Goal: Communication & Community: Answer question/provide support

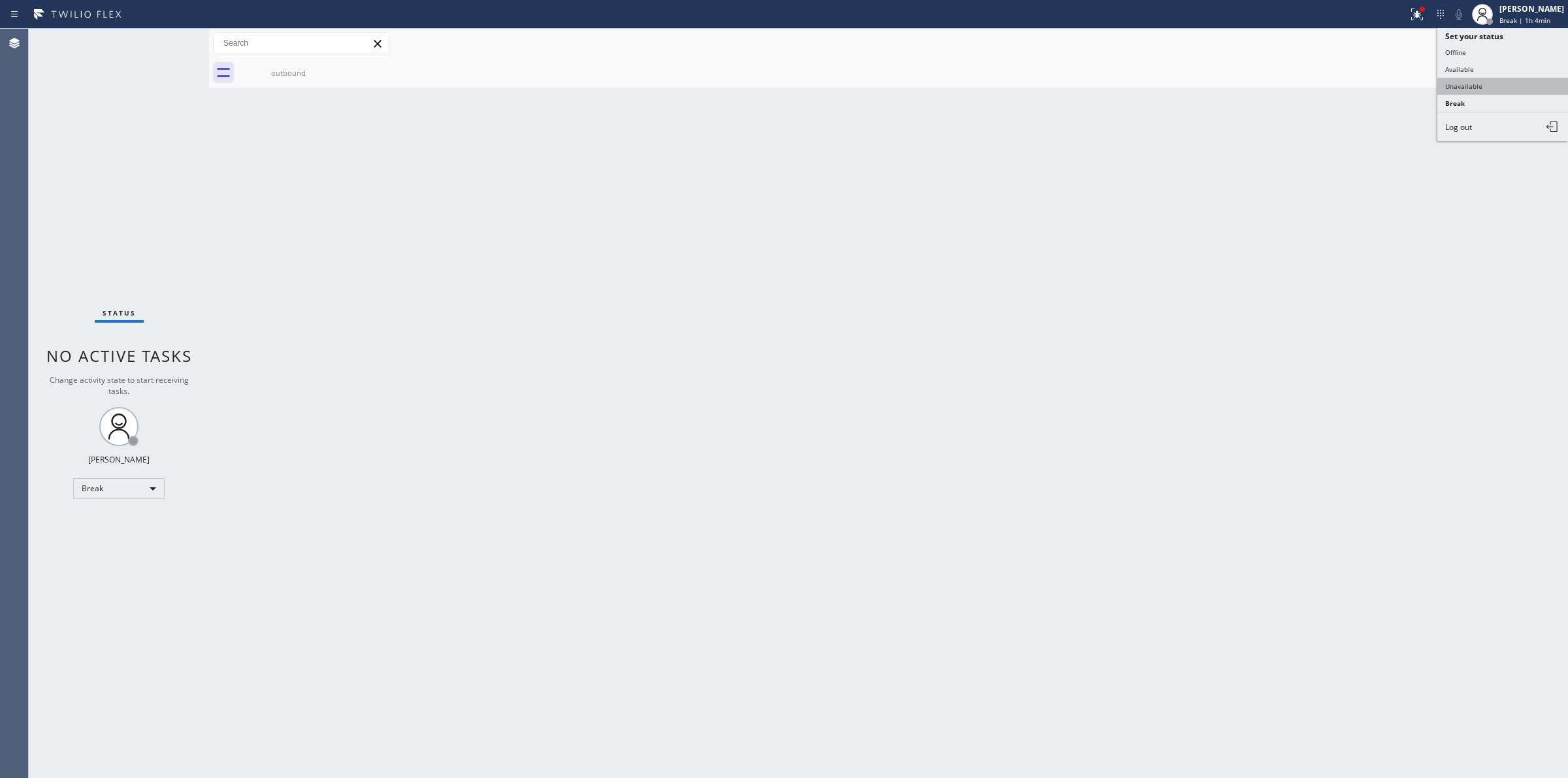
click at [1470, 92] on button "Unavailable" at bounding box center [1502, 86] width 131 height 17
click at [324, 67] on icon at bounding box center [330, 66] width 16 height 16
click at [1476, 37] on div at bounding box center [1469, 44] width 16 height 16
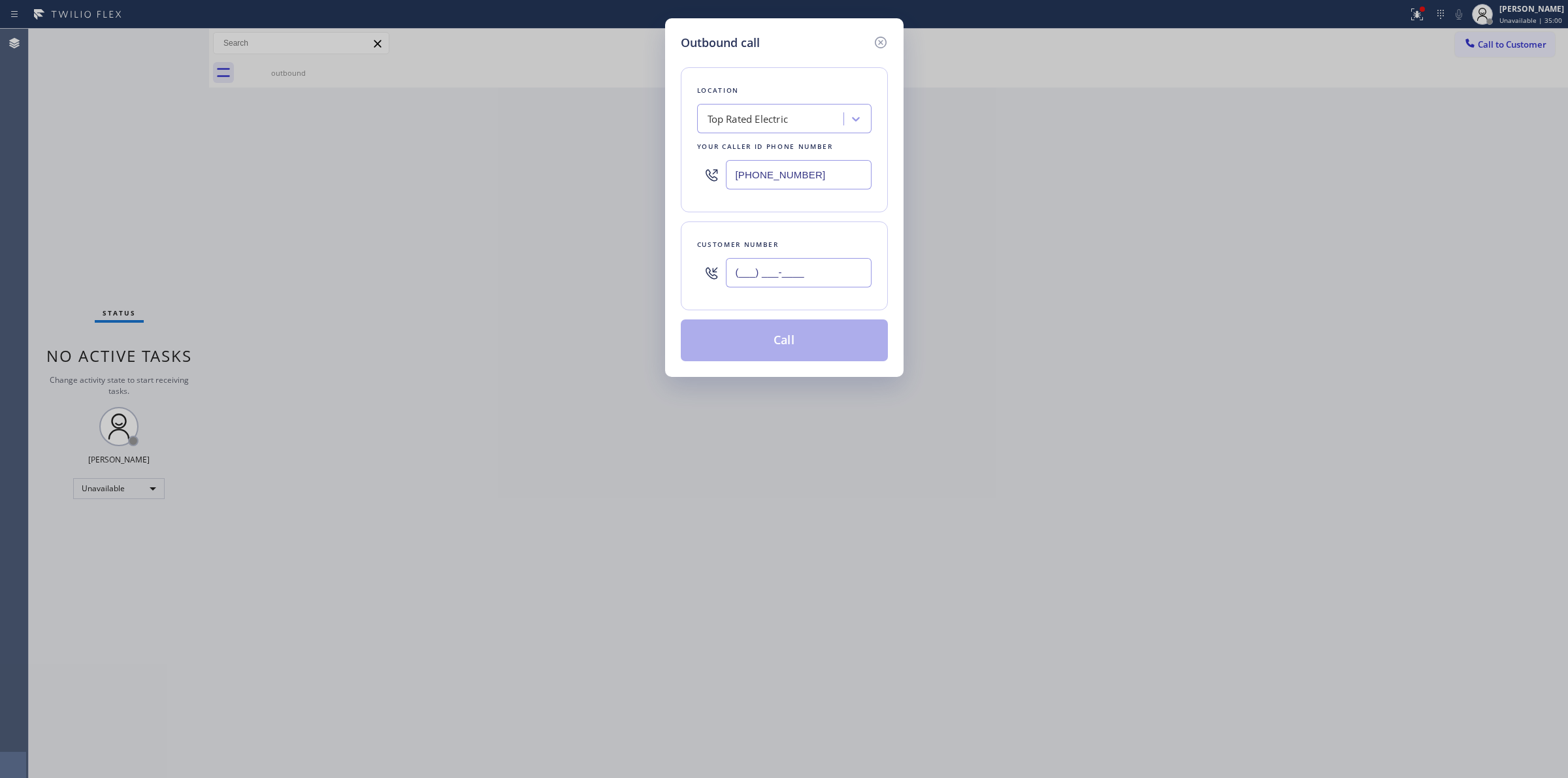
paste input "626) 623-5086"
click at [760, 286] on input "[PHONE_NUMBER]" at bounding box center [798, 272] width 146 height 29
type input "[PHONE_NUMBER]"
click at [792, 124] on div "Top Rated Electric" at bounding box center [772, 120] width 142 height 23
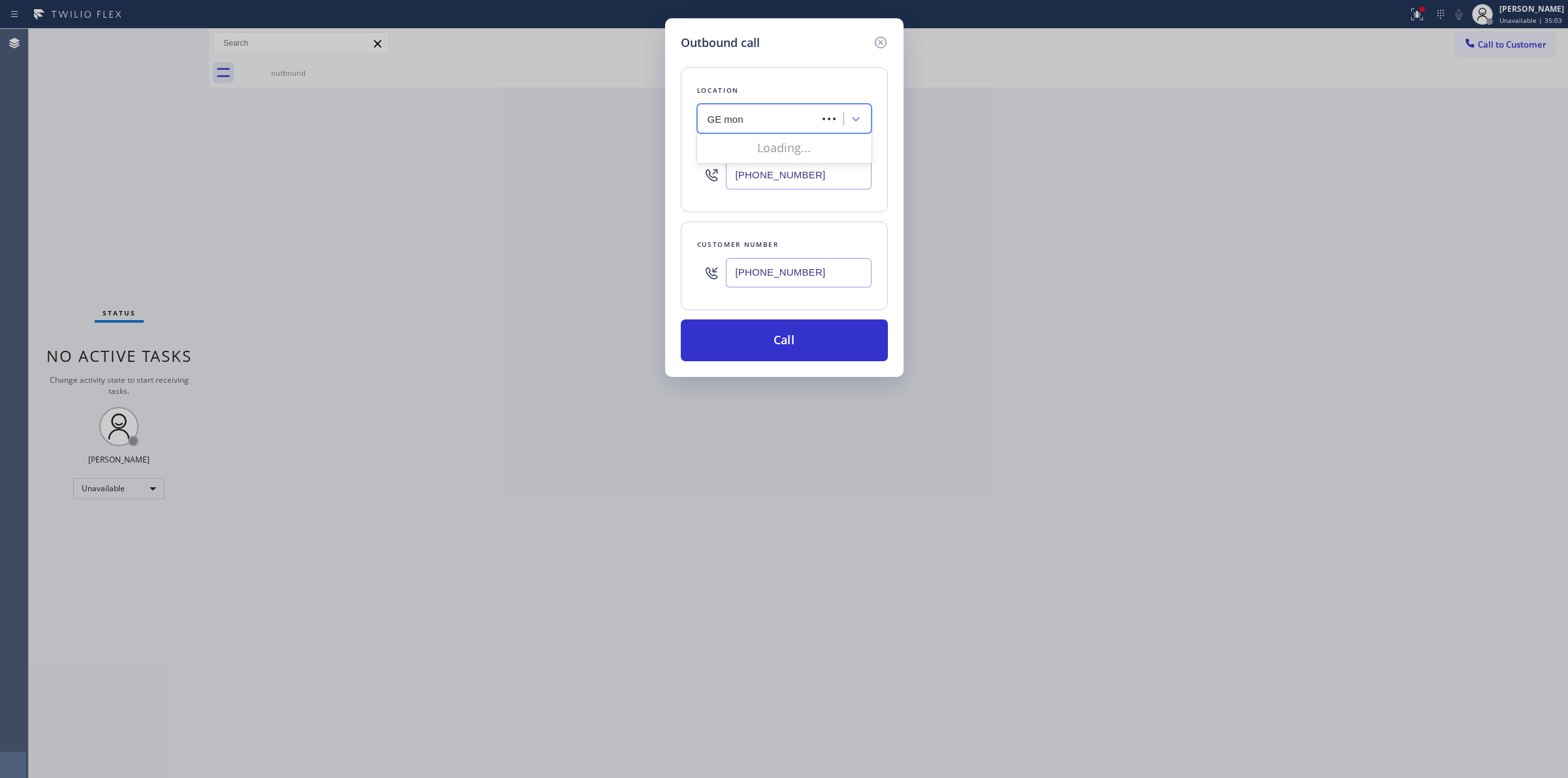
type input "GE mono"
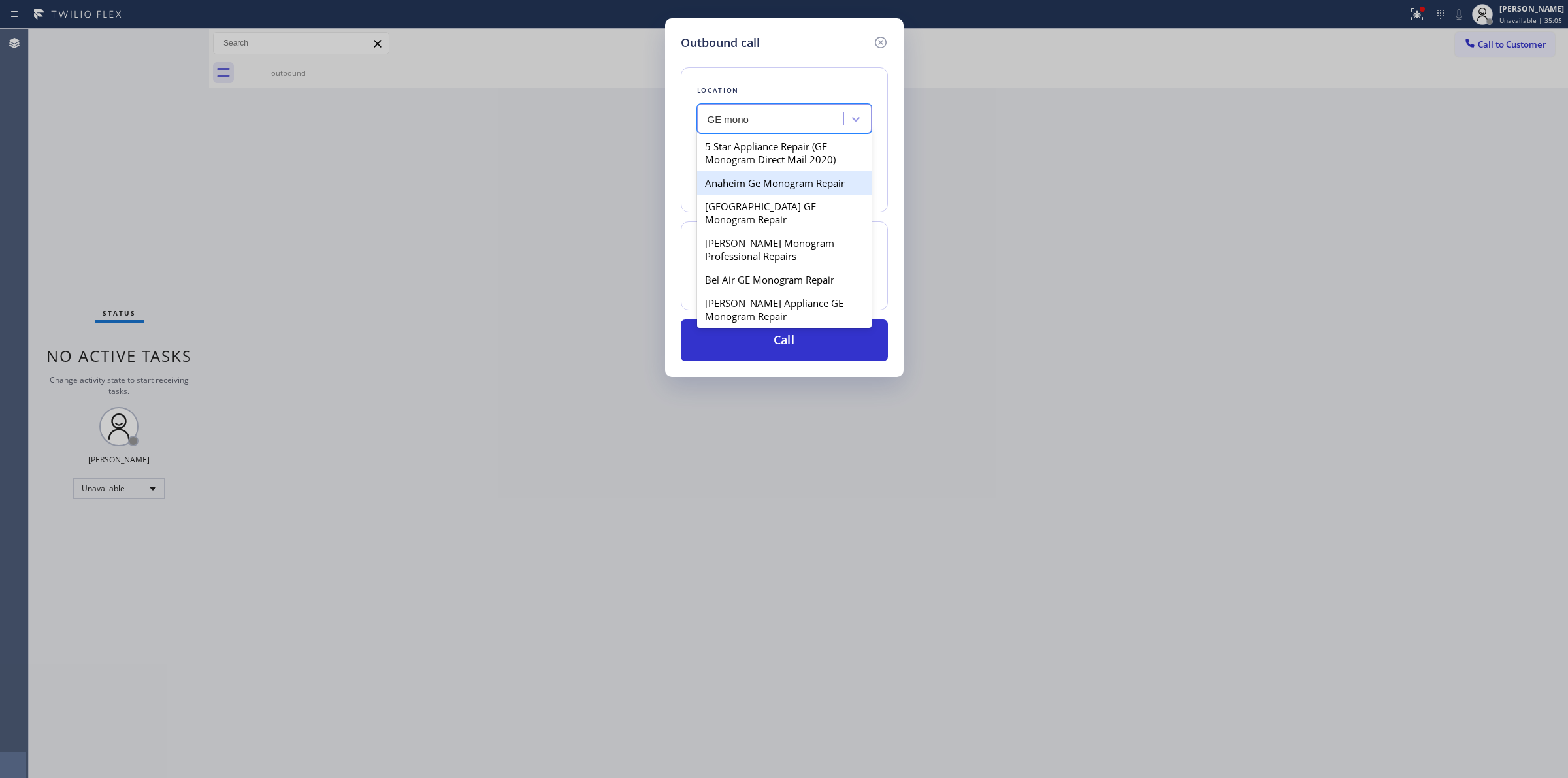
click at [755, 186] on div "Anaheim Ge Monogram Repair" at bounding box center [784, 183] width 174 height 24
type input "[PHONE_NUMBER]"
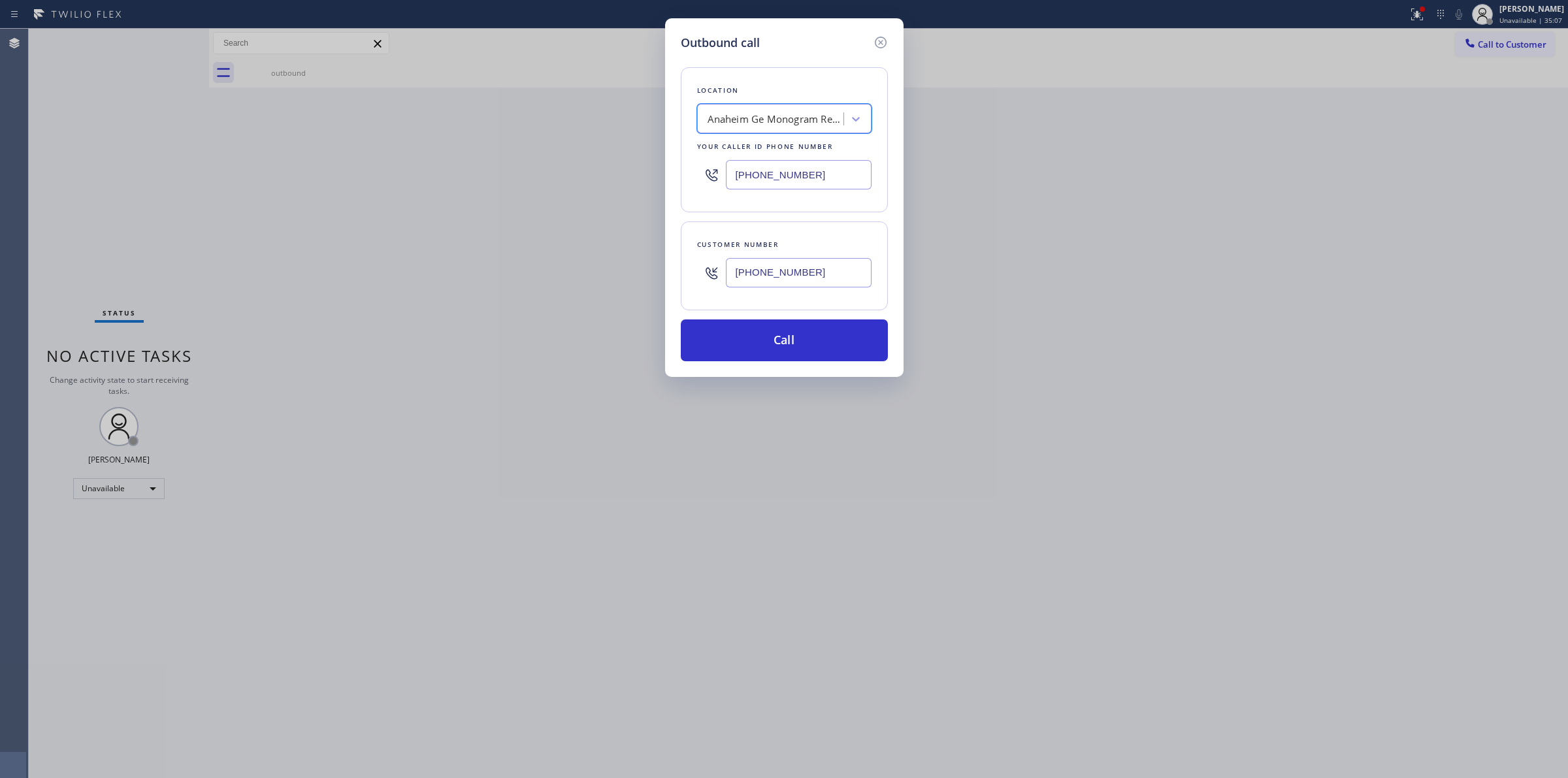
click at [755, 263] on input "[PHONE_NUMBER]" at bounding box center [798, 272] width 146 height 29
drag, startPoint x: 821, startPoint y: 275, endPoint x: 581, endPoint y: 276, distance: 240.0
click at [581, 276] on div "Outbound call Location [GEOGRAPHIC_DATA] Ge Monogram Repair Your caller id phon…" at bounding box center [784, 389] width 1568 height 778
paste input "text"
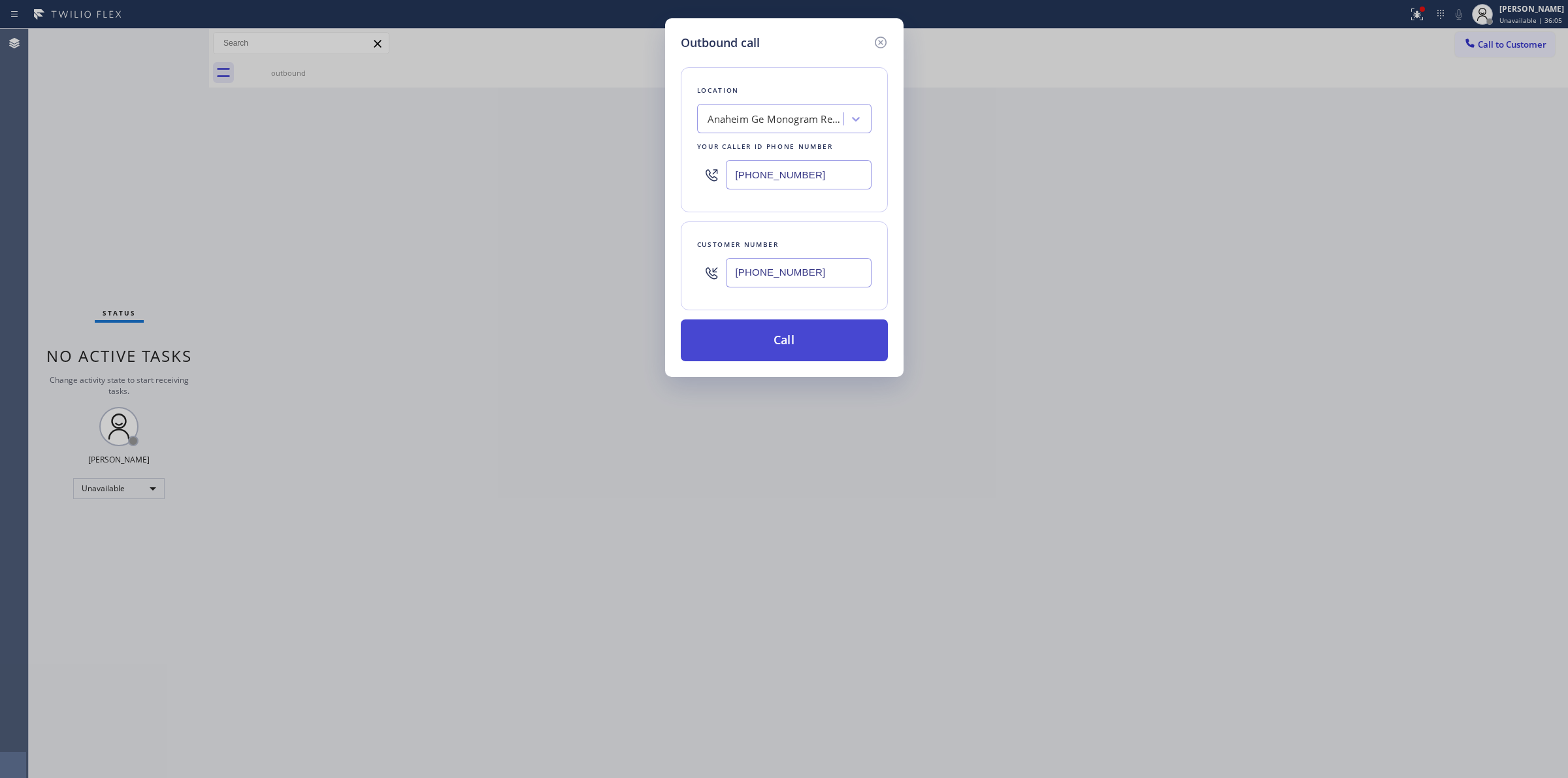
type input "[PHONE_NUMBER]"
click at [774, 331] on button "Call" at bounding box center [784, 340] width 207 height 41
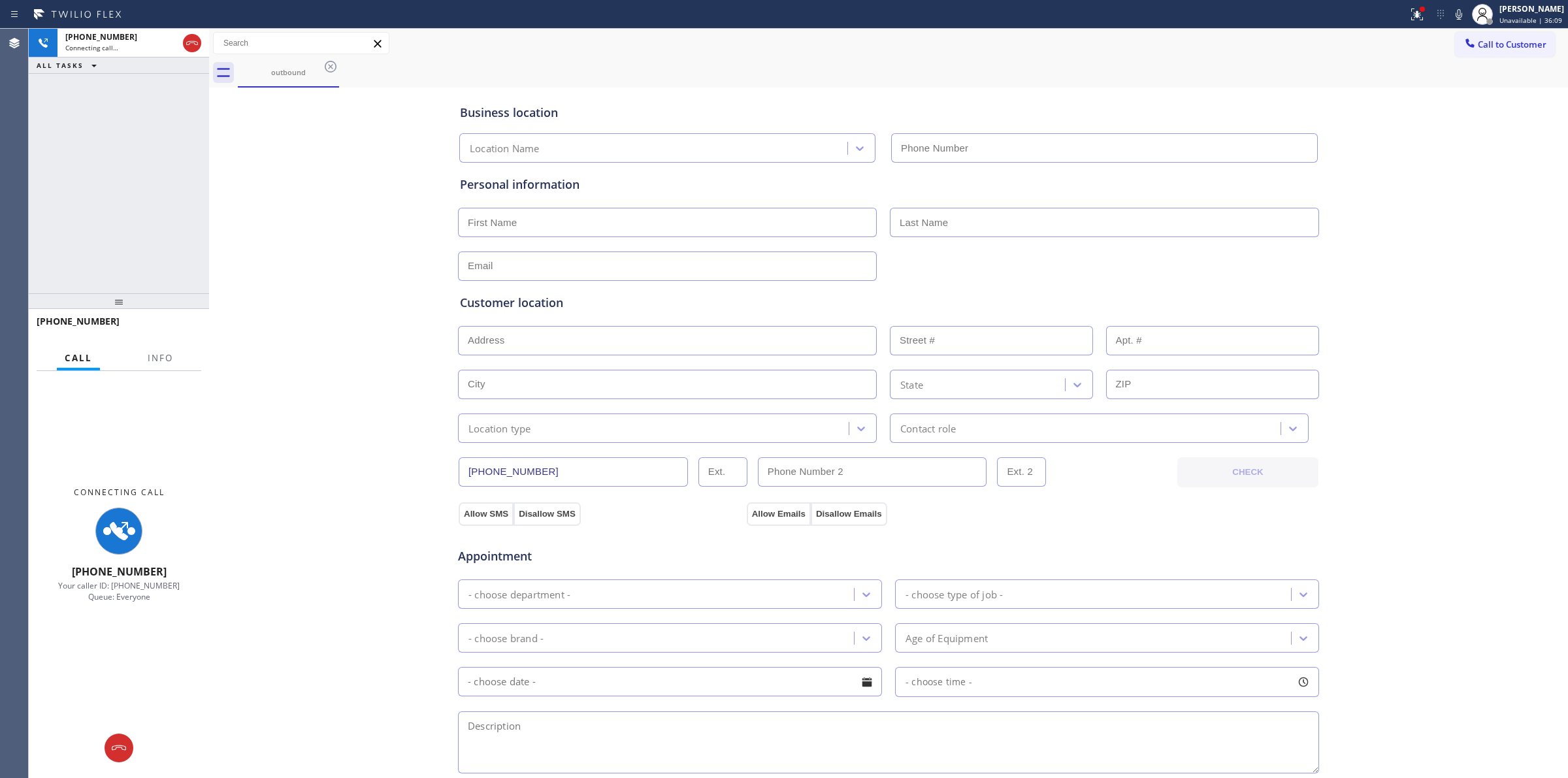
type input "[PHONE_NUMBER]"
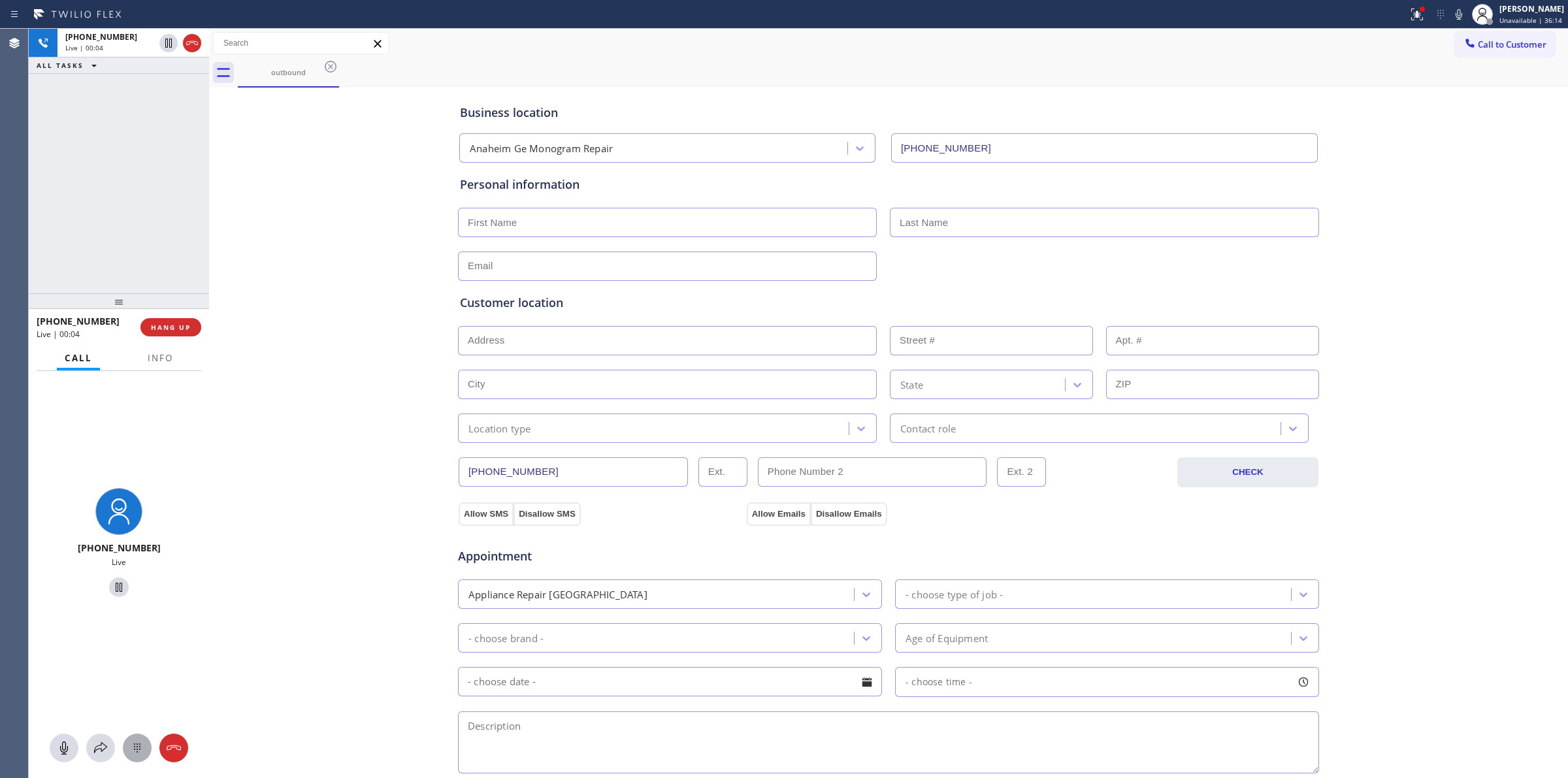
click at [131, 749] on icon at bounding box center [137, 747] width 16 height 16
click at [1478, 49] on span "Call to Customer" at bounding box center [1512, 44] width 69 height 12
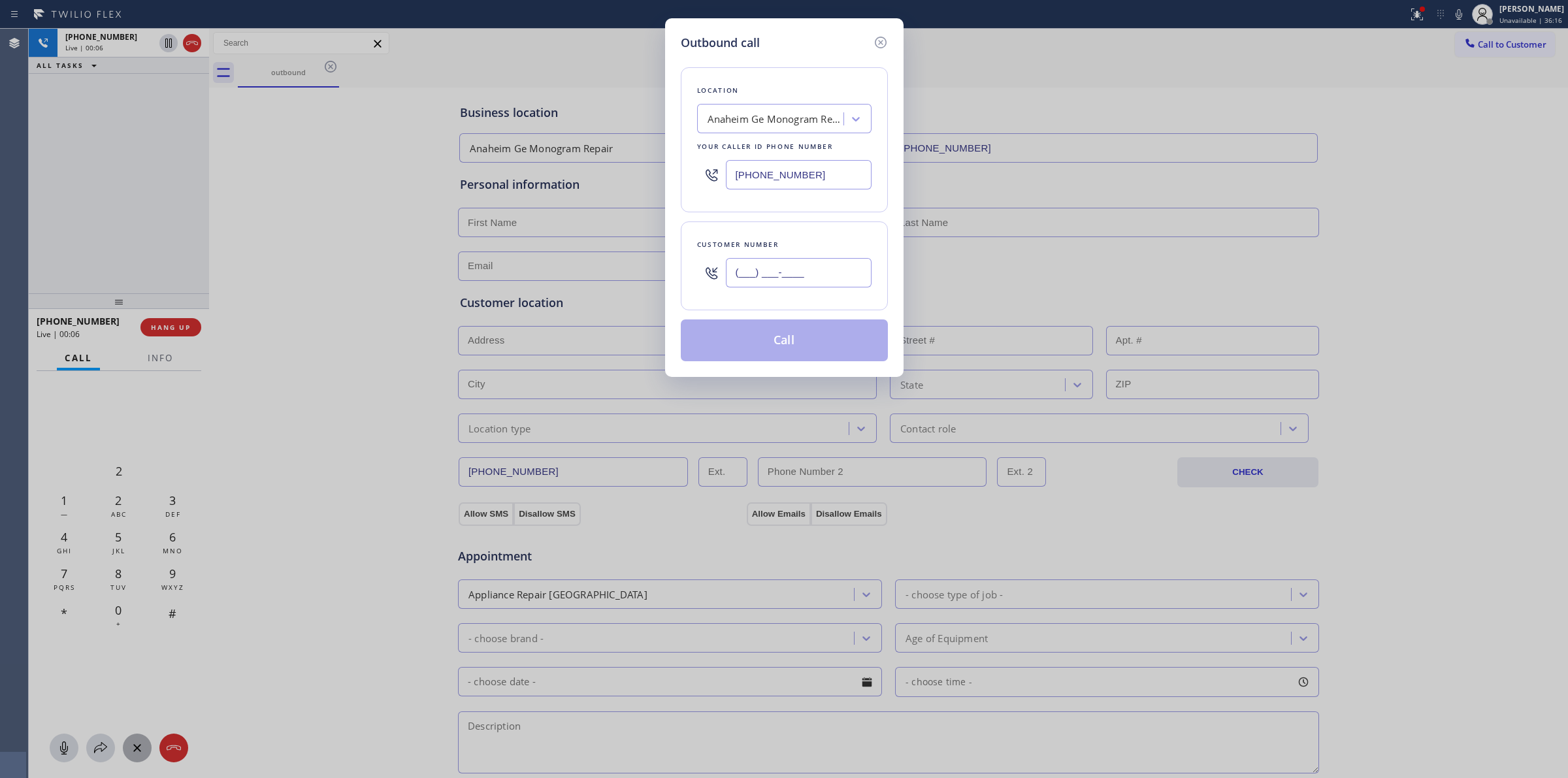
paste input "626) 623-5086"
click at [810, 271] on input "[PHONE_NUMBER]" at bounding box center [798, 272] width 146 height 29
type input "[PHONE_NUMBER]"
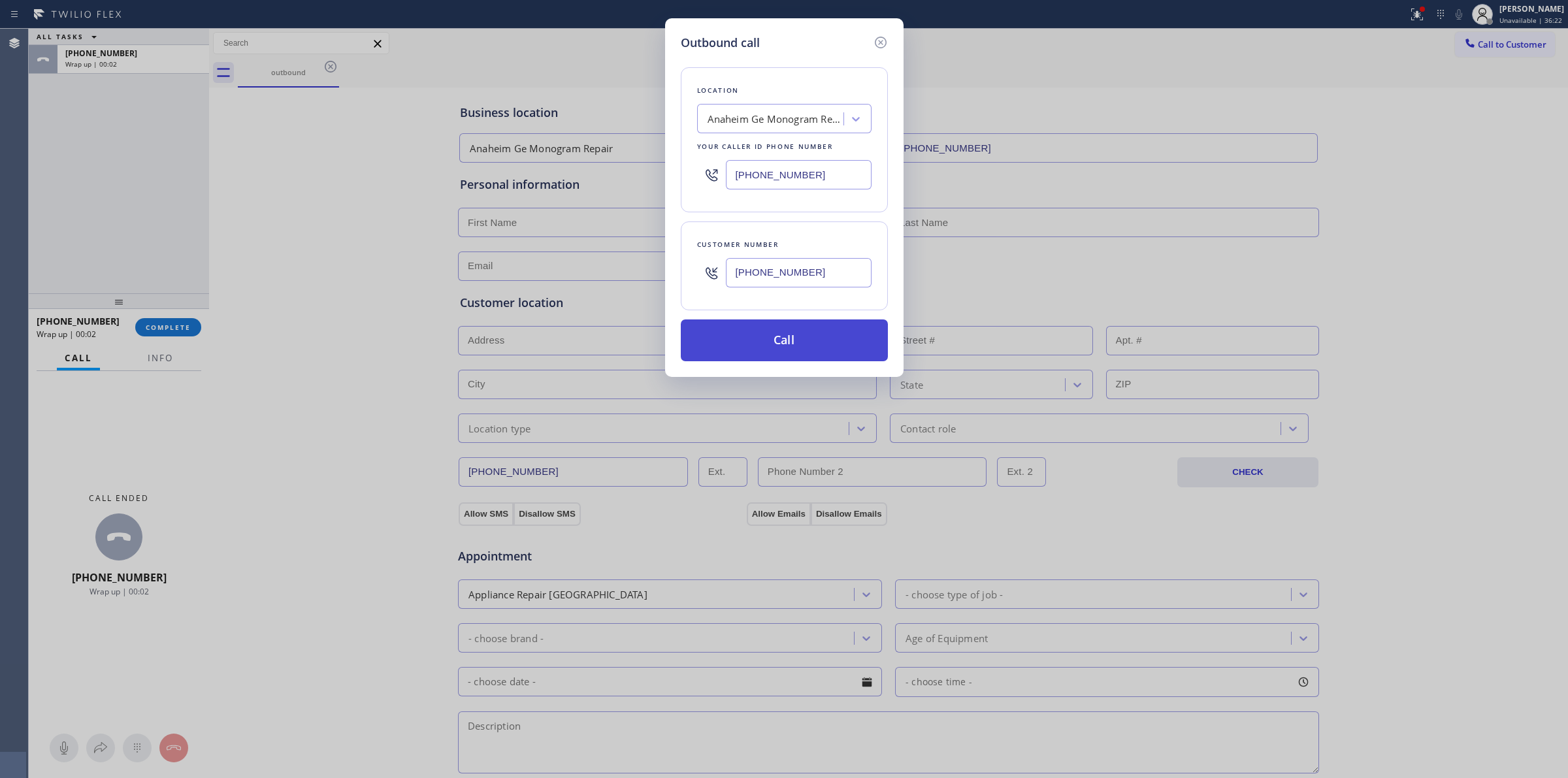
click at [766, 360] on button "Call" at bounding box center [784, 340] width 207 height 41
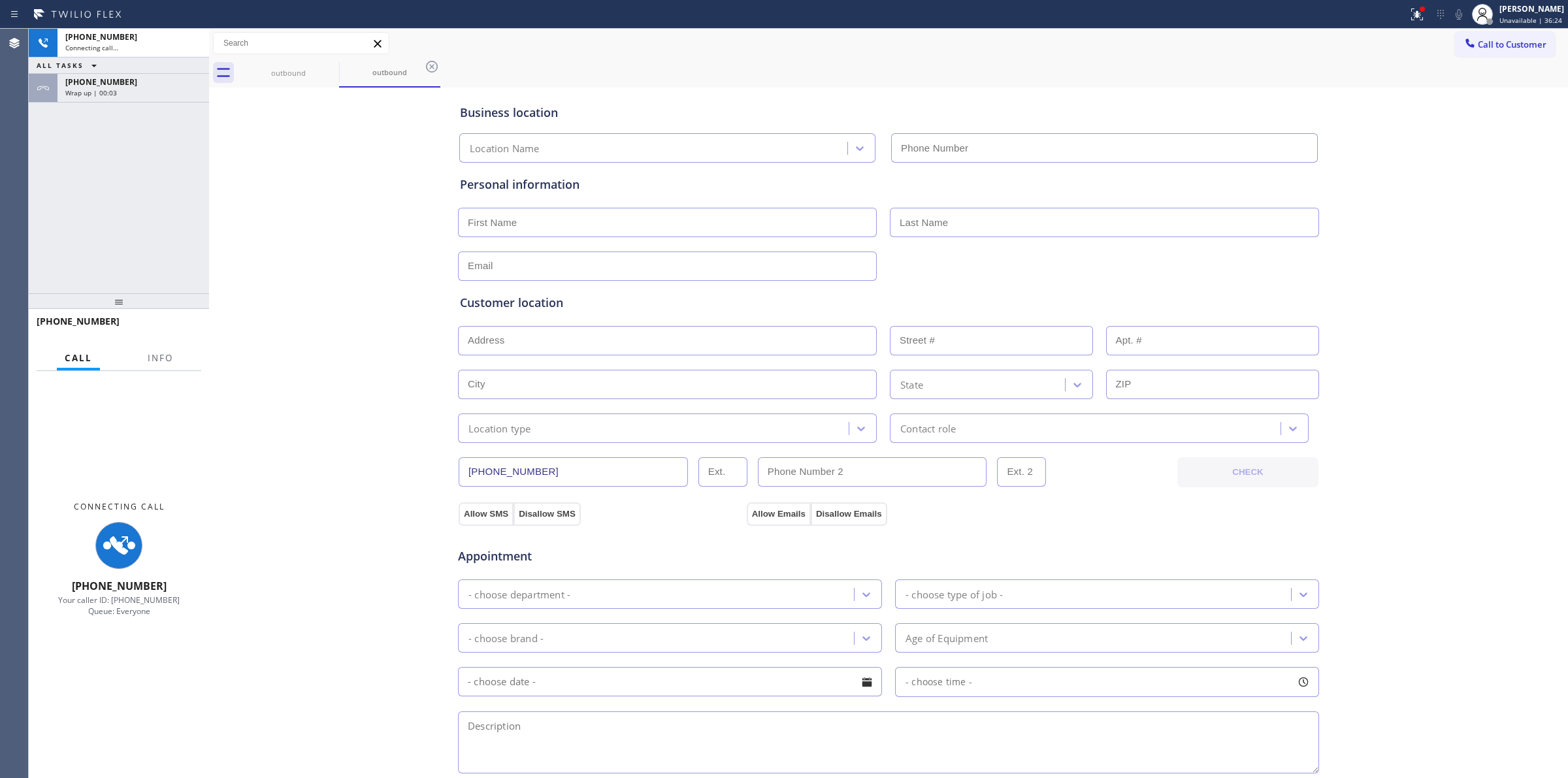
type input "[PHONE_NUMBER]"
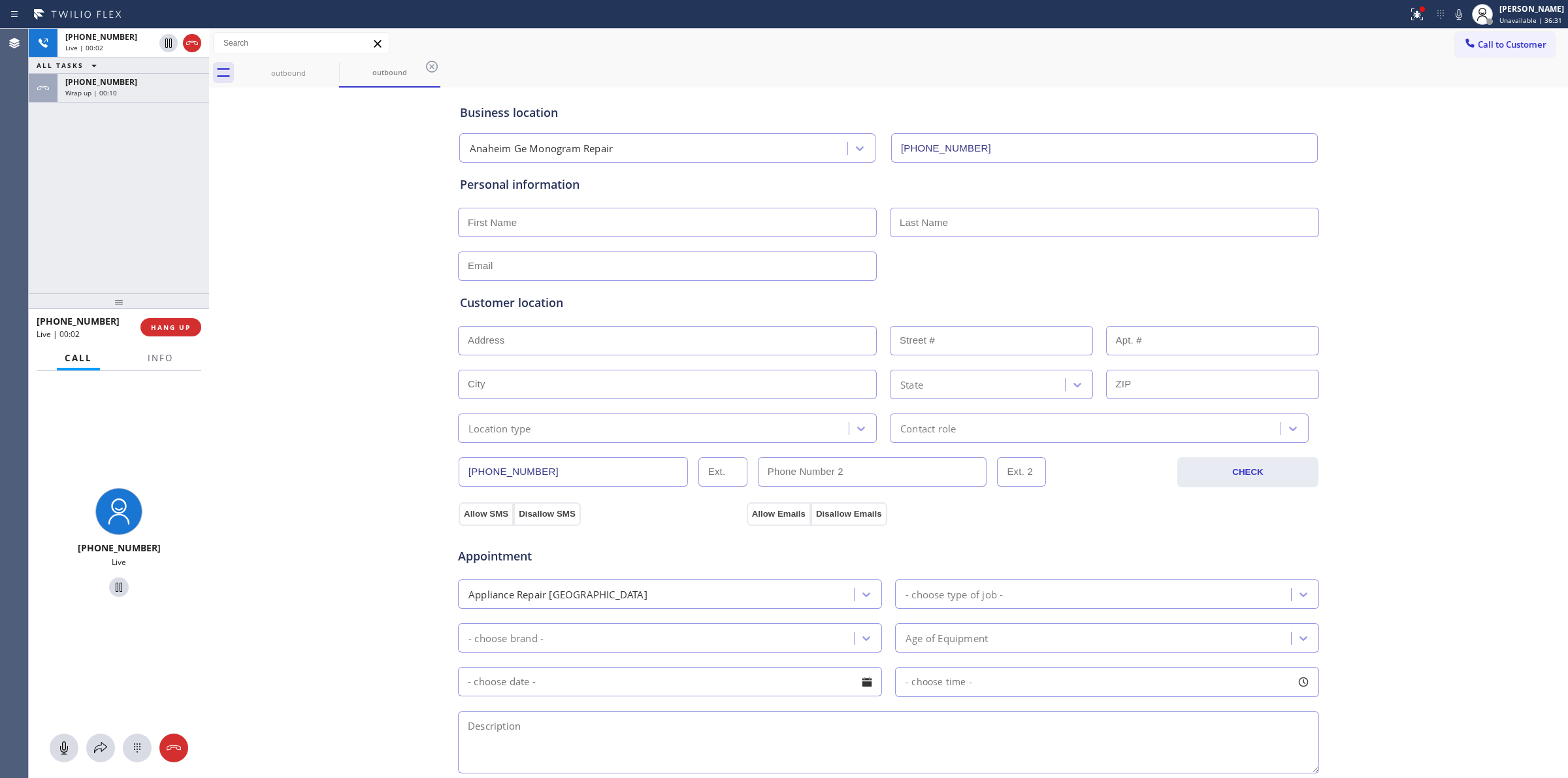
click at [927, 309] on div "Customer location" at bounding box center [888, 303] width 857 height 18
click at [392, 338] on div "Business location [GEOGRAPHIC_DATA] Ge Monogram Repair [PHONE_NUMBER] Personal …" at bounding box center [888, 537] width 1352 height 892
click at [141, 730] on div "[PHONE_NUMBER] Live" at bounding box center [118, 575] width 180 height 407
click at [136, 753] on icon at bounding box center [137, 747] width 16 height 16
click at [112, 85] on span "[PHONE_NUMBER]" at bounding box center [101, 82] width 72 height 11
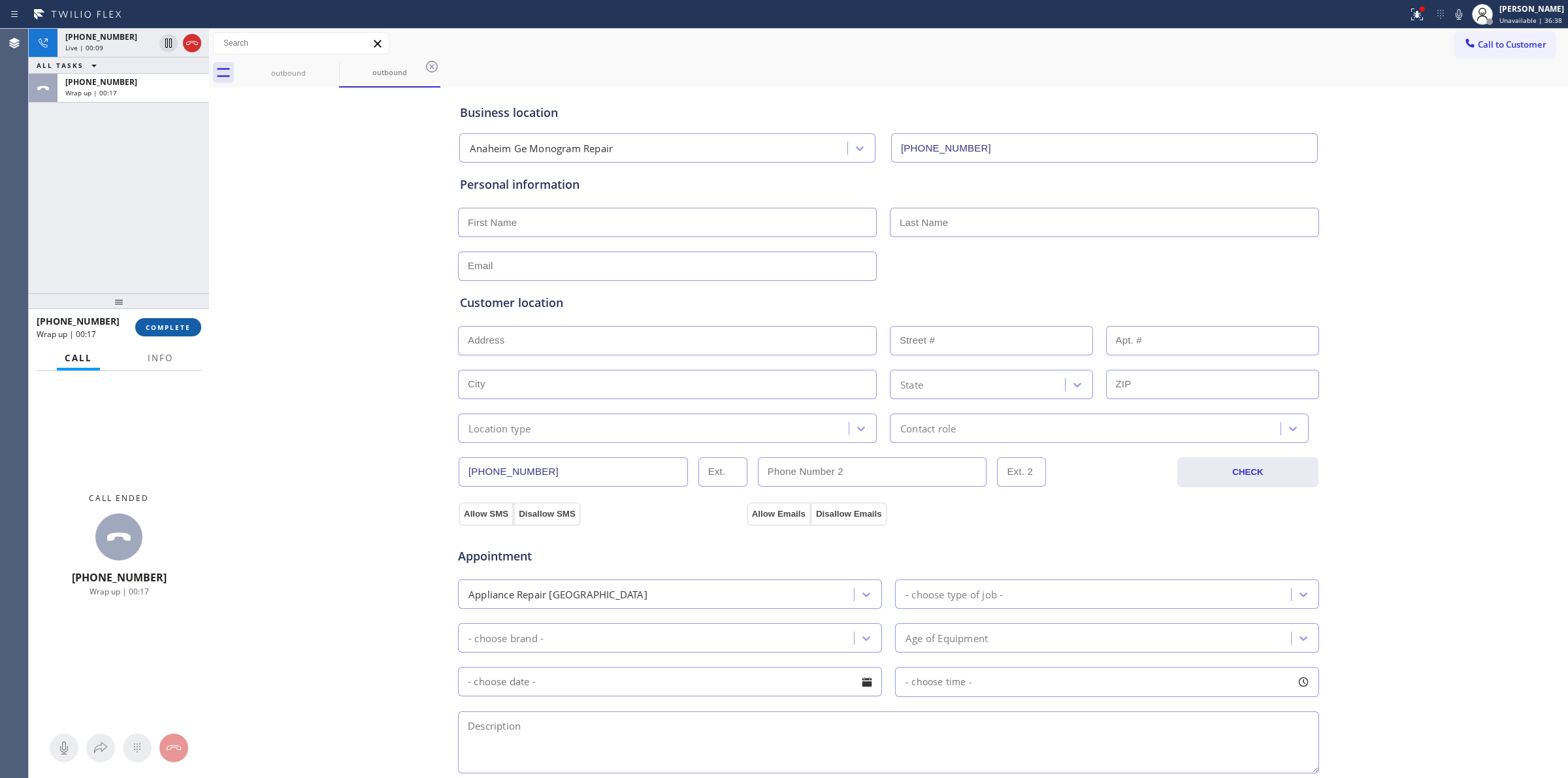
click at [188, 330] on span "COMPLETE" at bounding box center [168, 327] width 45 height 9
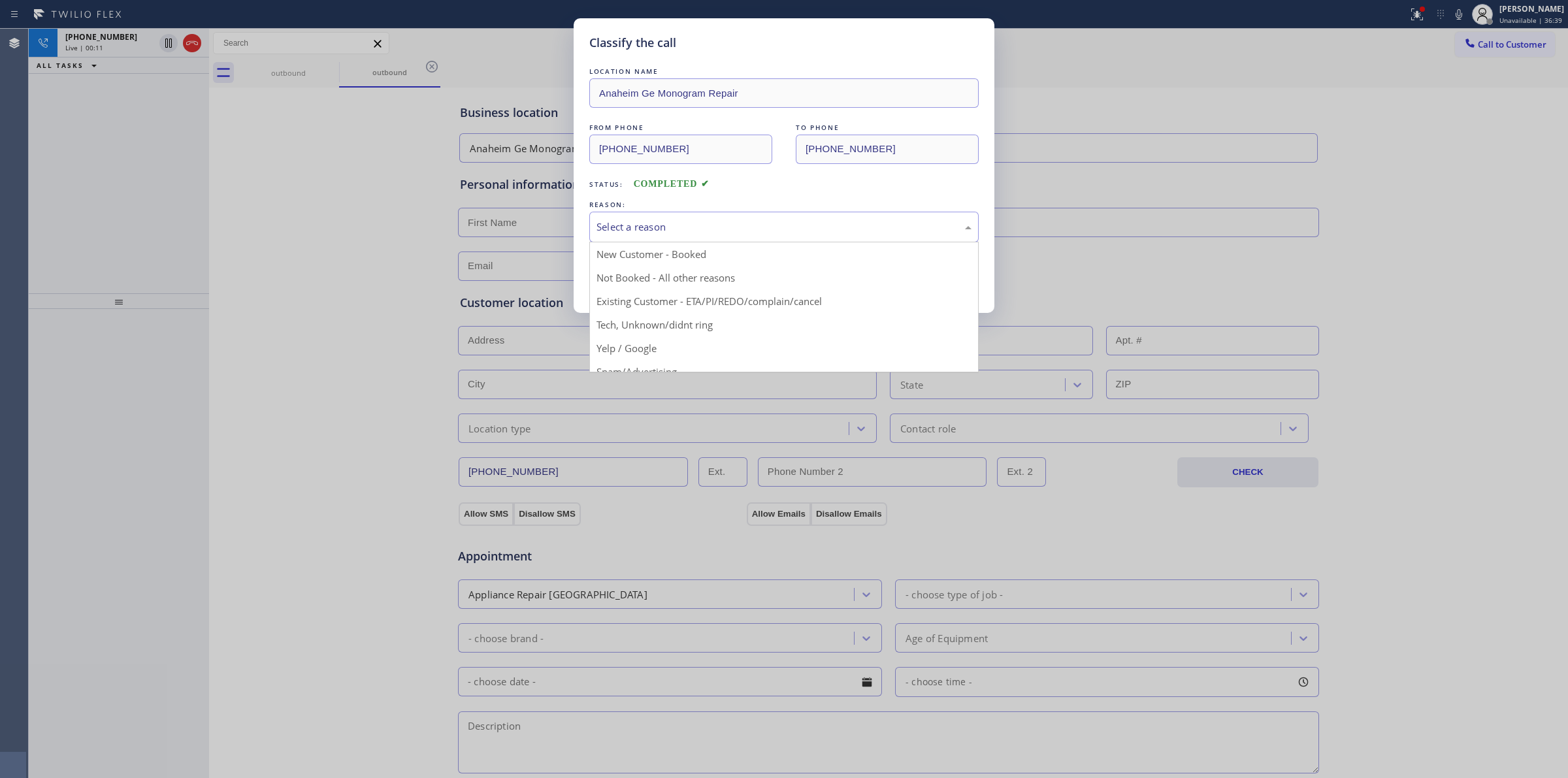
click at [651, 227] on div "Select a reason" at bounding box center [783, 227] width 375 height 15
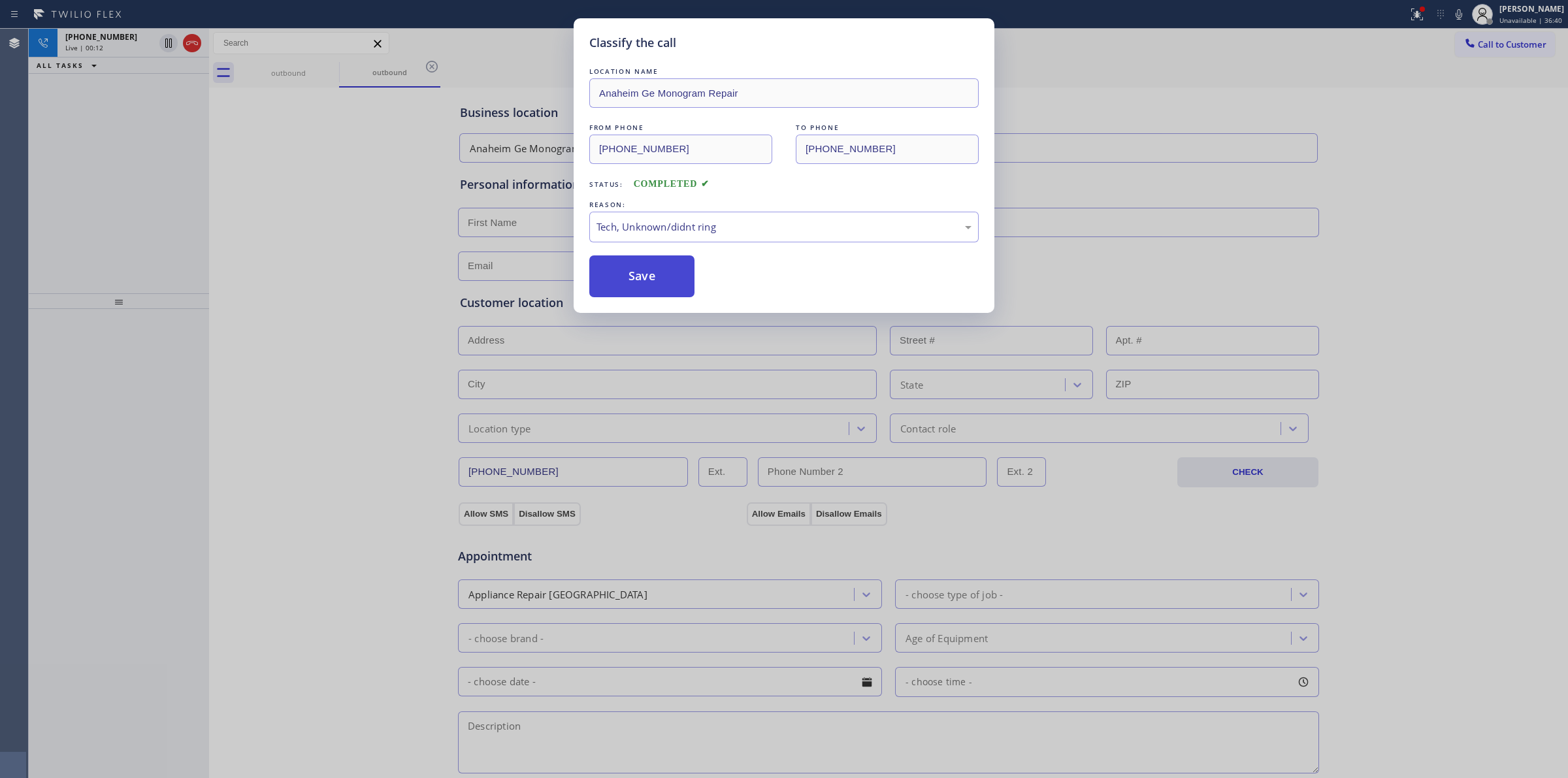
drag, startPoint x: 640, startPoint y: 290, endPoint x: 637, endPoint y: 273, distance: 17.3
click at [637, 273] on button "Save" at bounding box center [642, 276] width 105 height 41
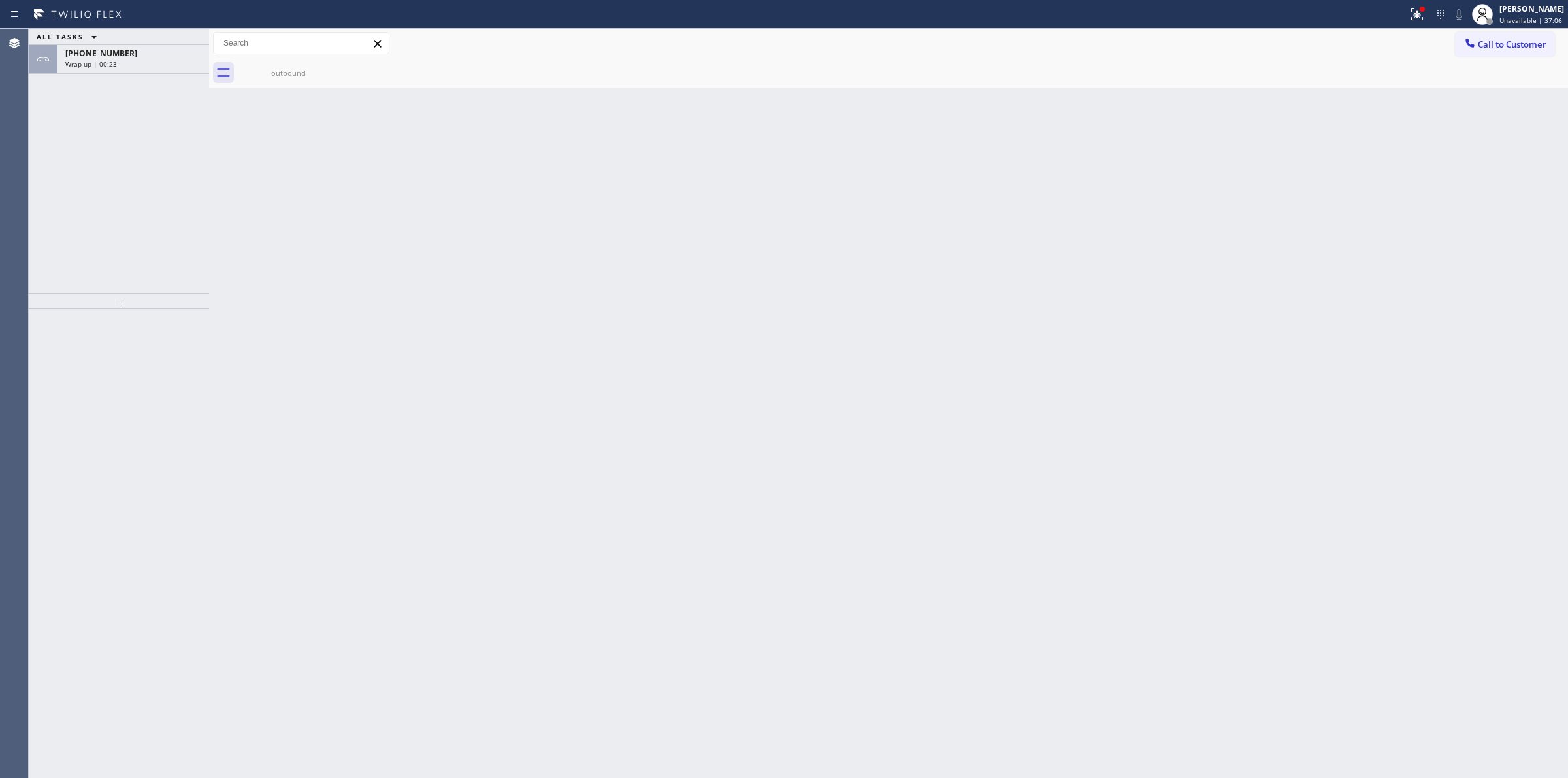
drag, startPoint x: 5, startPoint y: 402, endPoint x: 0, endPoint y: 520, distance: 118.1
drag, startPoint x: 0, startPoint y: 520, endPoint x: 154, endPoint y: 56, distance: 488.9
click at [154, 56] on div "[PHONE_NUMBER]" at bounding box center [133, 53] width 136 height 11
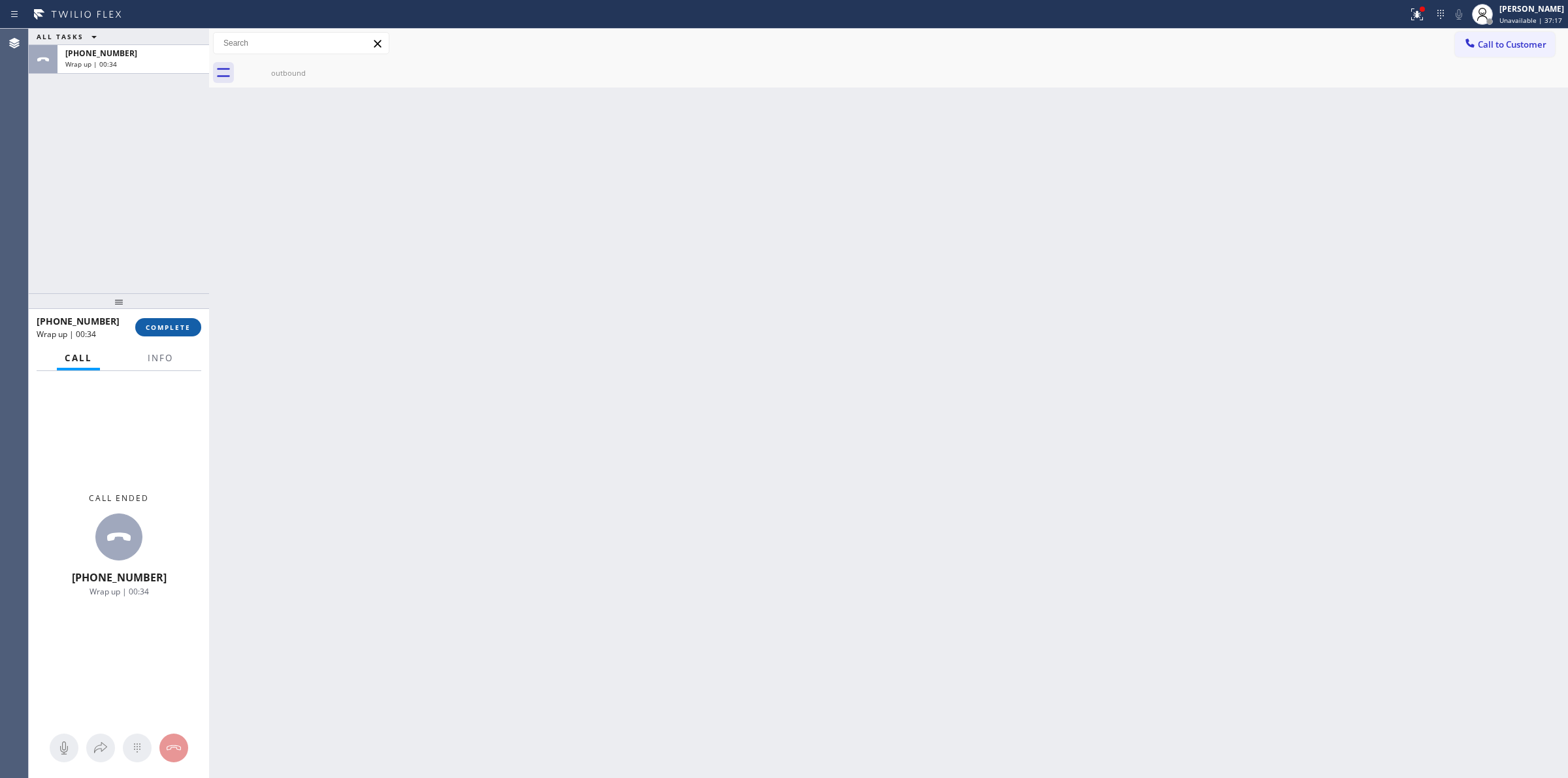
click at [172, 328] on span "COMPLETE" at bounding box center [168, 327] width 45 height 9
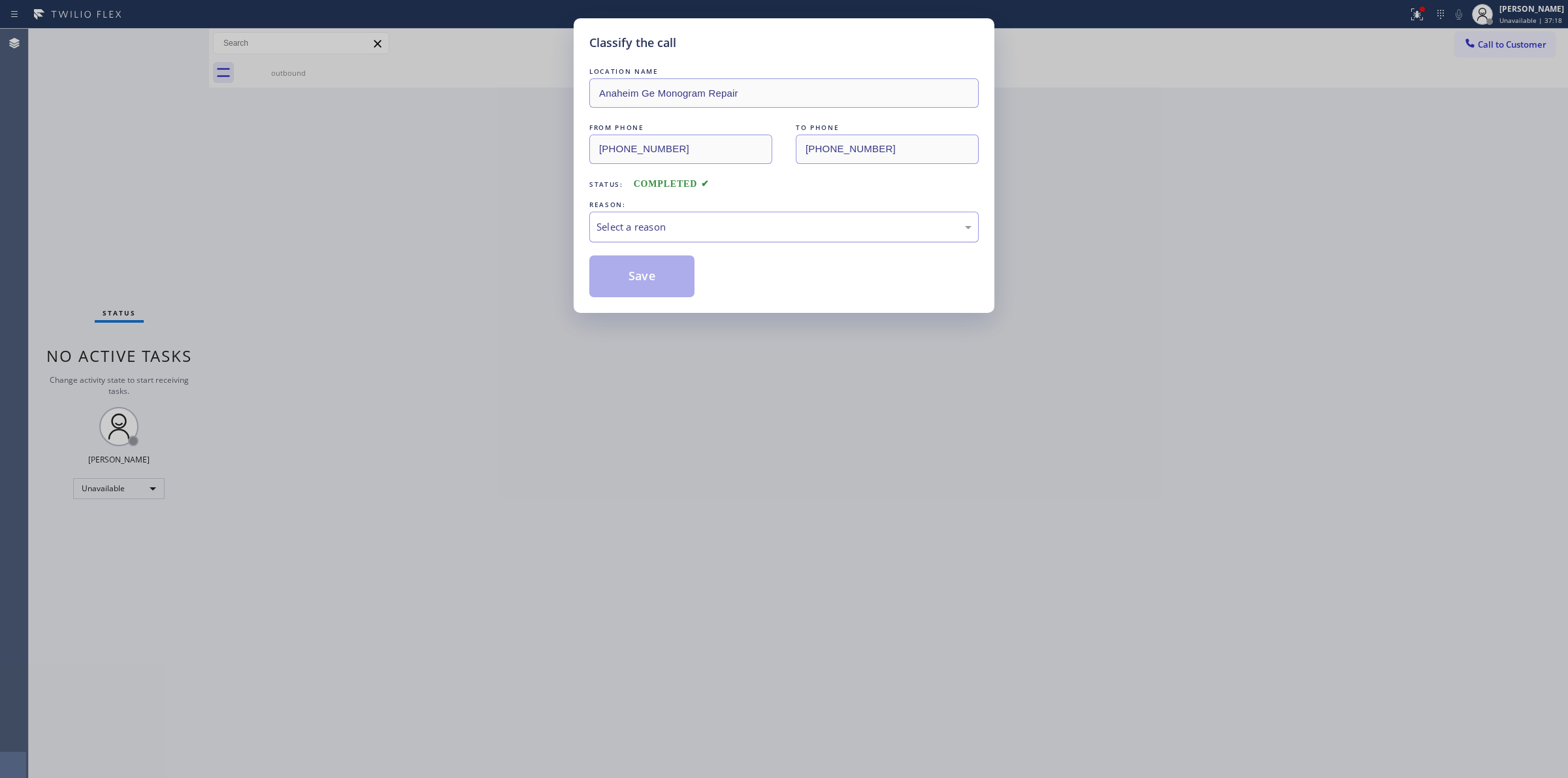
click at [693, 241] on div "Select a reason" at bounding box center [784, 226] width 390 height 31
click at [670, 292] on button "Save" at bounding box center [642, 276] width 105 height 41
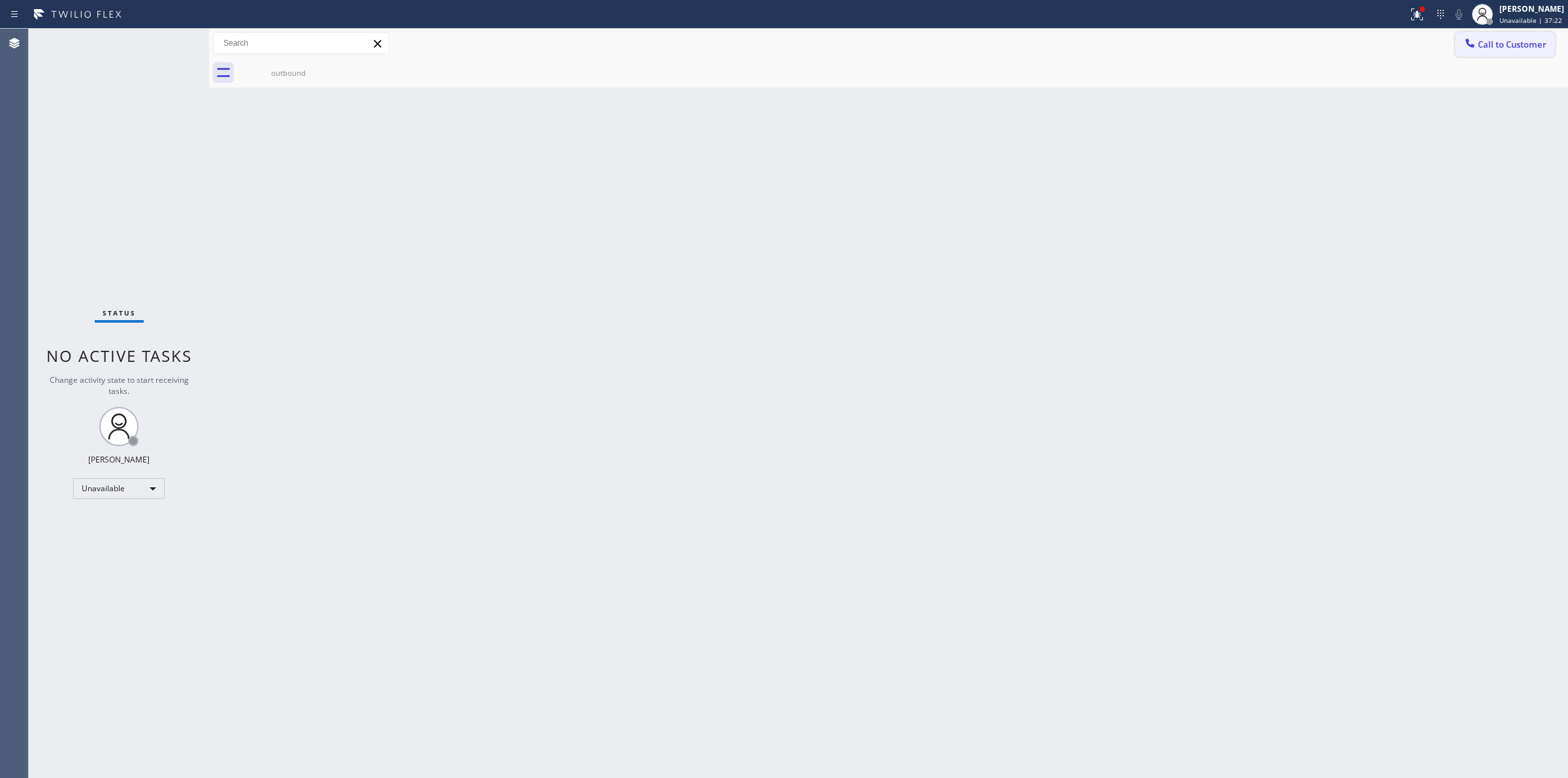
click at [1496, 41] on span "Call to Customer" at bounding box center [1512, 44] width 69 height 12
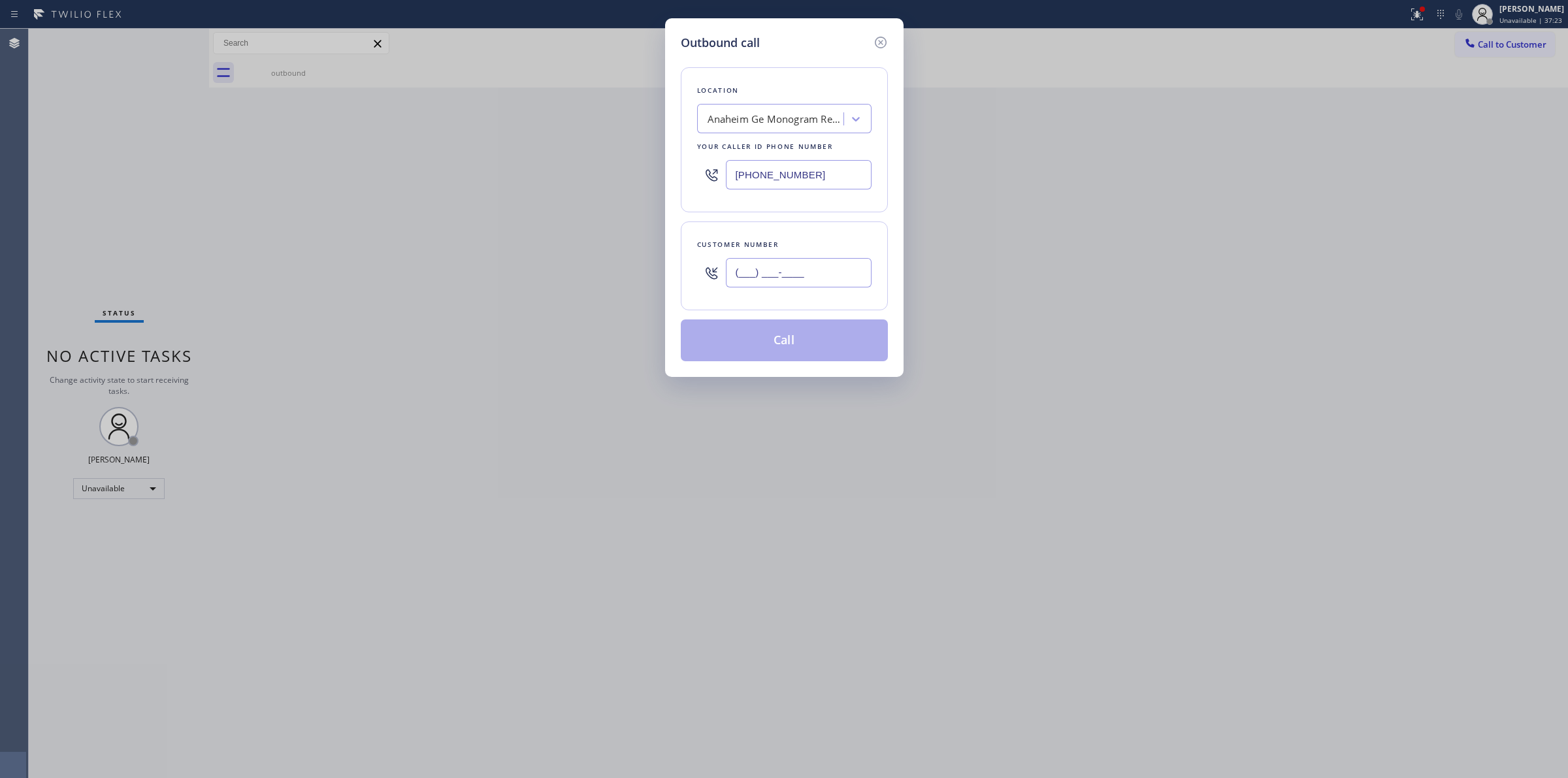
drag, startPoint x: 820, startPoint y: 288, endPoint x: 813, endPoint y: 276, distance: 13.9
click at [819, 288] on input "(___) ___-____" at bounding box center [798, 272] width 146 height 29
paste input "626) 623-5086"
type input "[PHONE_NUMBER]"
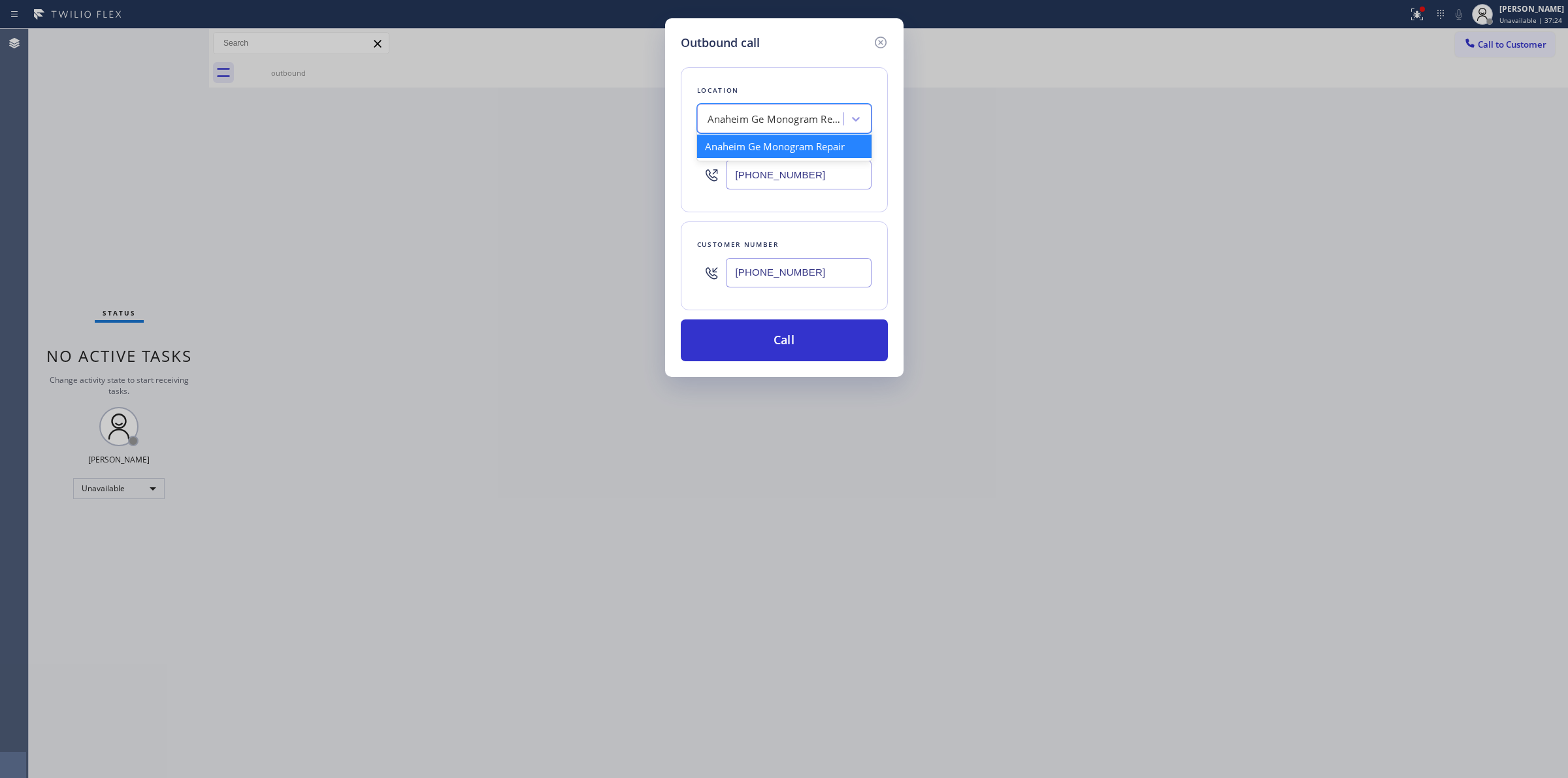
click at [789, 124] on div "Anaheim Ge Monogram Repair" at bounding box center [776, 119] width 137 height 15
click at [771, 339] on button "Call" at bounding box center [784, 340] width 207 height 41
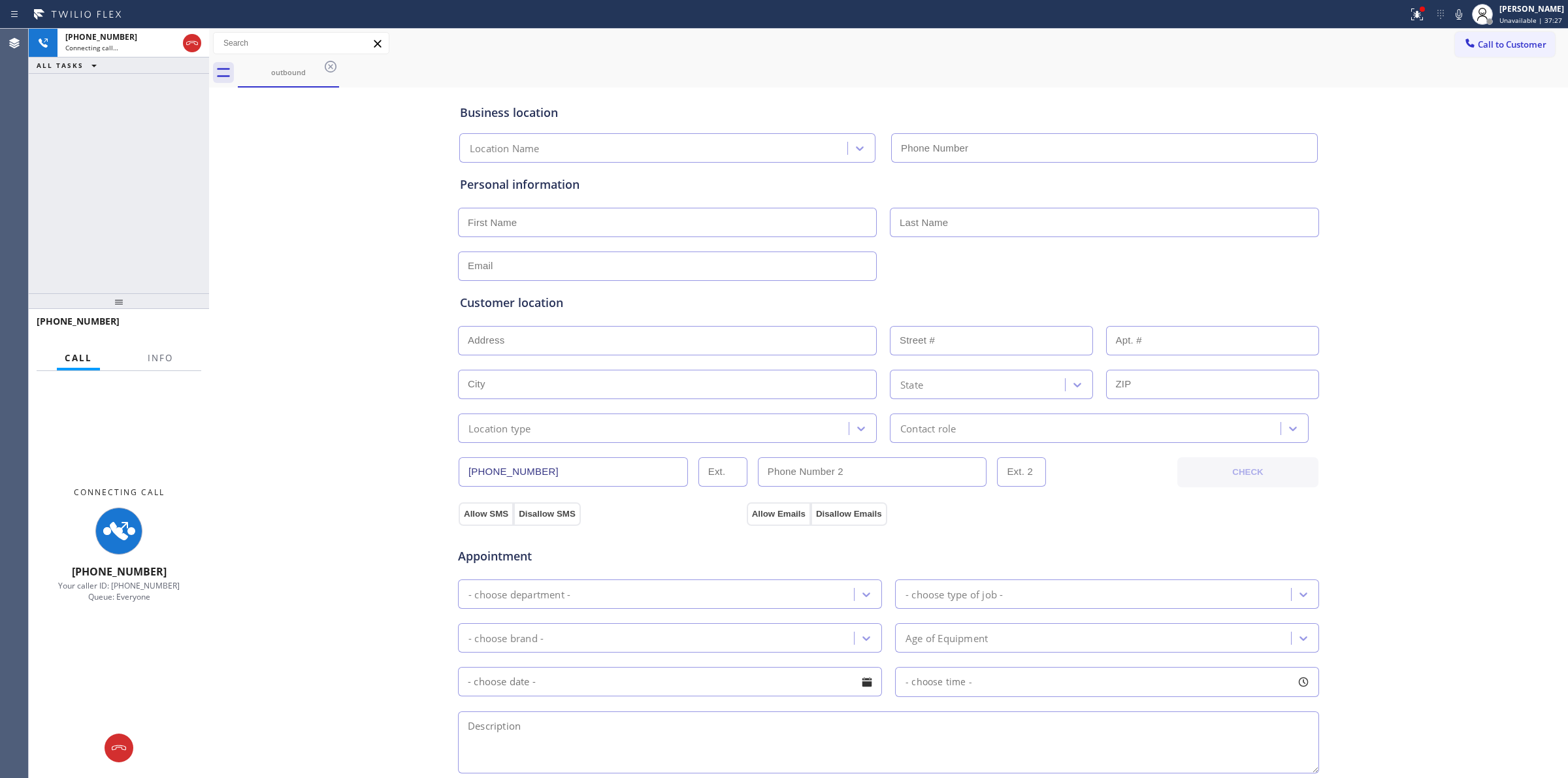
type input "[PHONE_NUMBER]"
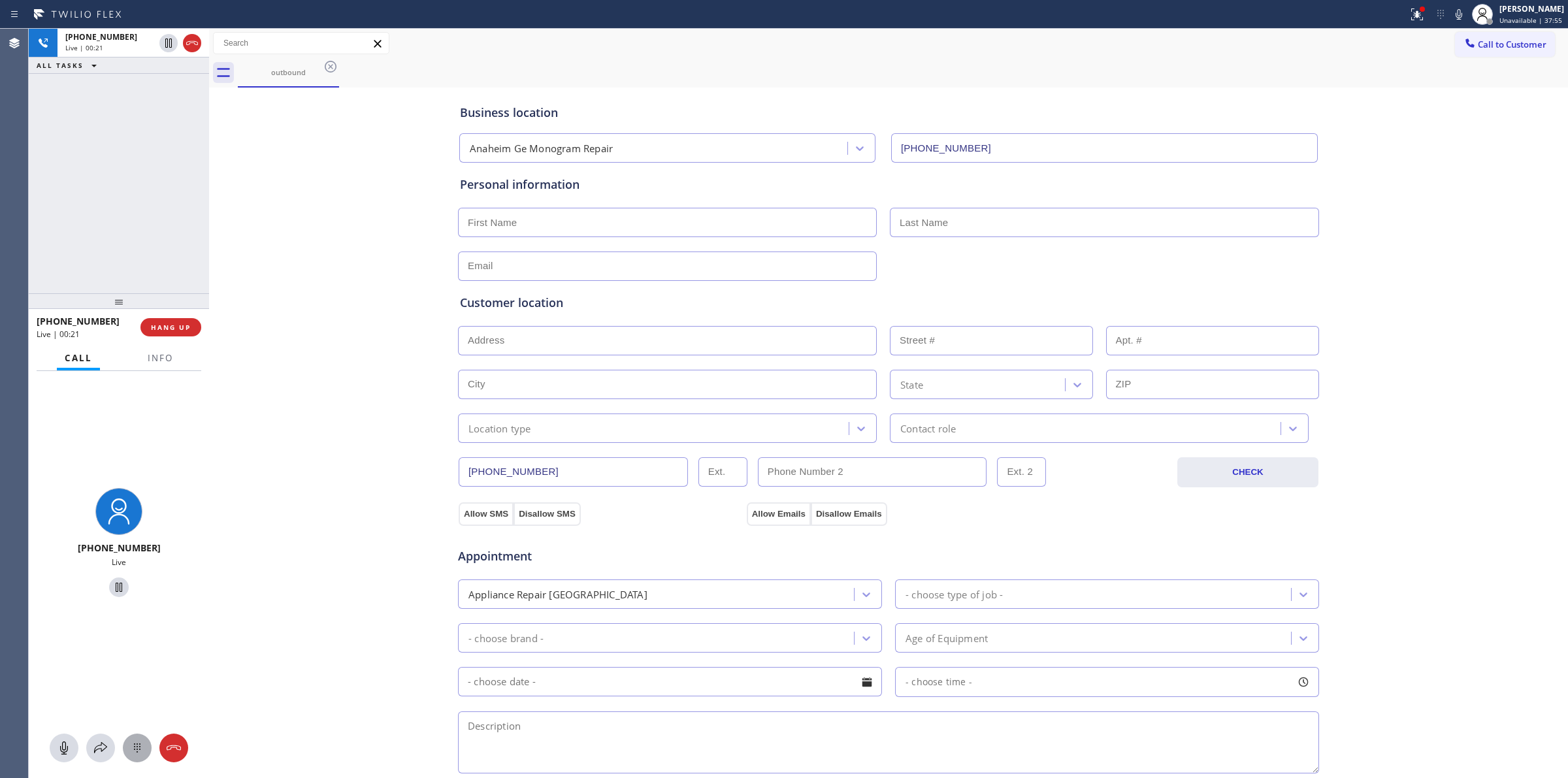
click at [143, 761] on button at bounding box center [137, 748] width 29 height 29
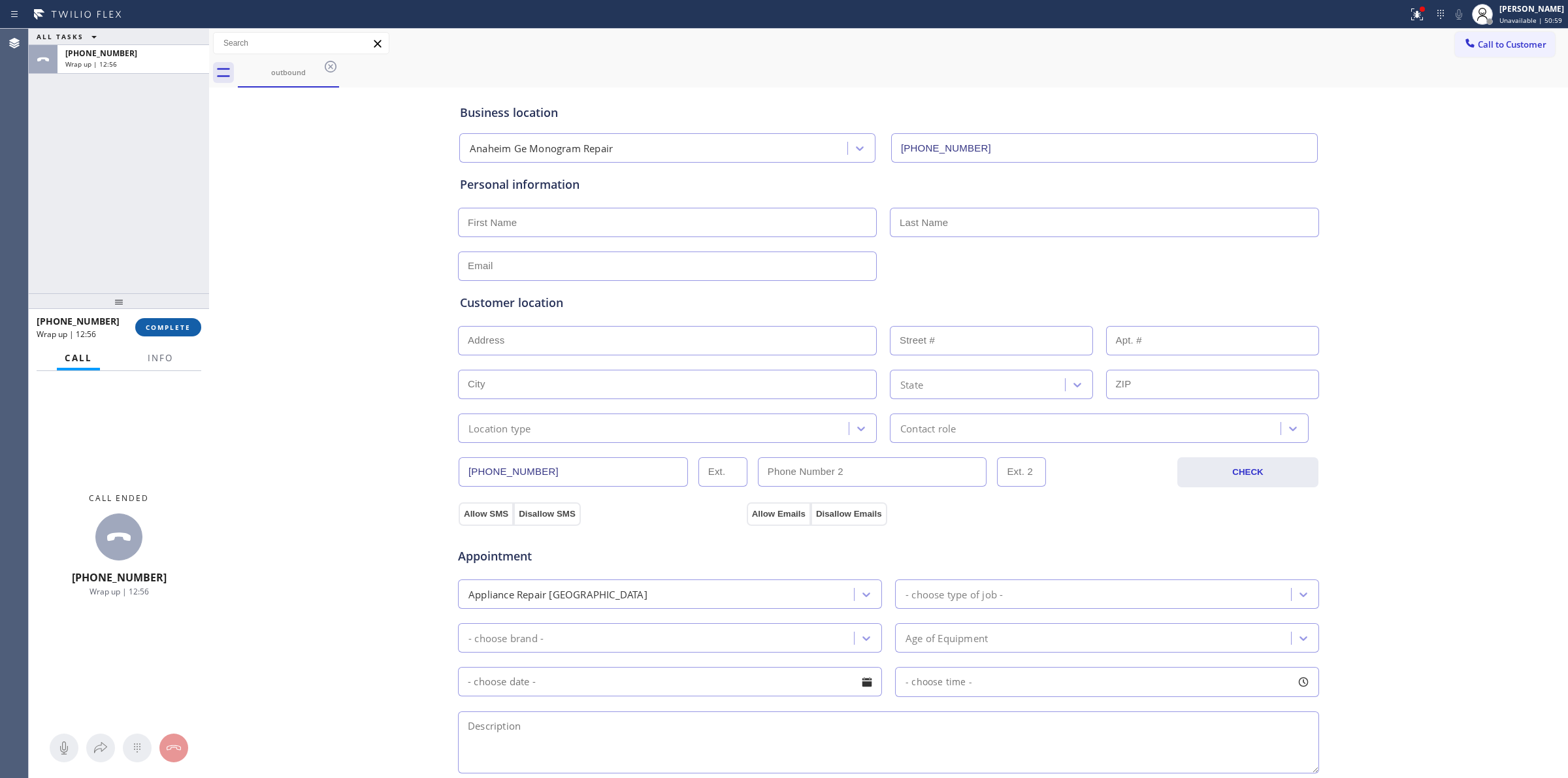
click at [167, 323] on span "COMPLETE" at bounding box center [168, 327] width 45 height 9
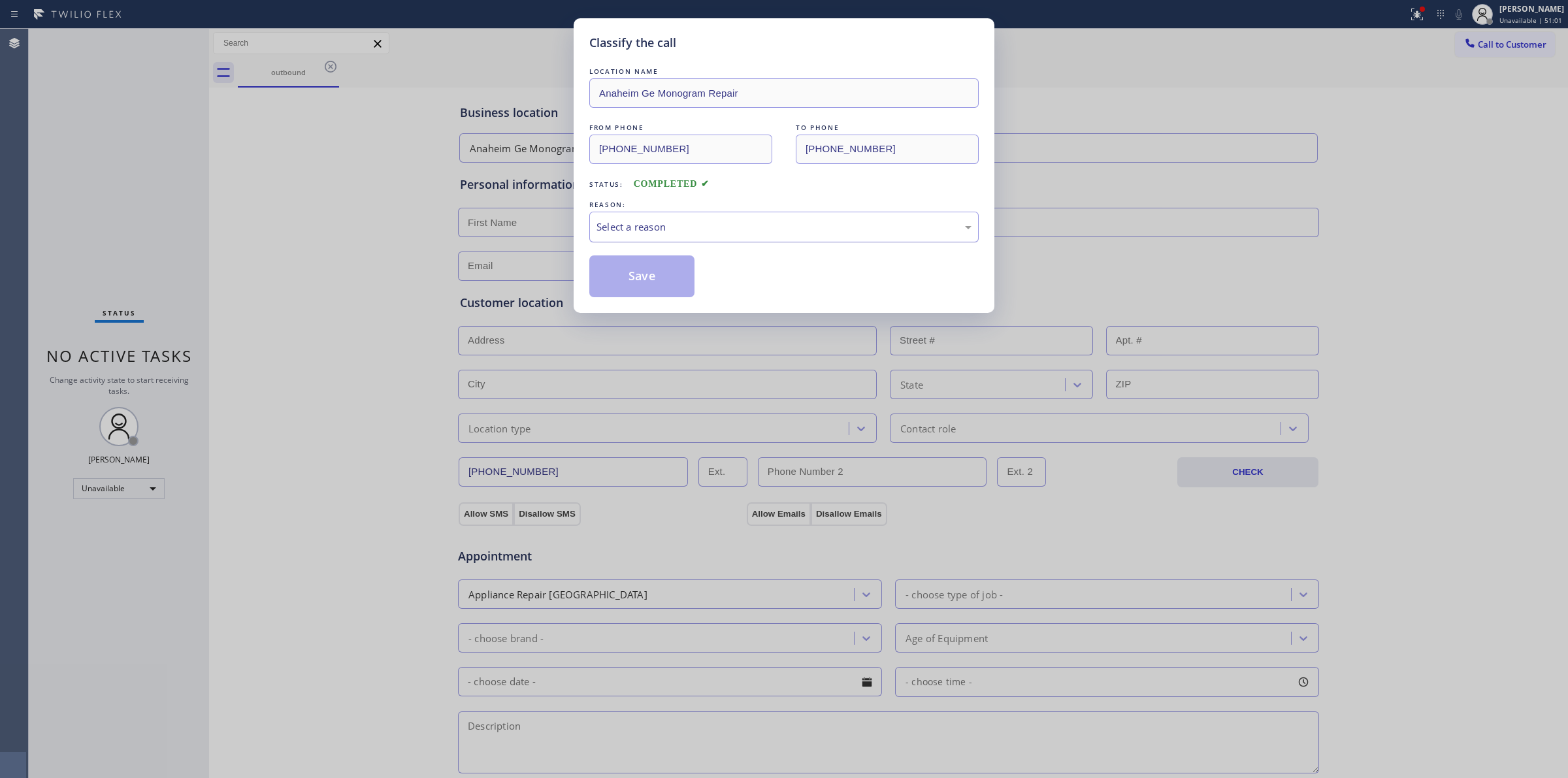
click at [689, 227] on div "Select a reason" at bounding box center [783, 227] width 375 height 15
click at [657, 301] on div "Classify the call LOCATION NAME [GEOGRAPHIC_DATA] Ge Monogram Repair FROM PHONE…" at bounding box center [783, 165] width 421 height 294
click at [657, 285] on button "Save" at bounding box center [642, 276] width 105 height 41
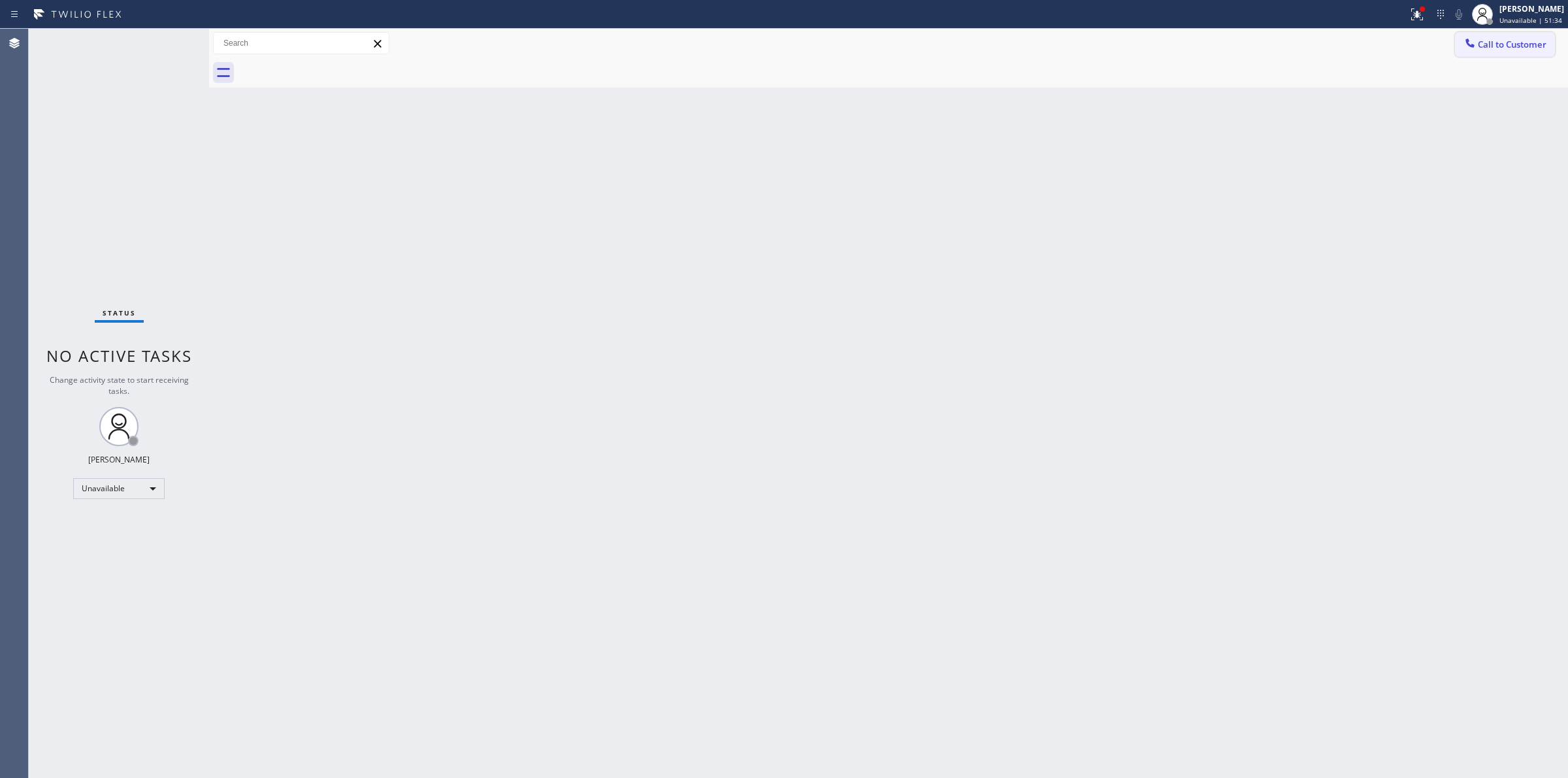
click at [1526, 49] on span "Call to Customer" at bounding box center [1512, 44] width 69 height 12
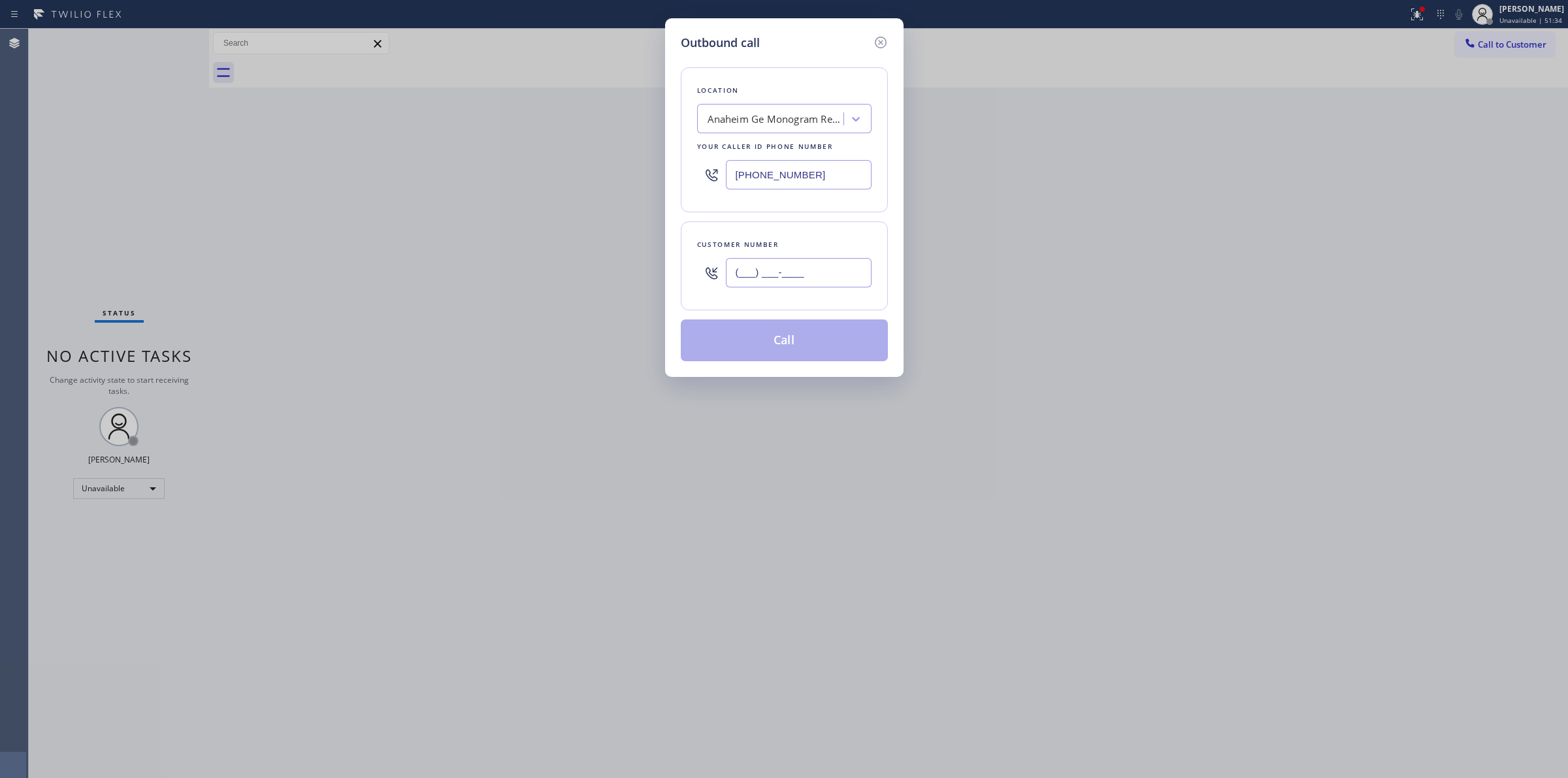
paste input "626) 623-5086"
click at [830, 273] on input "(___) ___-____" at bounding box center [798, 272] width 146 height 29
type input "[PHONE_NUMBER]"
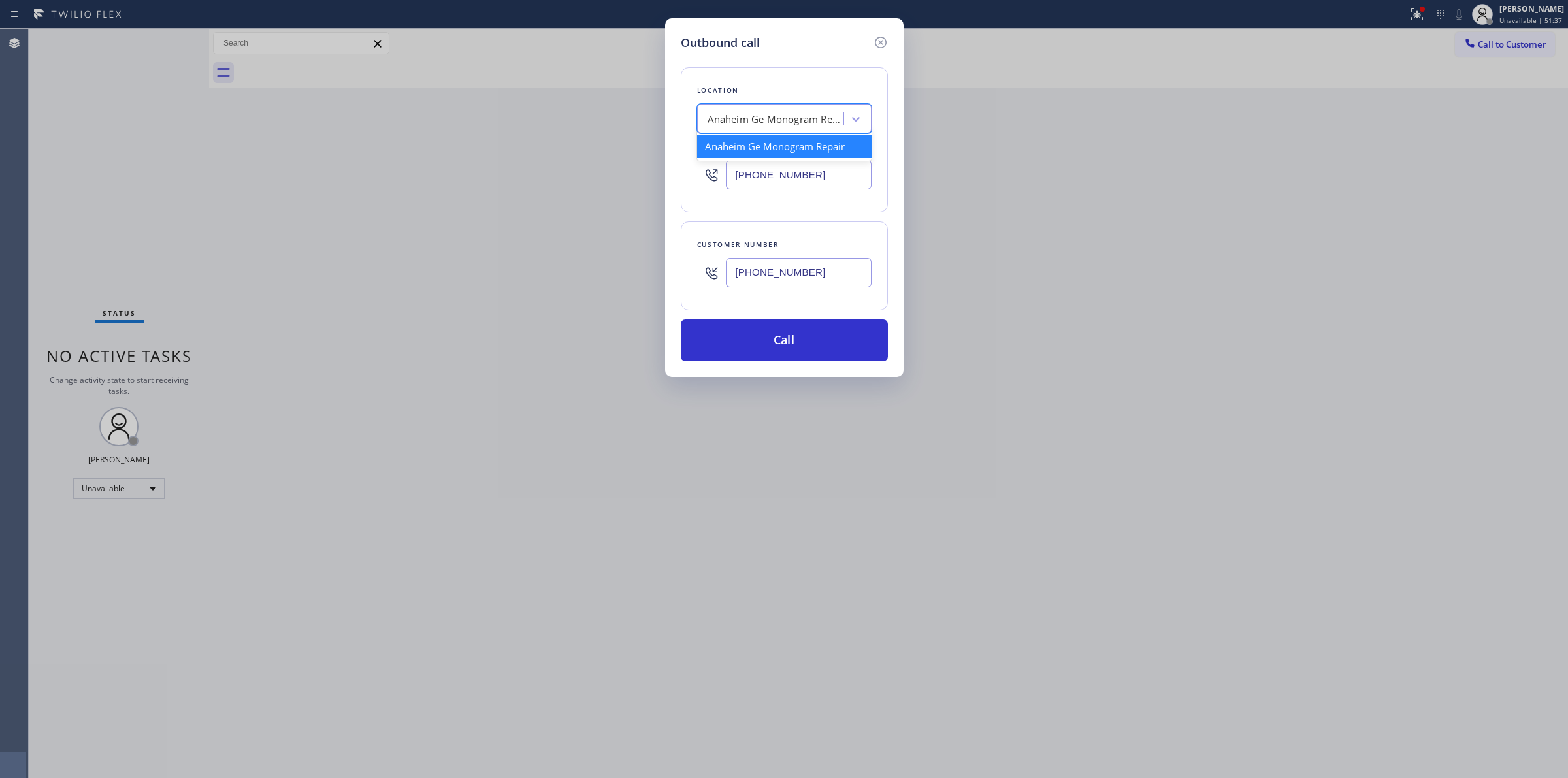
paste input "Repair Twist Of [US_STATE]"
type input "Repair Twist Of [US_STATE]"
click at [762, 147] on div "Repair Twist of [US_STATE]" at bounding box center [784, 146] width 174 height 24
type input "[PHONE_NUMBER]"
click at [778, 184] on input "[PHONE_NUMBER]" at bounding box center [798, 174] width 146 height 29
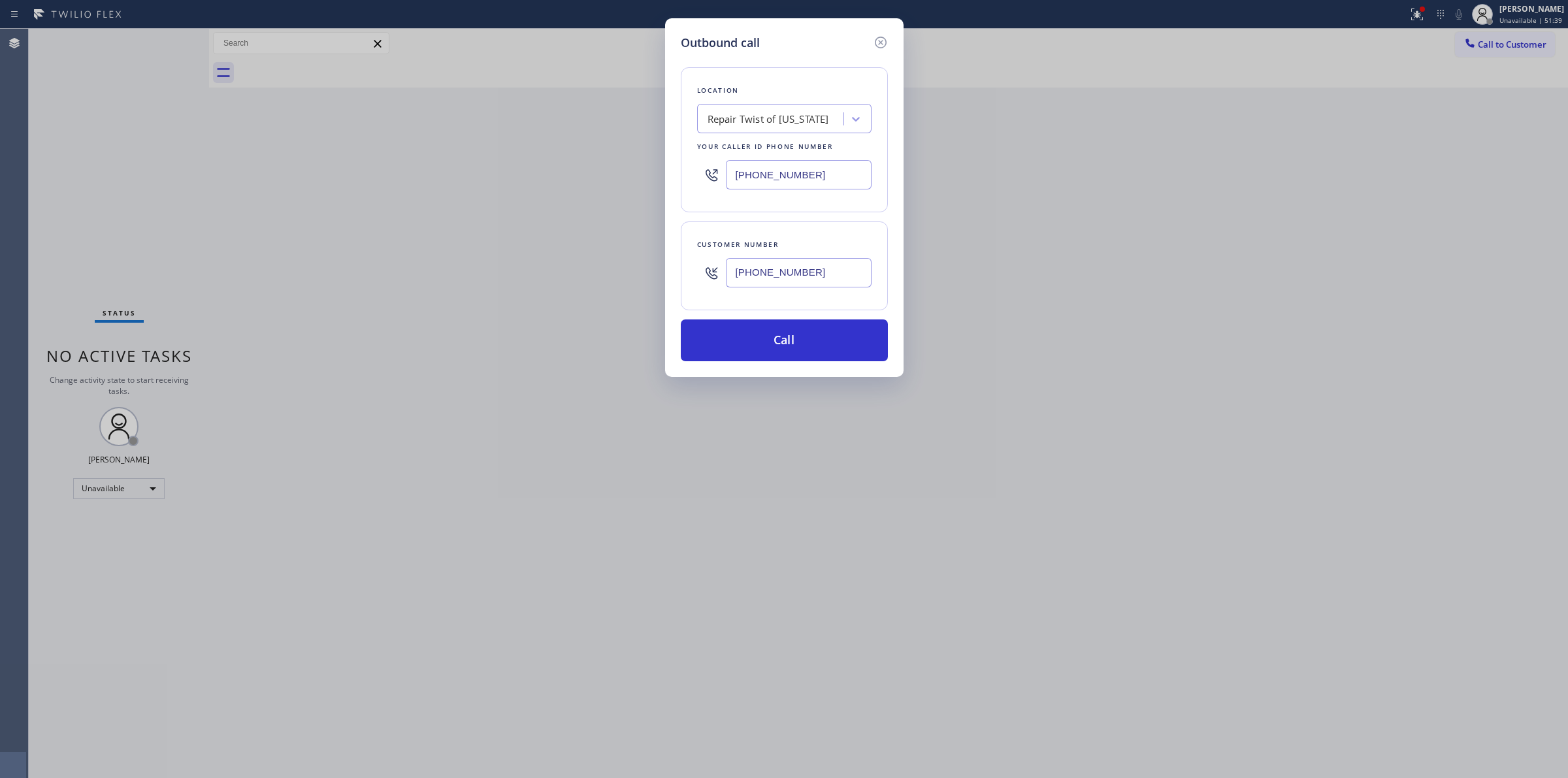
click at [778, 184] on input "[PHONE_NUMBER]" at bounding box center [798, 174] width 146 height 29
click at [798, 333] on button "Call" at bounding box center [784, 340] width 207 height 41
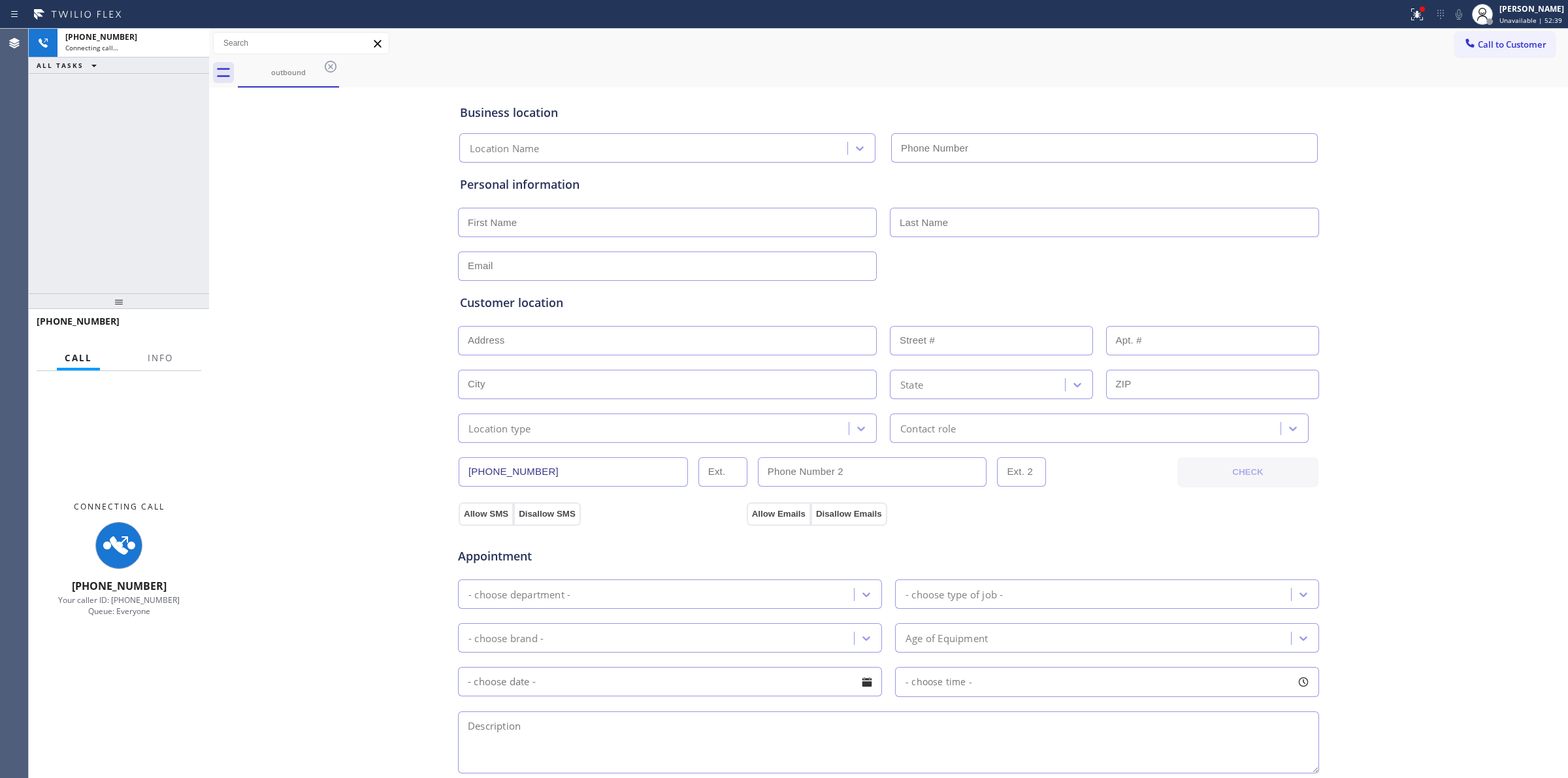
type input "[PHONE_NUMBER]"
click at [760, 63] on div "outbound" at bounding box center [903, 72] width 1330 height 29
click at [162, 47] on div "Connecting call…" at bounding box center [133, 47] width 136 height 9
click at [141, 40] on div "[PHONE_NUMBER]" at bounding box center [133, 37] width 136 height 11
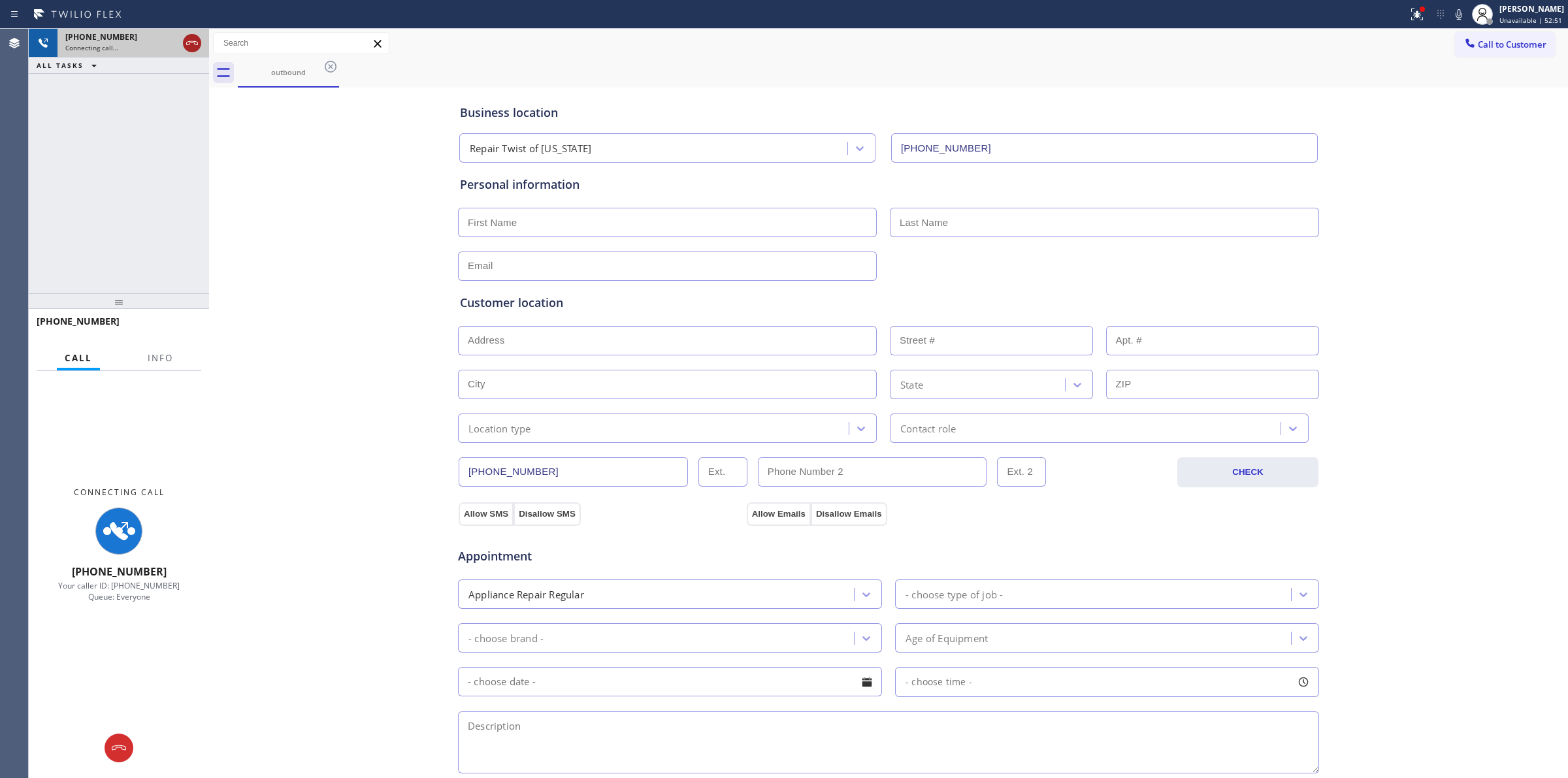
click at [193, 44] on icon at bounding box center [192, 43] width 16 height 16
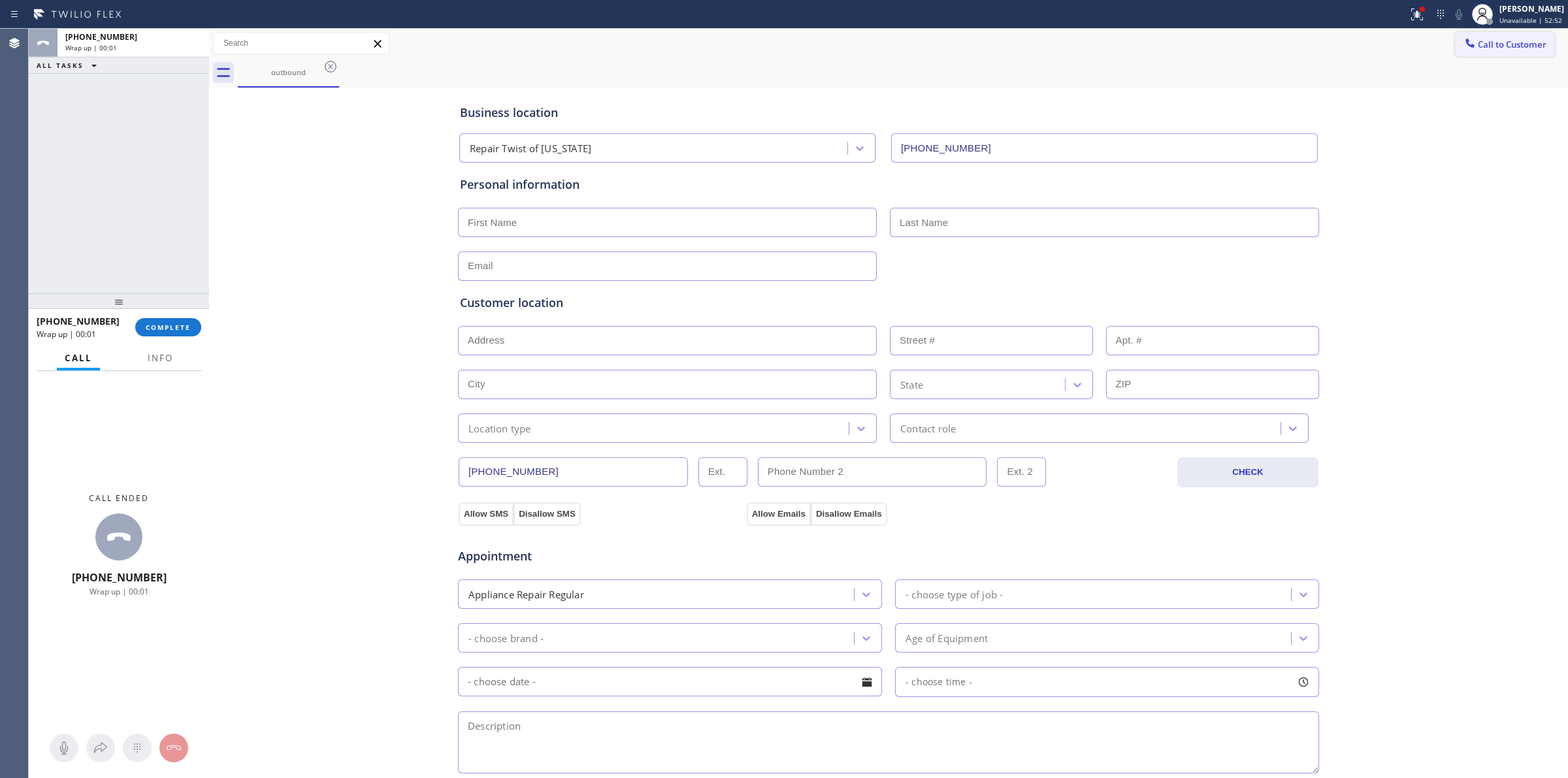
click at [1534, 46] on span "Call to Customer" at bounding box center [1512, 44] width 69 height 12
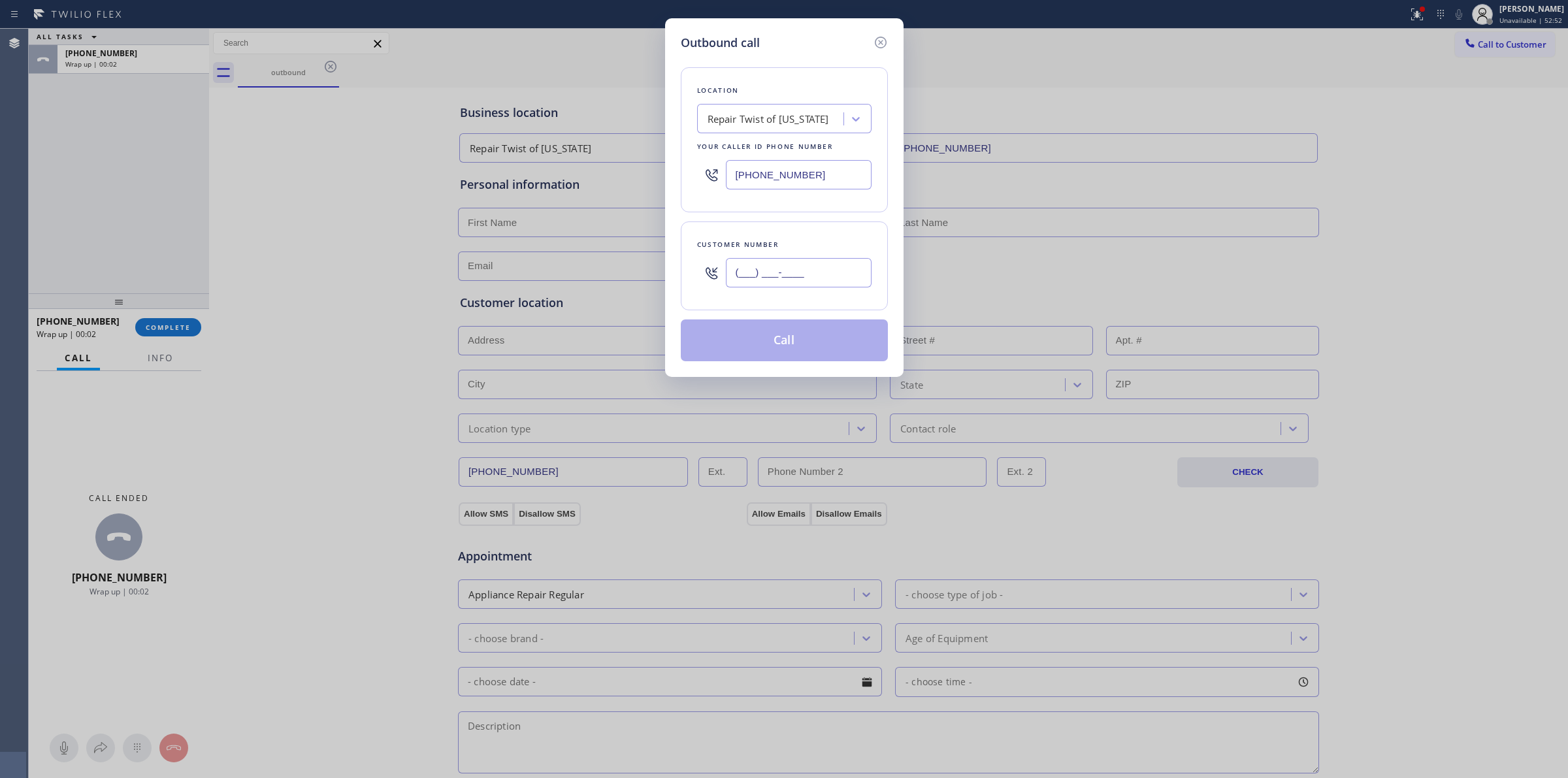
paste input "51"
click at [790, 276] on input "(___) ___-__51" at bounding box center [798, 272] width 146 height 29
drag, startPoint x: 830, startPoint y: 270, endPoint x: 543, endPoint y: 274, distance: 287.0
click at [543, 274] on div "Outbound call Location Repair Twist of [US_STATE] Your caller id phone number […" at bounding box center [784, 389] width 1568 height 778
paste input "516) 477-6047"
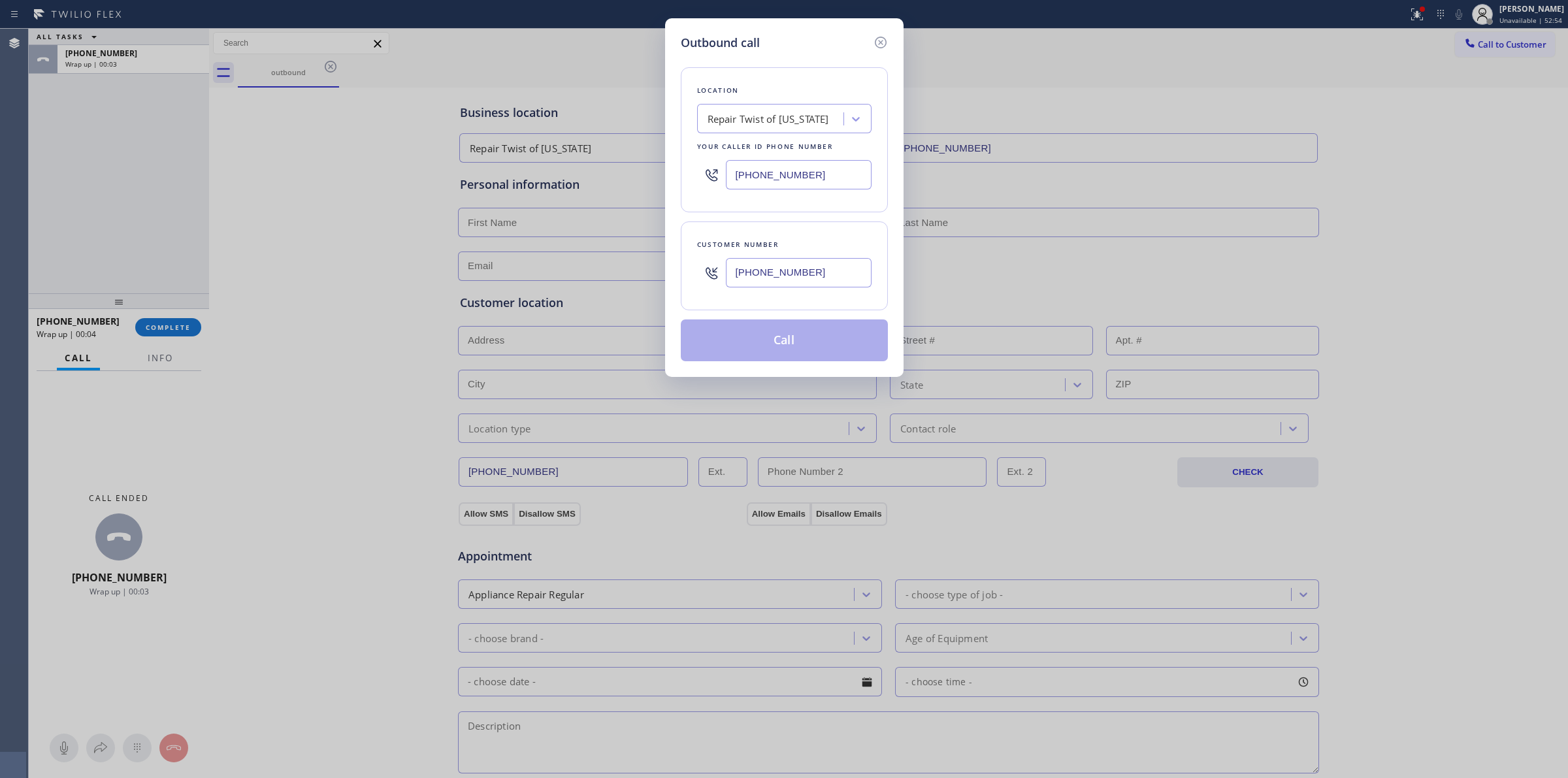
type input "[PHONE_NUMBER]"
click at [766, 351] on button "Call" at bounding box center [784, 340] width 207 height 41
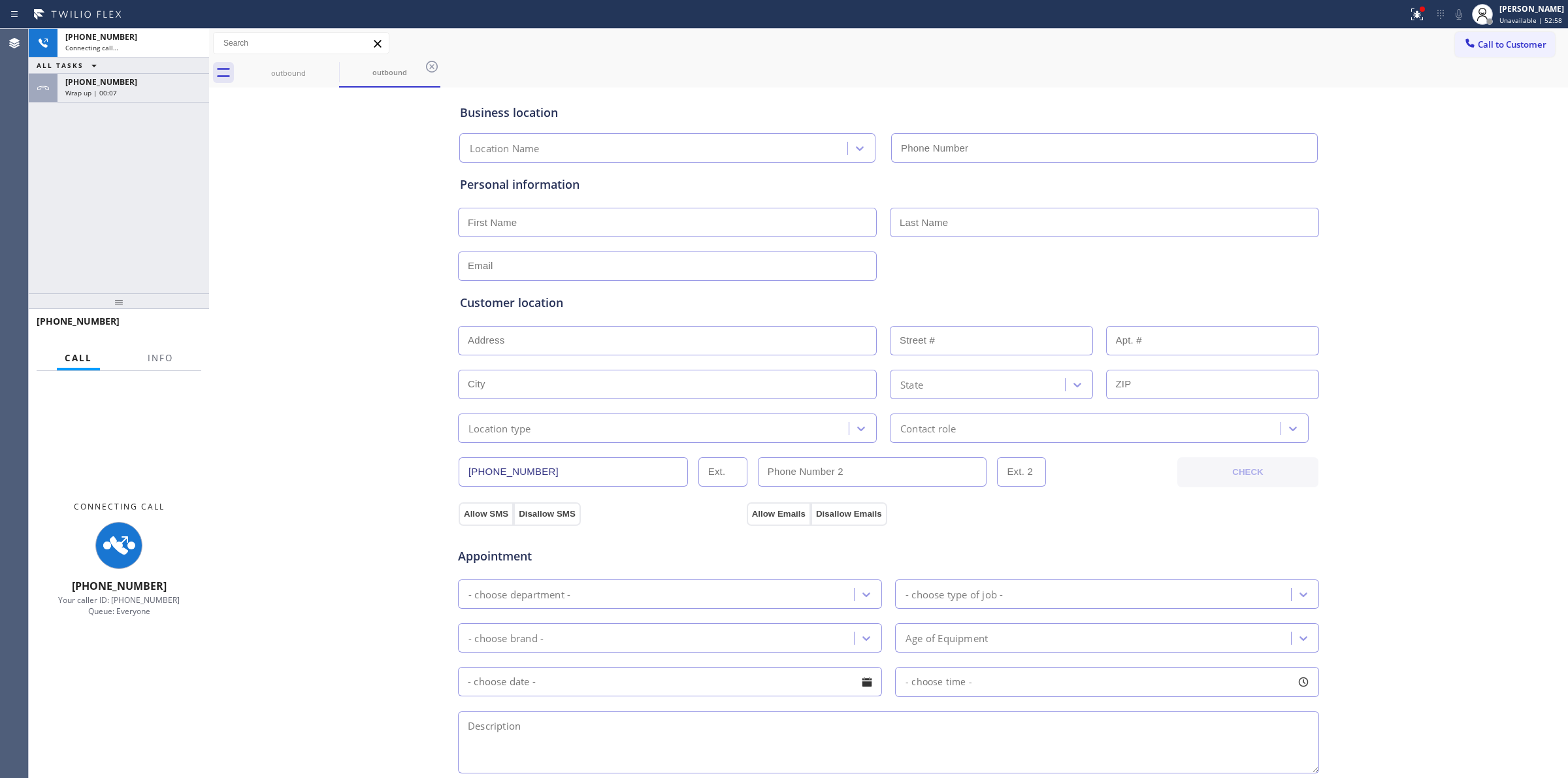
type input "[PHONE_NUMBER]"
click at [138, 48] on div "Connecting call…" at bounding box center [133, 47] width 136 height 9
click at [103, 90] on span "Wrap up | 00:08" at bounding box center [91, 92] width 52 height 9
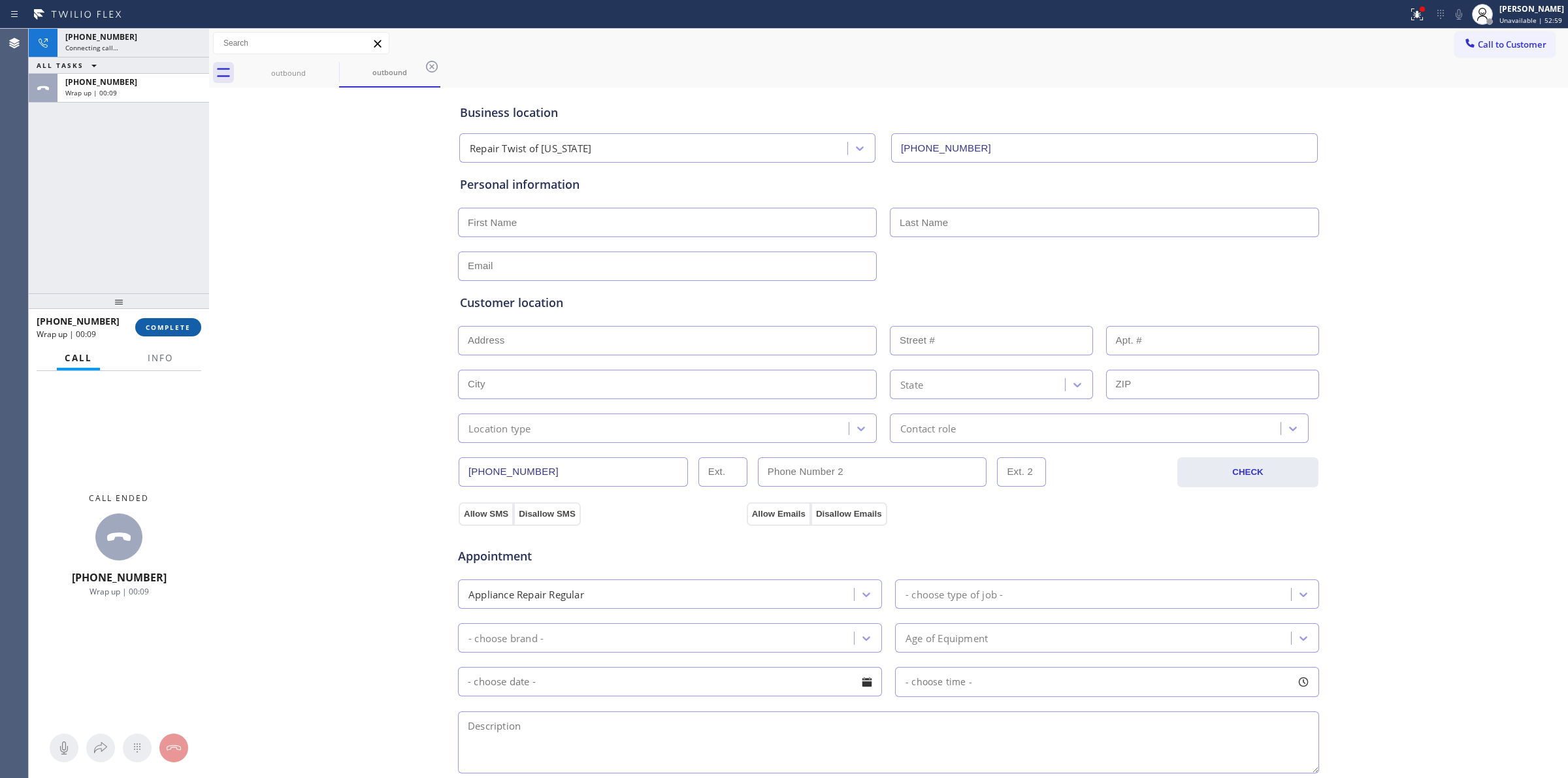
click at [158, 330] on span "COMPLETE" at bounding box center [168, 327] width 45 height 9
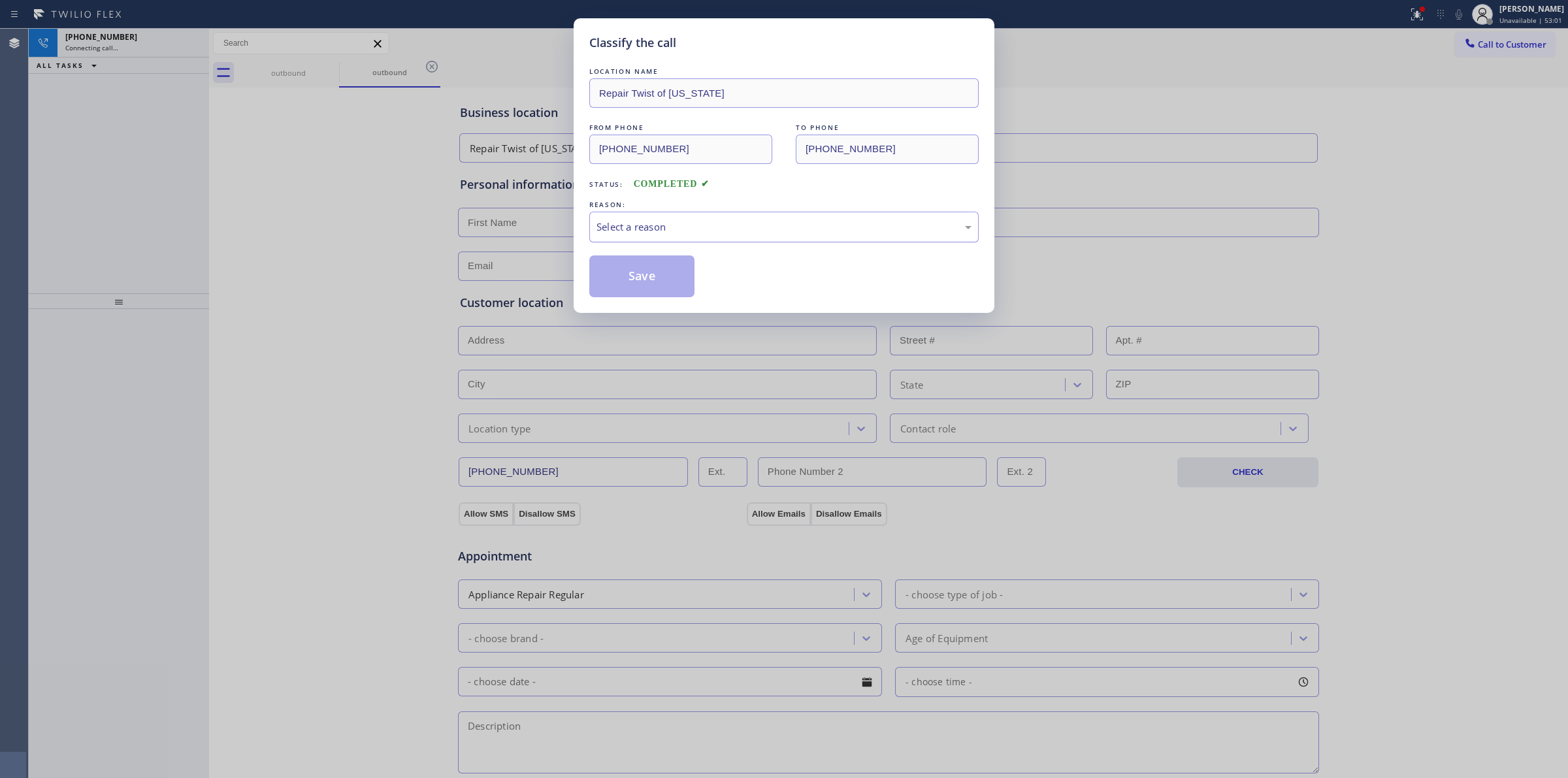
click at [759, 229] on div "Select a reason" at bounding box center [783, 227] width 375 height 15
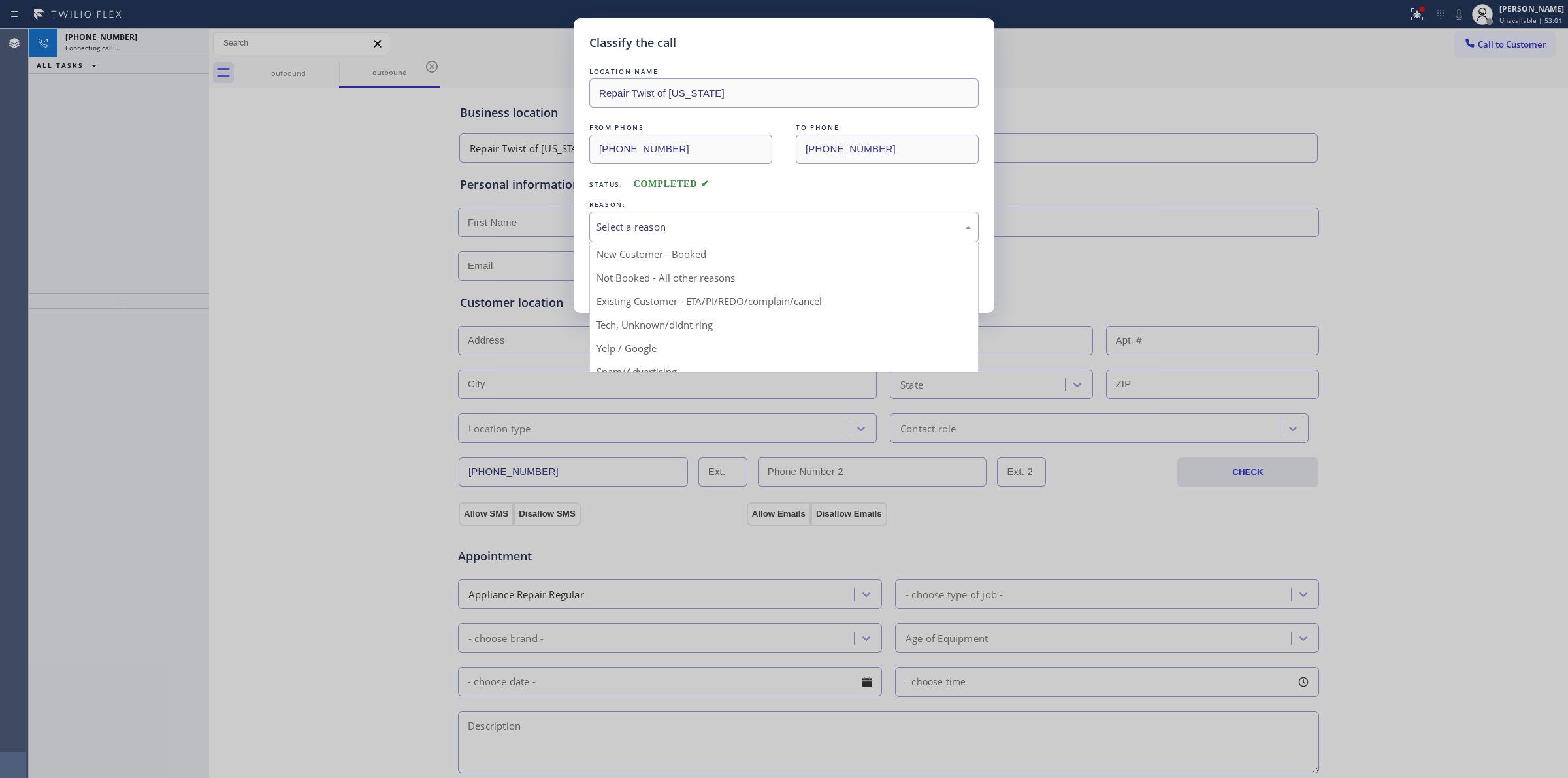
drag, startPoint x: 689, startPoint y: 333, endPoint x: 631, endPoint y: 285, distance: 75.3
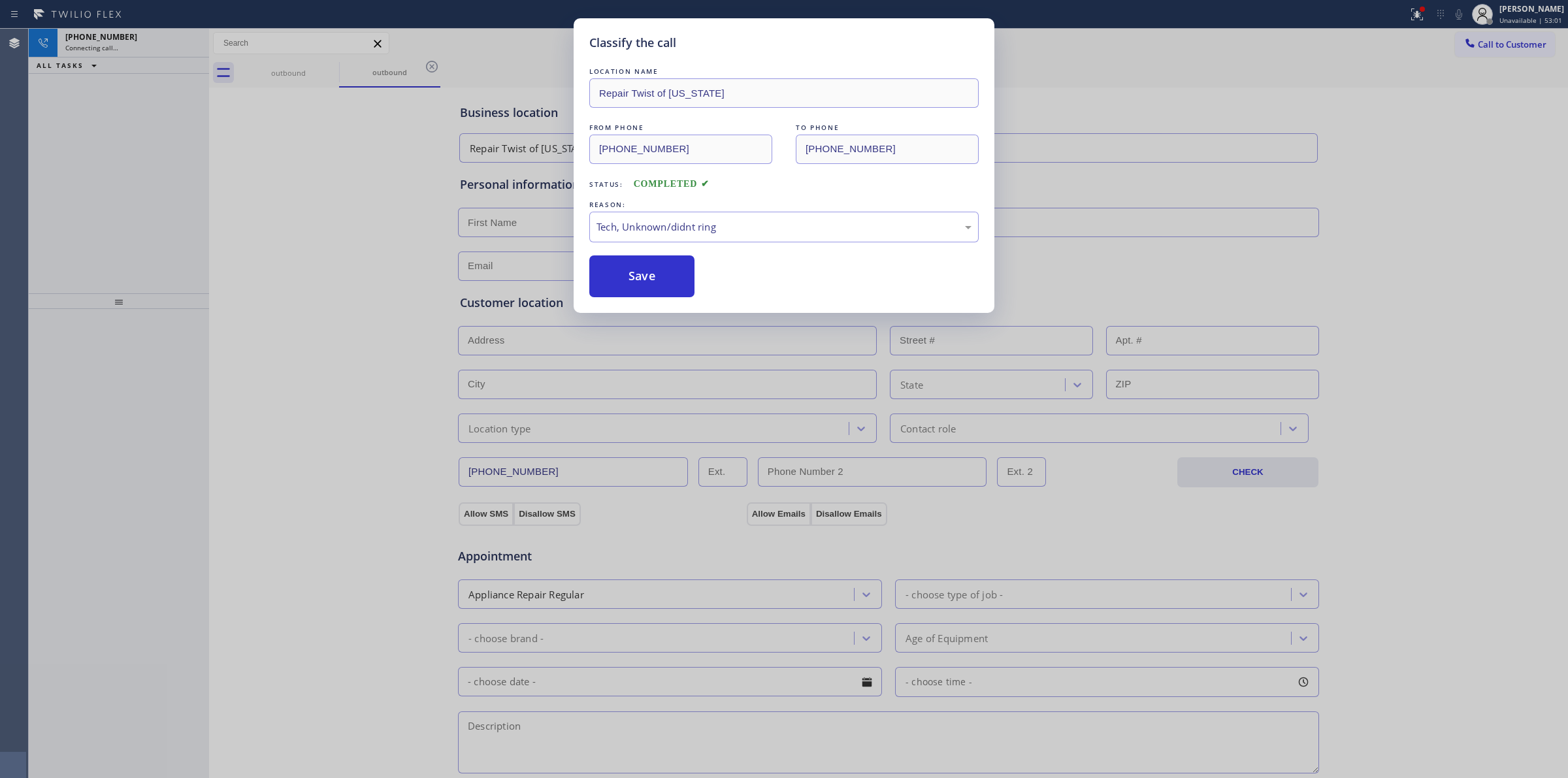
drag, startPoint x: 631, startPoint y: 285, endPoint x: 922, endPoint y: 305, distance: 291.7
click at [632, 284] on button "Save" at bounding box center [642, 276] width 105 height 41
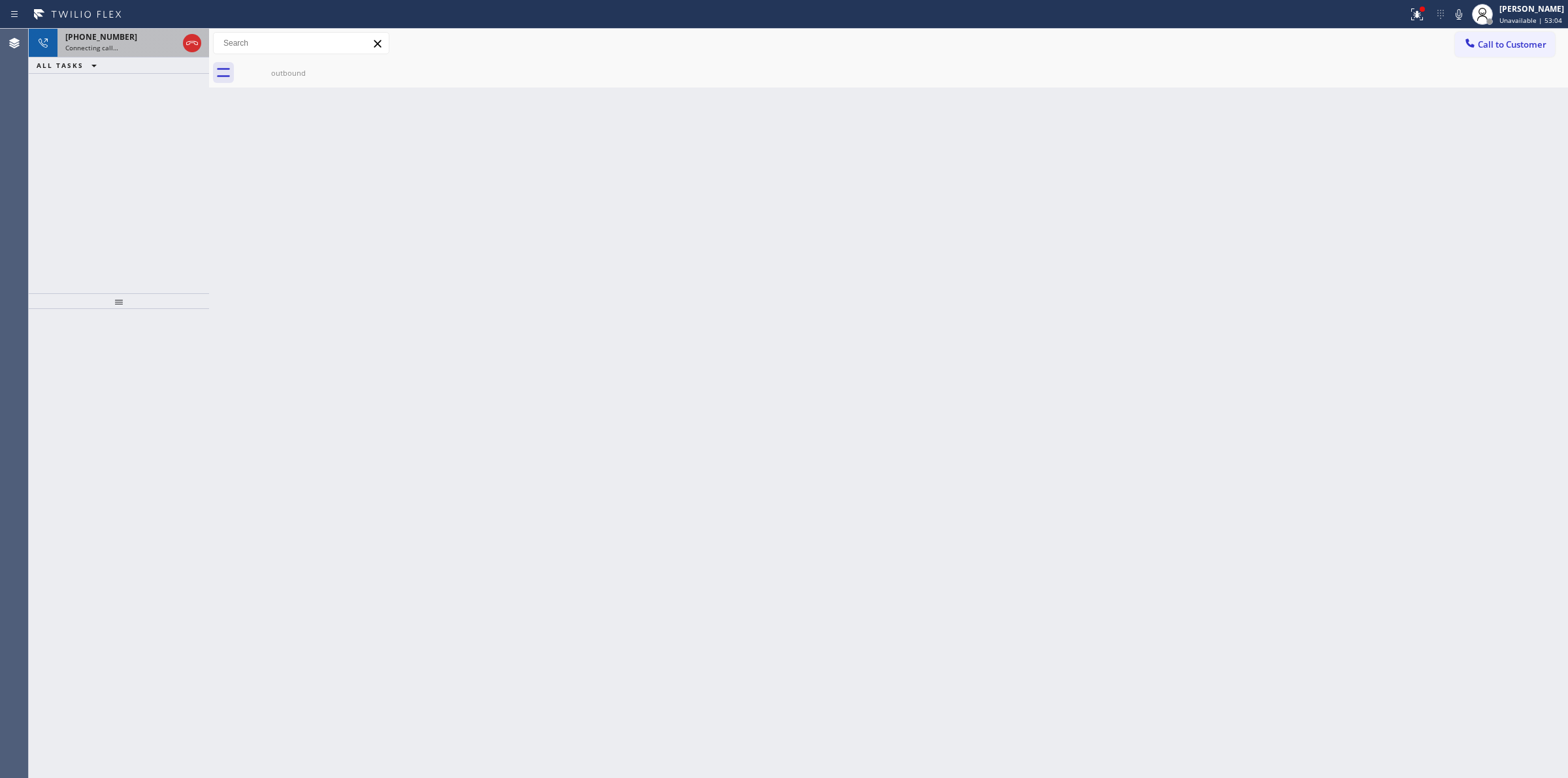
click at [122, 41] on div "[PHONE_NUMBER]" at bounding box center [121, 37] width 112 height 11
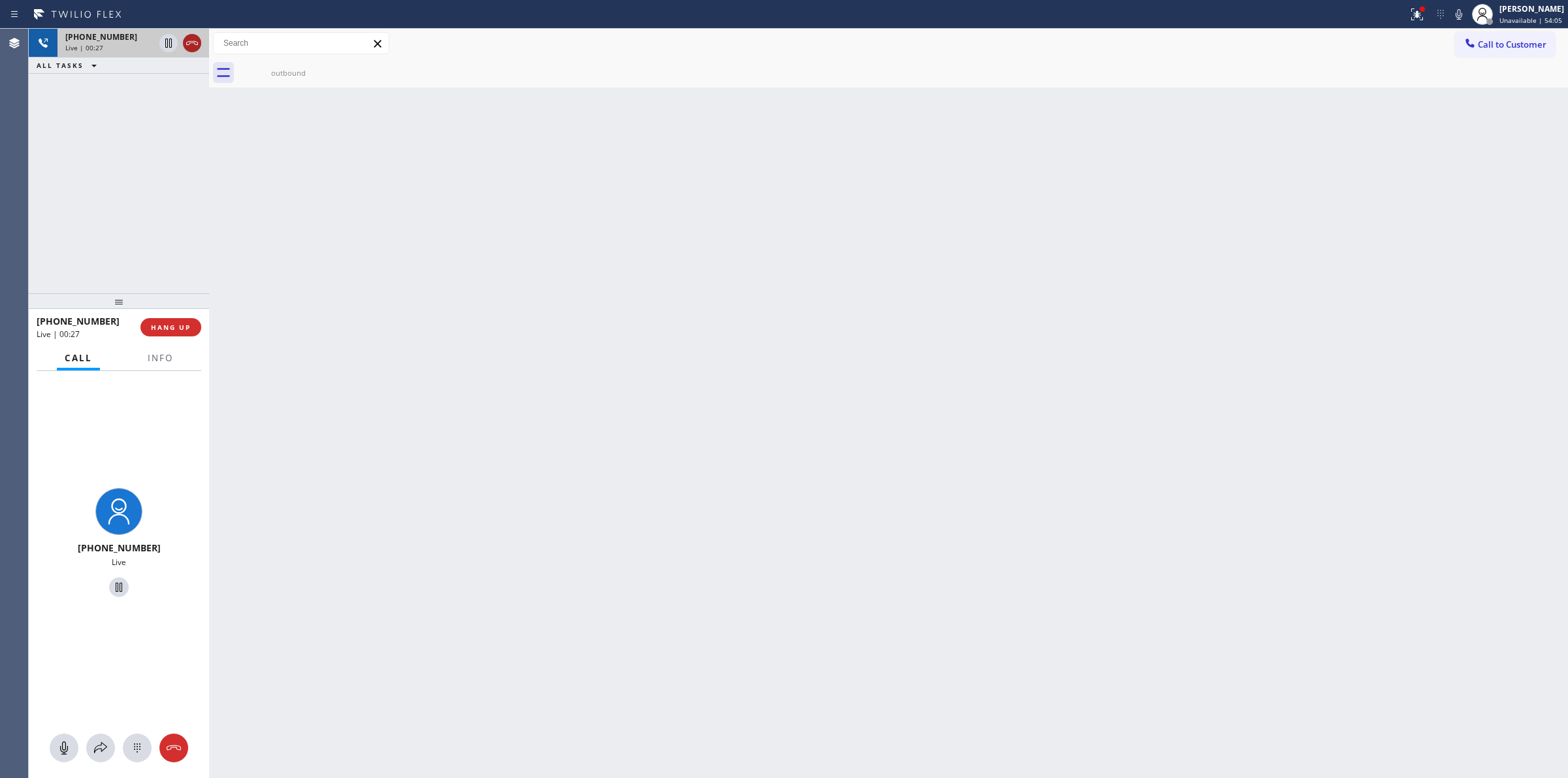
click at [196, 35] on icon at bounding box center [192, 43] width 16 height 16
click at [183, 335] on button "HANG UP" at bounding box center [171, 327] width 61 height 18
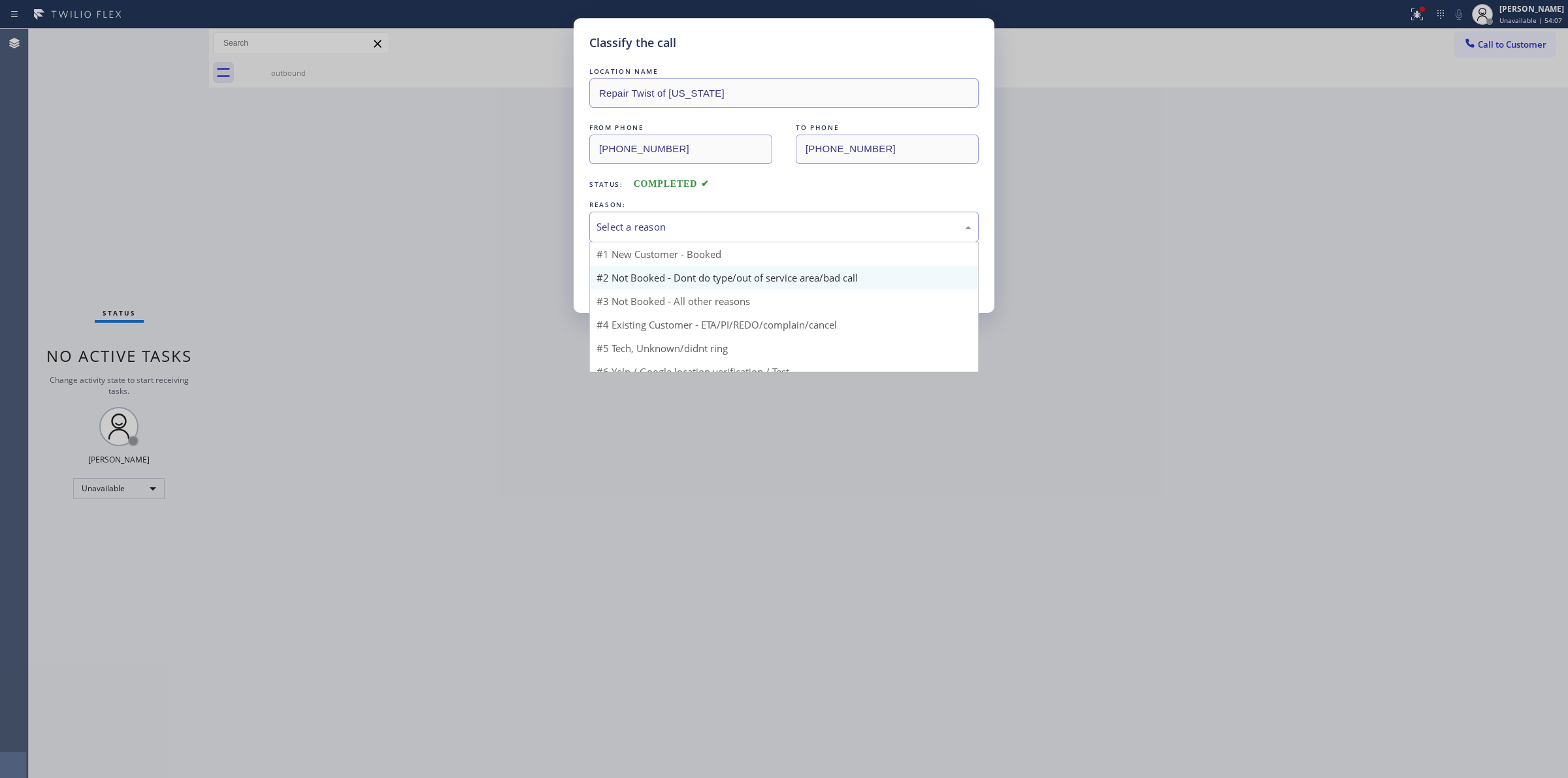
drag, startPoint x: 732, startPoint y: 216, endPoint x: 706, endPoint y: 270, distance: 59.9
click at [732, 222] on div "Select a reason" at bounding box center [784, 226] width 390 height 31
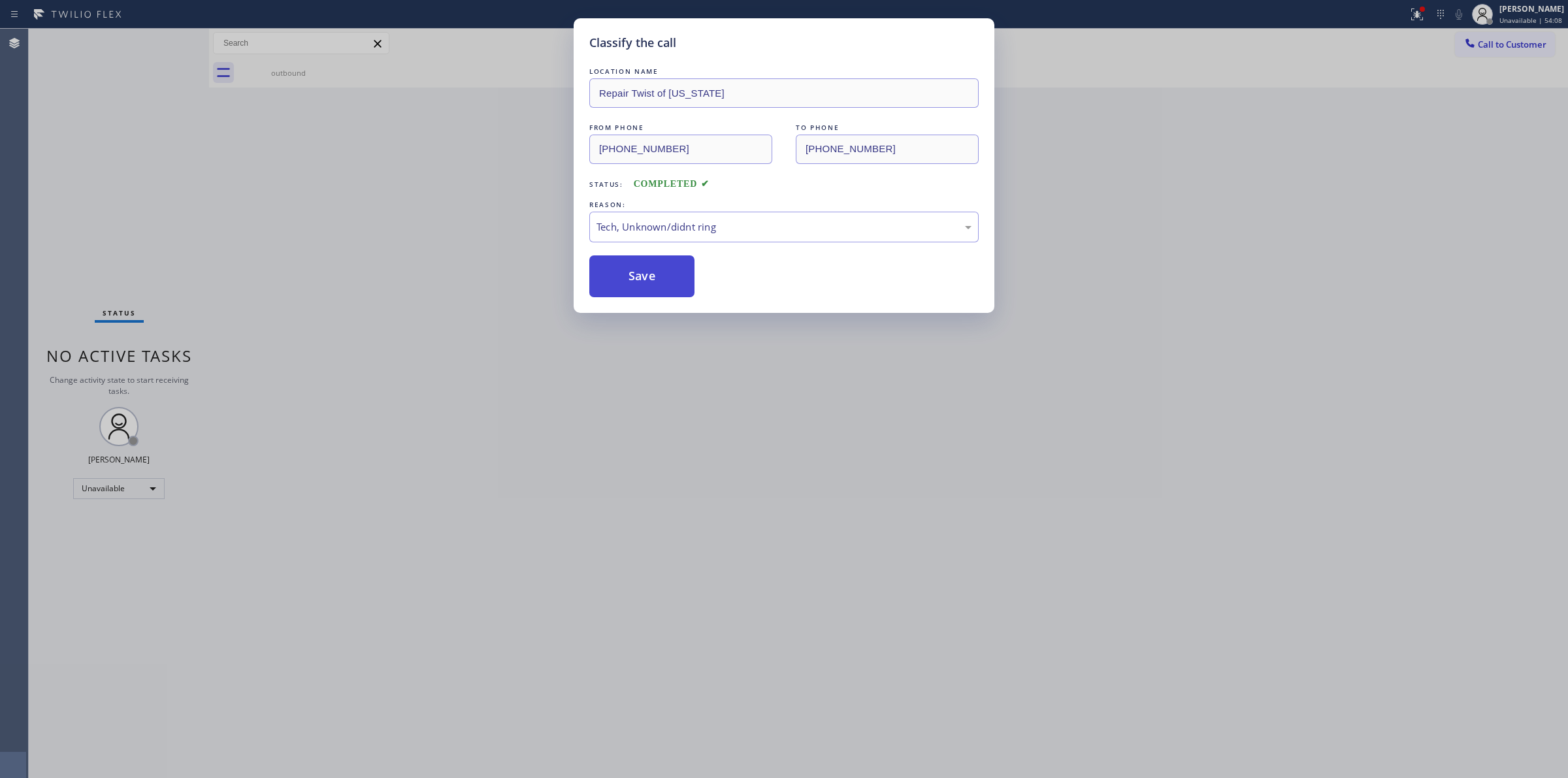
click at [640, 279] on button "Save" at bounding box center [642, 276] width 105 height 41
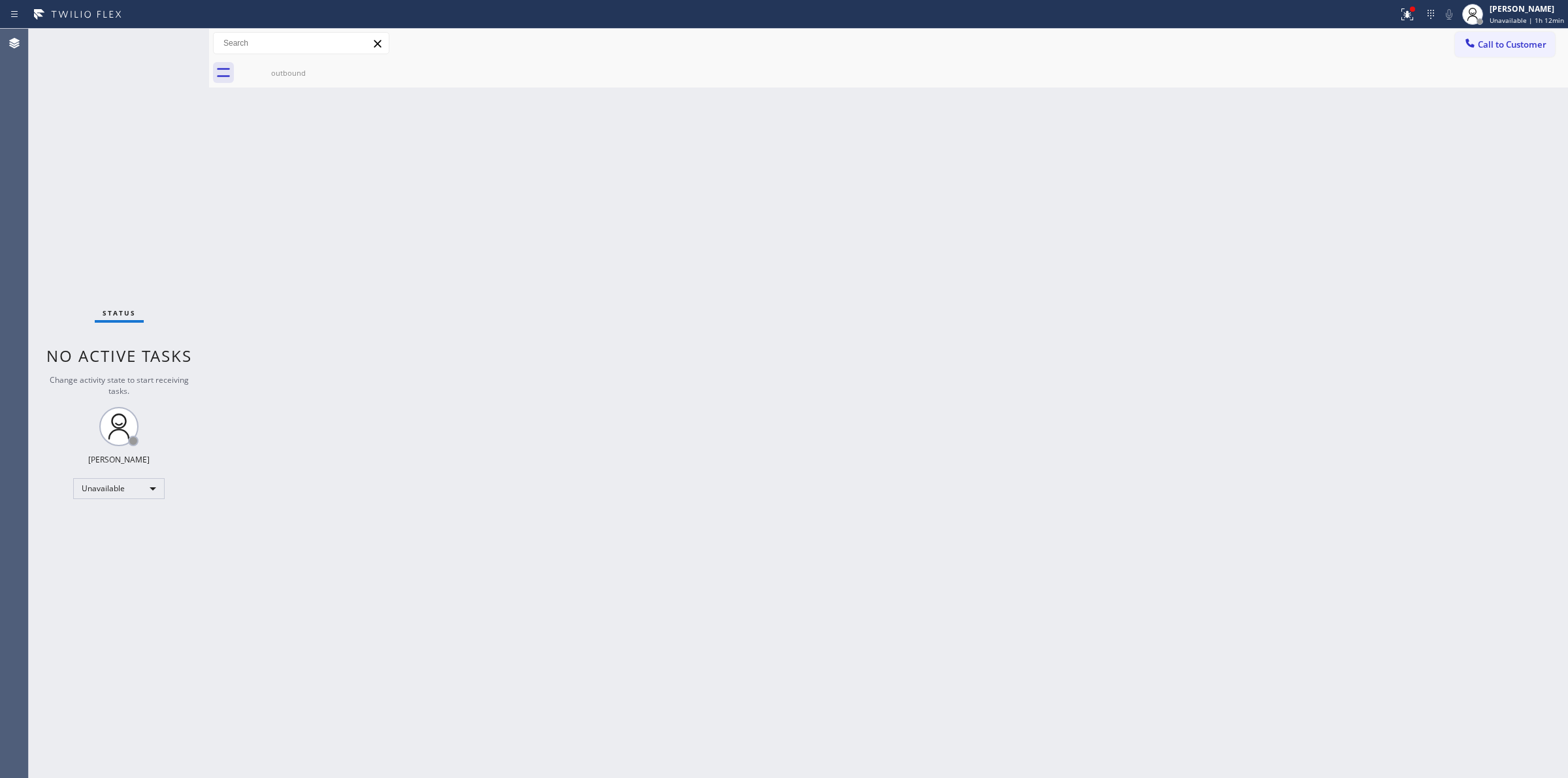
drag, startPoint x: 853, startPoint y: 337, endPoint x: 884, endPoint y: 301, distance: 47.5
click at [866, 322] on div "Back to Dashboard Change Sender ID Customers Technicians Select a contact Outbo…" at bounding box center [888, 403] width 1359 height 749
drag, startPoint x: 1495, startPoint y: 52, endPoint x: 1172, endPoint y: 60, distance: 323.1
click at [1487, 52] on button "Call to Customer" at bounding box center [1504, 44] width 100 height 25
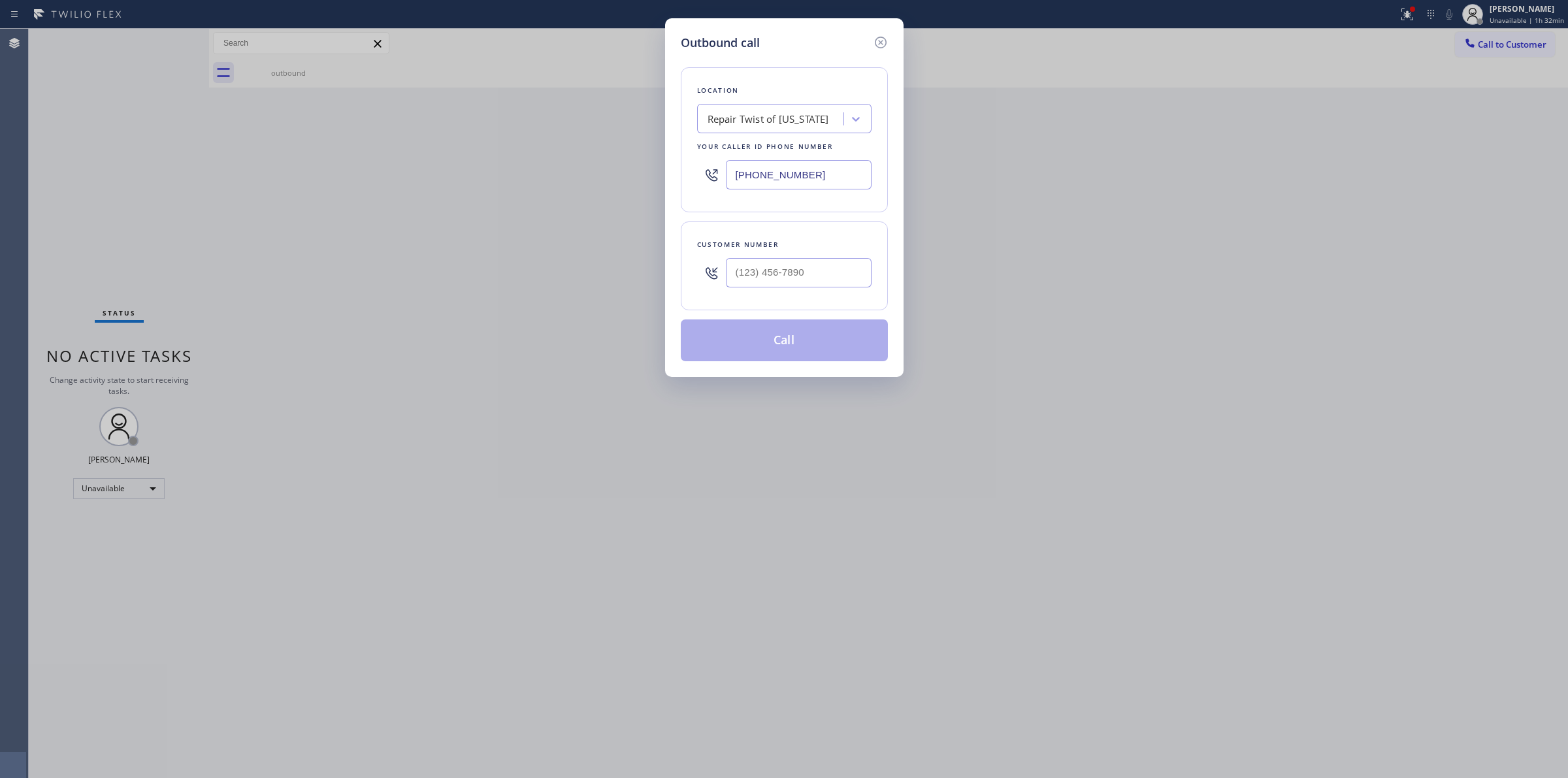
drag, startPoint x: 737, startPoint y: 182, endPoint x: 622, endPoint y: 181, distance: 115.0
click at [628, 182] on div "Outbound call Location Repair Twist of [US_STATE] Your caller id phone number […" at bounding box center [784, 389] width 1568 height 778
paste input "805) 261-2411"
type input "[PHONE_NUMBER]"
click at [787, 102] on div "Location Innovative Appliance Repair Solutions SB Your caller id phone number […" at bounding box center [784, 139] width 207 height 145
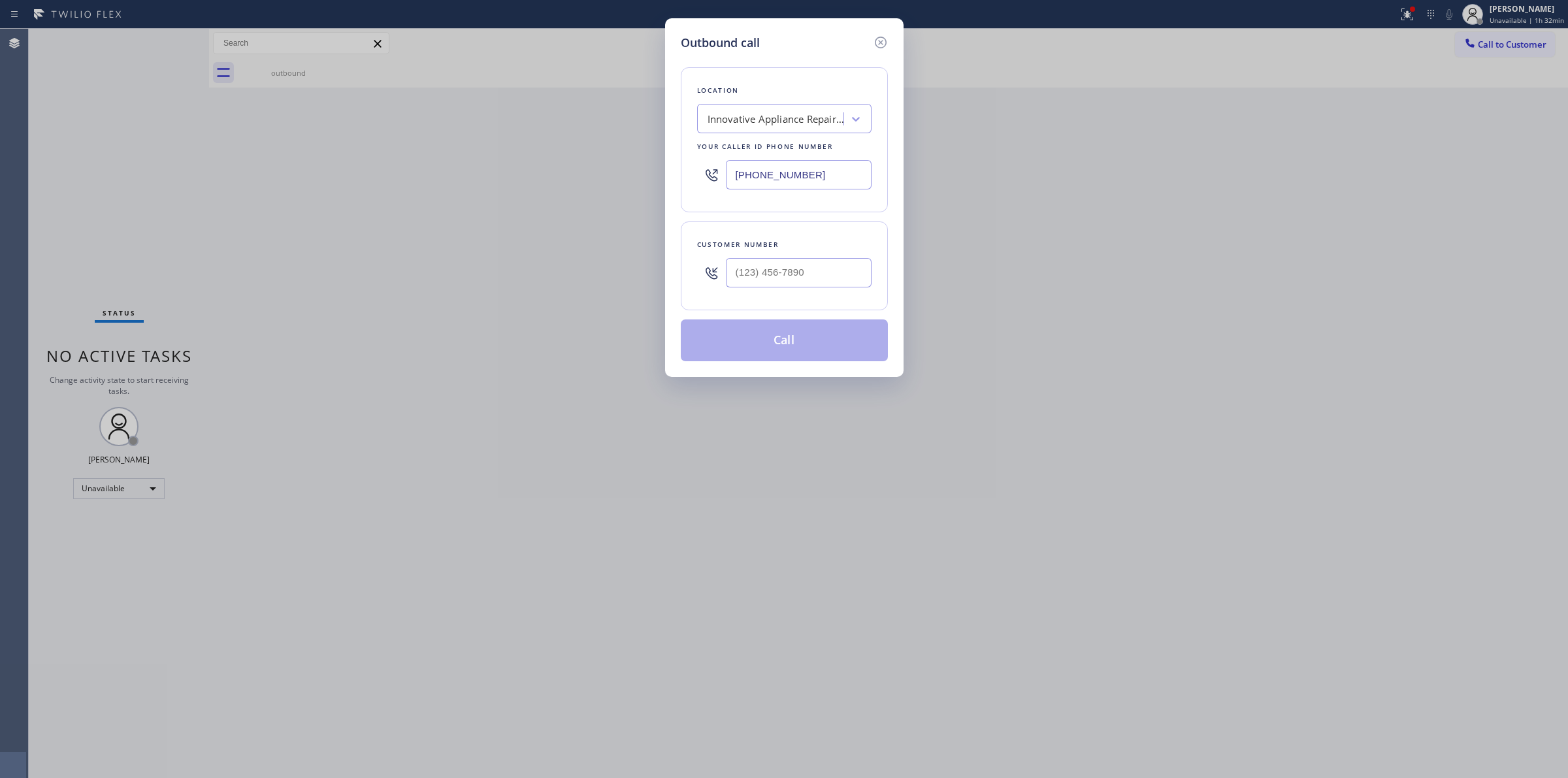
click at [791, 112] on div "Innovative Appliance Repair Solutions SB" at bounding box center [776, 119] width 137 height 15
click at [789, 108] on div "Innovative Appliance Repair Solutions SB" at bounding box center [772, 120] width 142 height 23
paste input "Master Service Appliances"
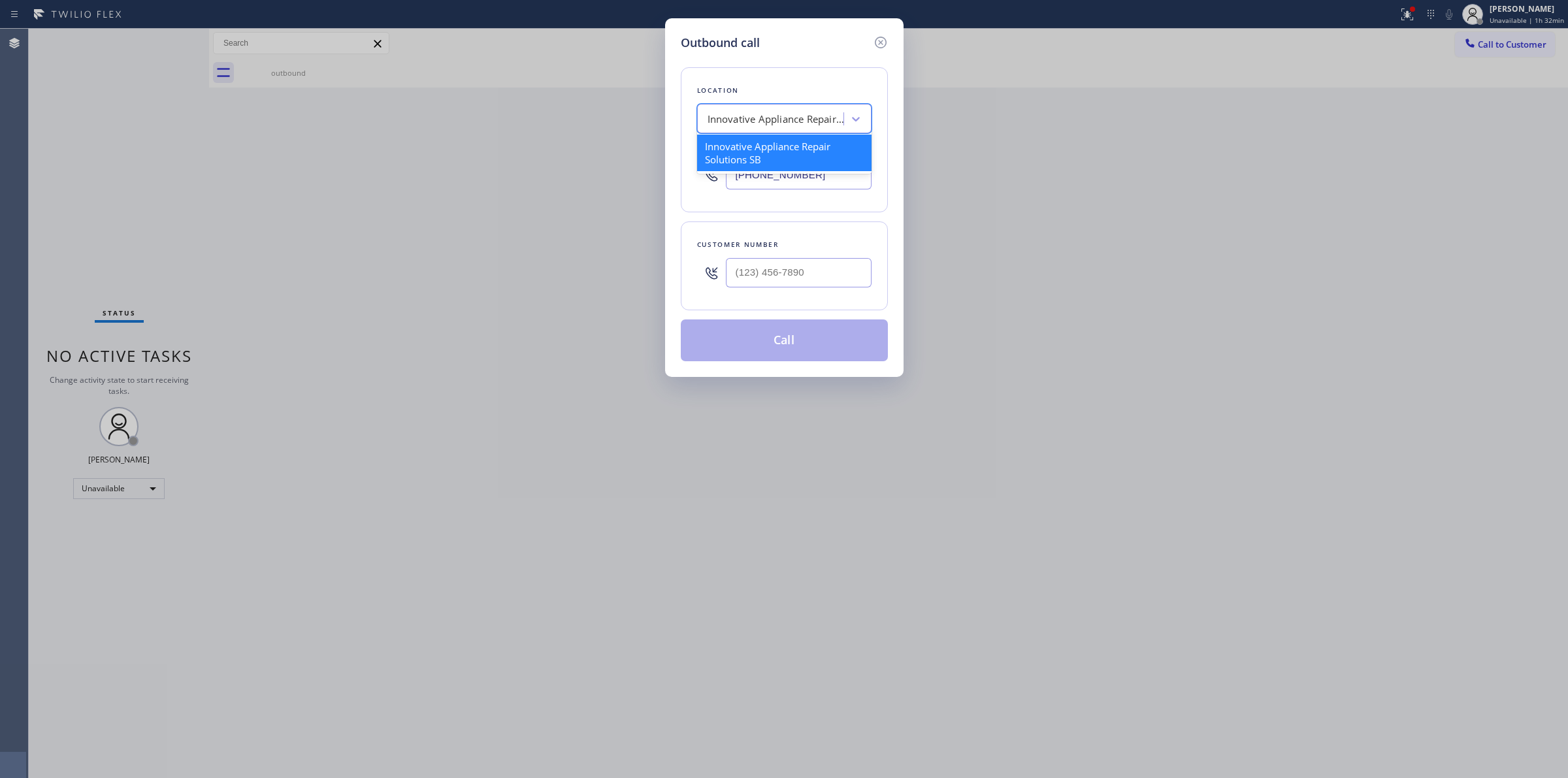
type input "Master Service Appliances"
click at [766, 149] on div "Master Service Appliances" at bounding box center [784, 146] width 174 height 24
type input "[PHONE_NUMBER]"
drag, startPoint x: 840, startPoint y: 177, endPoint x: 665, endPoint y: 185, distance: 175.2
click at [667, 185] on div "Outbound call Location Master Service Appliances Your caller id phone number [P…" at bounding box center [784, 197] width 239 height 358
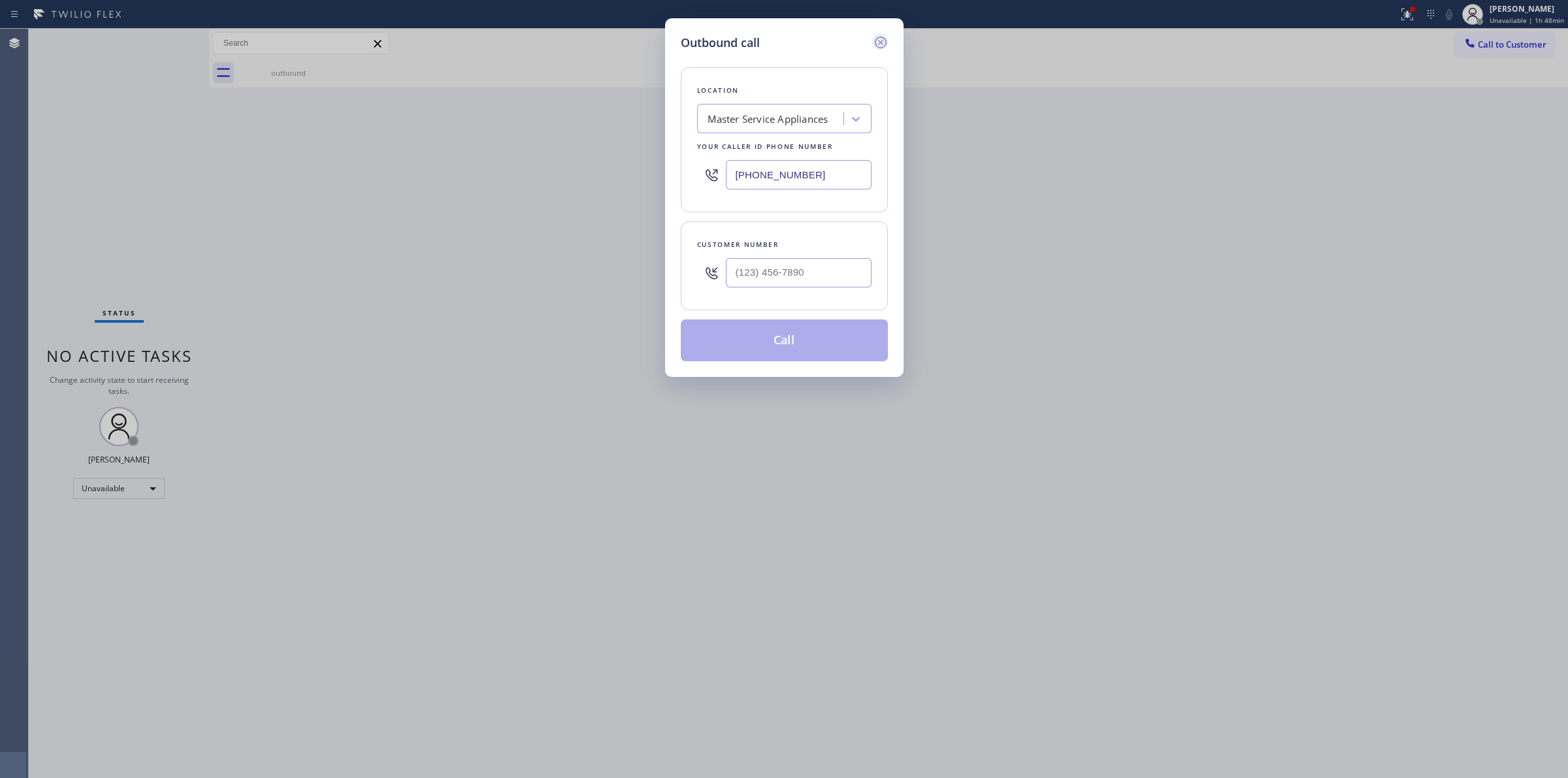
click at [884, 37] on icon at bounding box center [880, 42] width 16 height 16
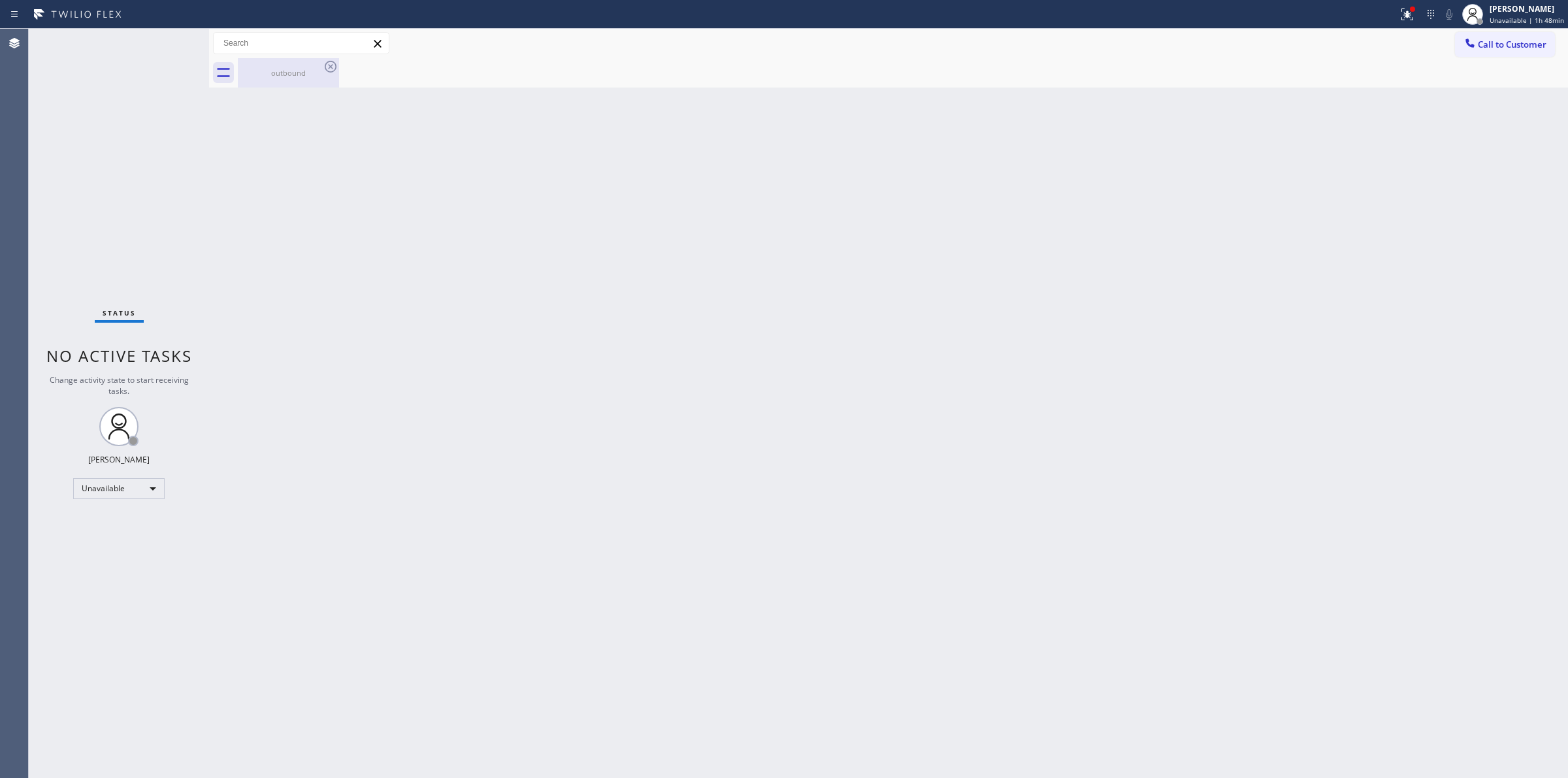
click at [279, 64] on div "outbound" at bounding box center [288, 72] width 99 height 29
drag, startPoint x: 346, startPoint y: 67, endPoint x: 340, endPoint y: 79, distance: 13.4
click at [346, 72] on div at bounding box center [903, 72] width 1330 height 29
click at [1486, 312] on div "Back to Dashboard Change Sender ID Customers Technicians Select a contact Outbo…" at bounding box center [888, 403] width 1359 height 749
drag, startPoint x: 1514, startPoint y: 49, endPoint x: 1248, endPoint y: 47, distance: 266.0
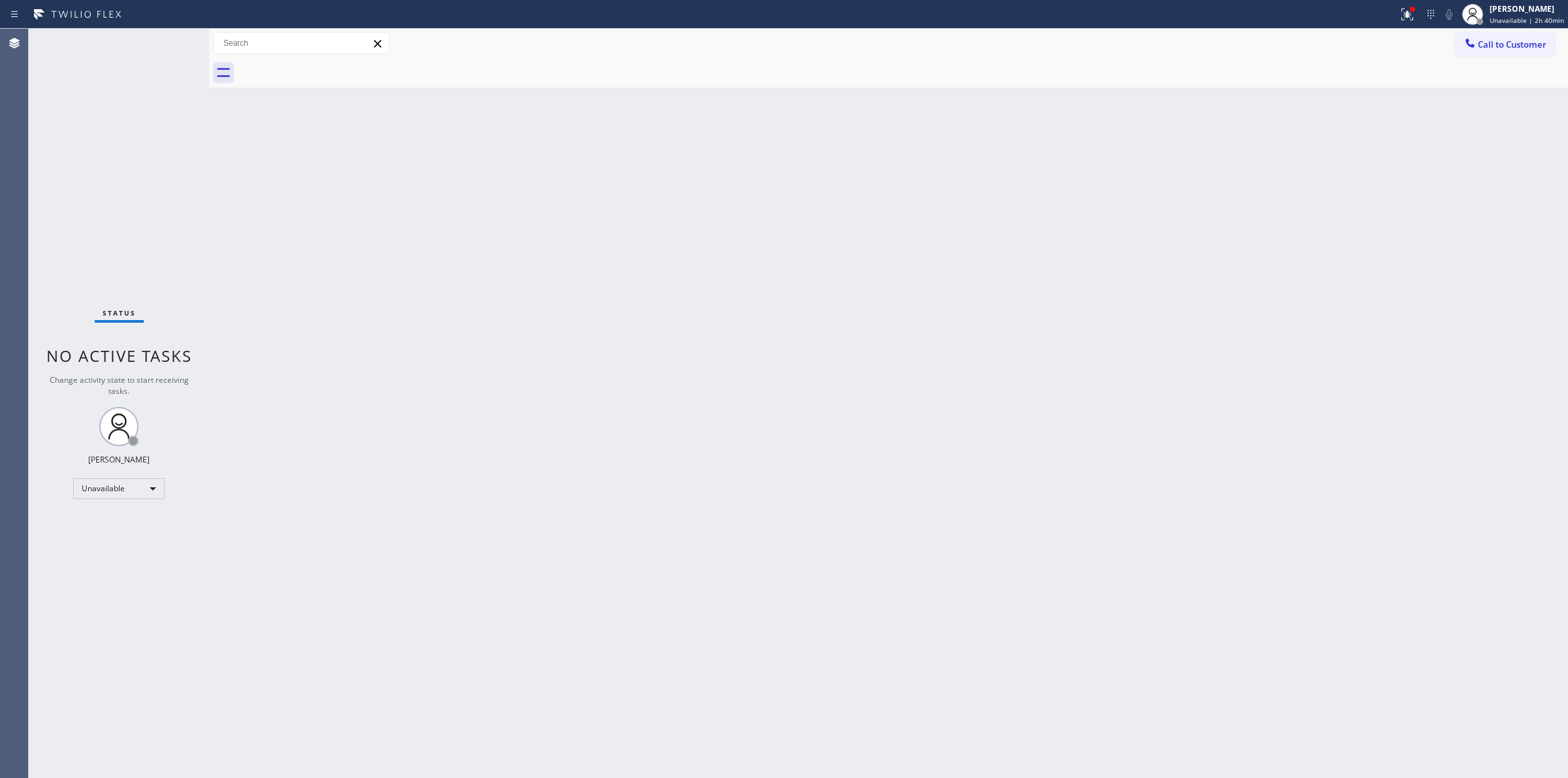
click at [1514, 48] on span "Call to Customer" at bounding box center [1512, 44] width 69 height 12
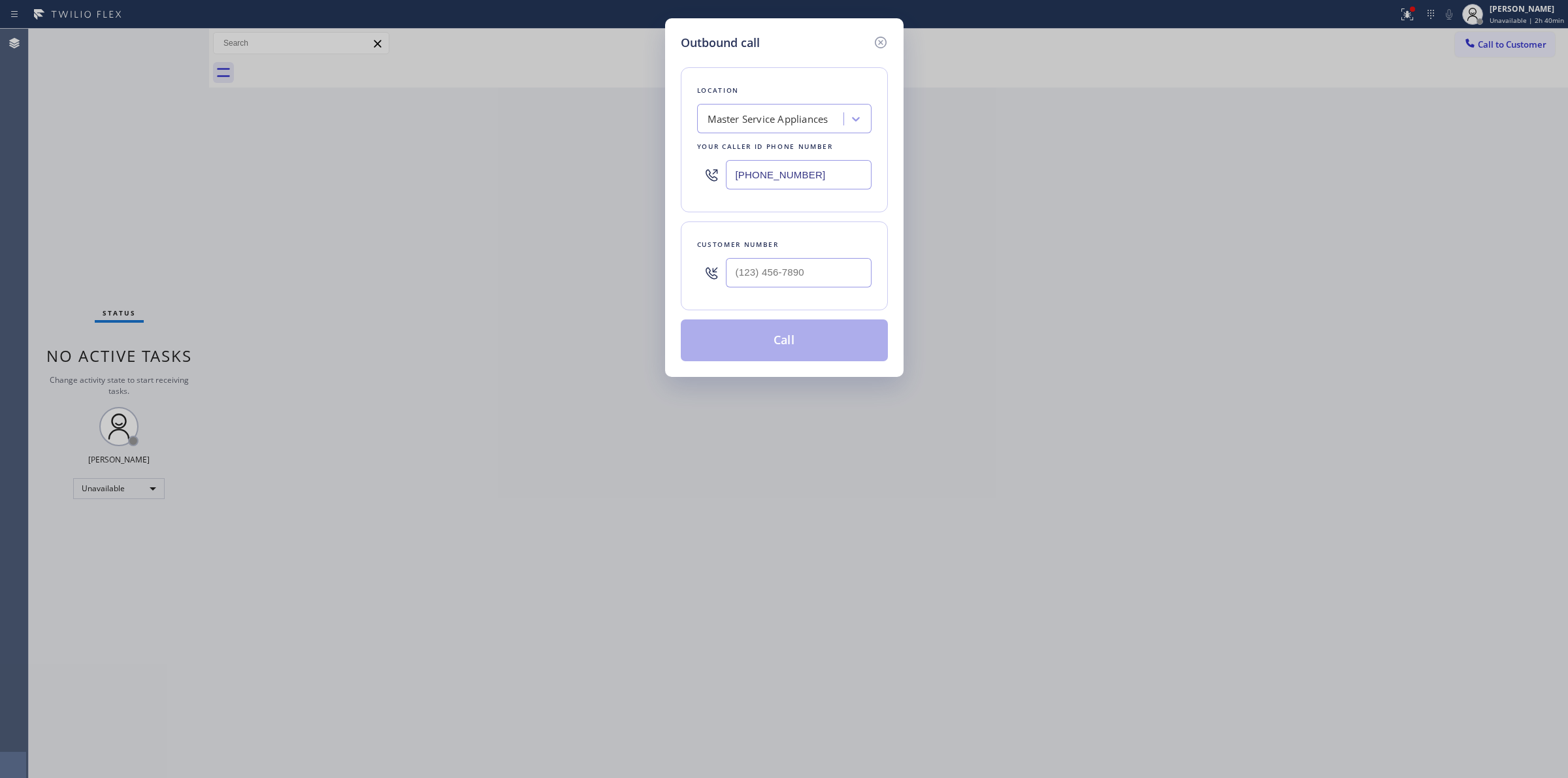
drag, startPoint x: 762, startPoint y: 93, endPoint x: 763, endPoint y: 107, distance: 14.0
click at [762, 99] on div "Location Master Service Appliances Your caller id phone number [PHONE_NUMBER]" at bounding box center [784, 139] width 207 height 145
paste input "Wolf & Sub-Zero"
click at [763, 108] on div "Master Service Appliances Wolf & Sub-Zero" at bounding box center [772, 120] width 142 height 23
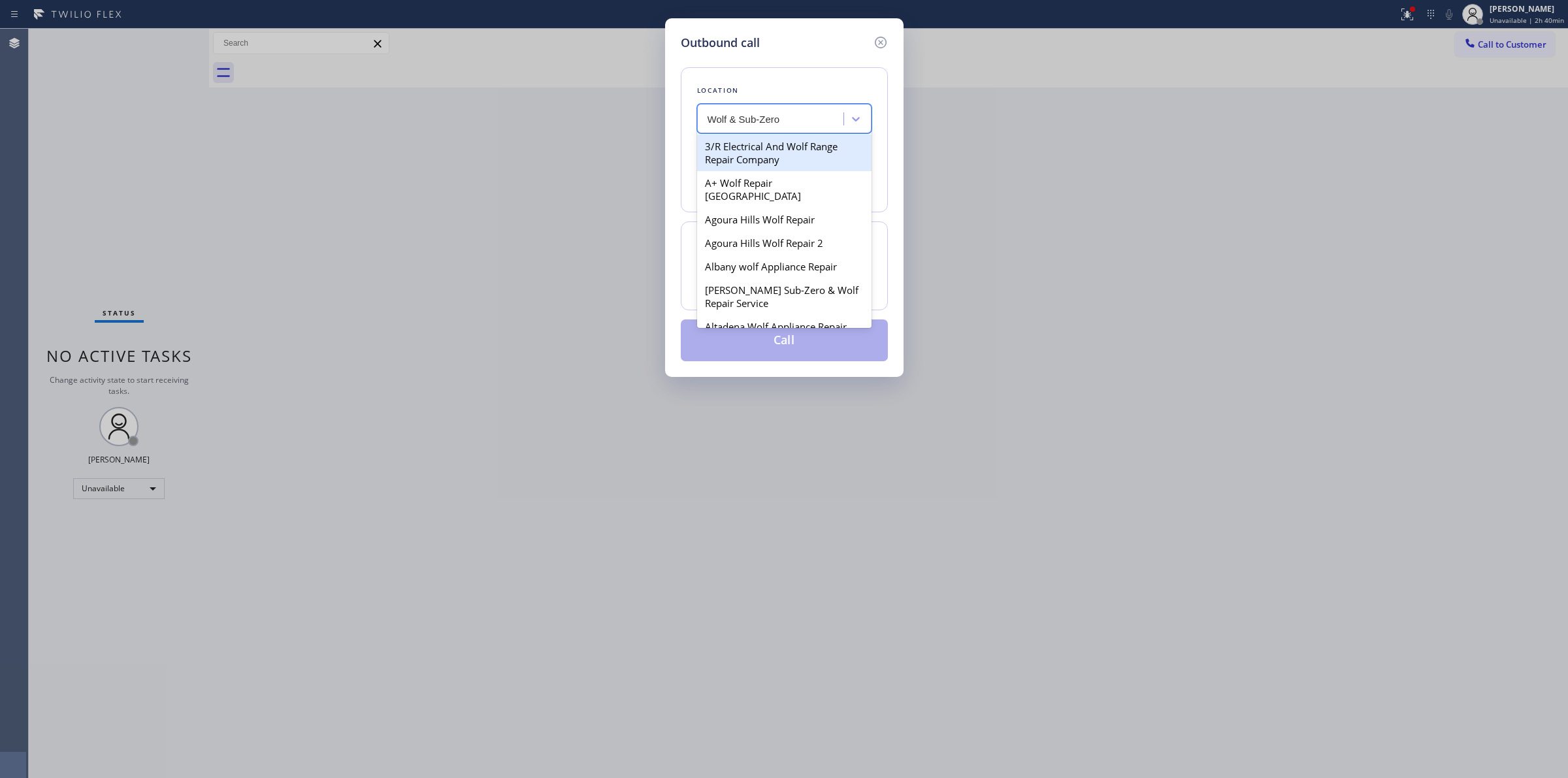
click at [736, 116] on input "Wolf & Sub-Zero" at bounding box center [744, 119] width 74 height 11
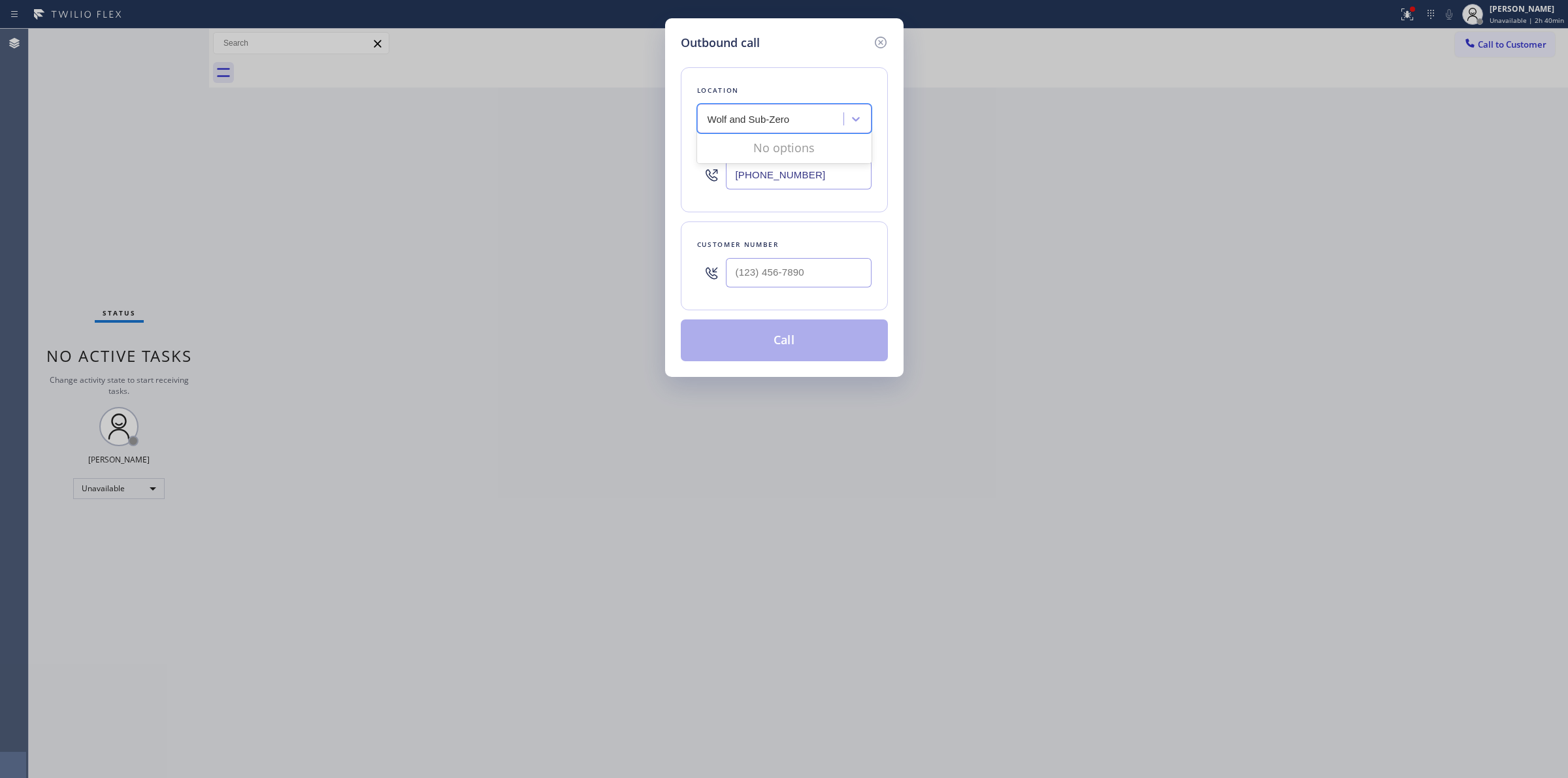
click at [771, 119] on input "Wolf and Sub-Zero" at bounding box center [749, 119] width 84 height 11
type input "Wolf and SubZero"
click at [801, 116] on div "Search location" at bounding box center [772, 120] width 142 height 23
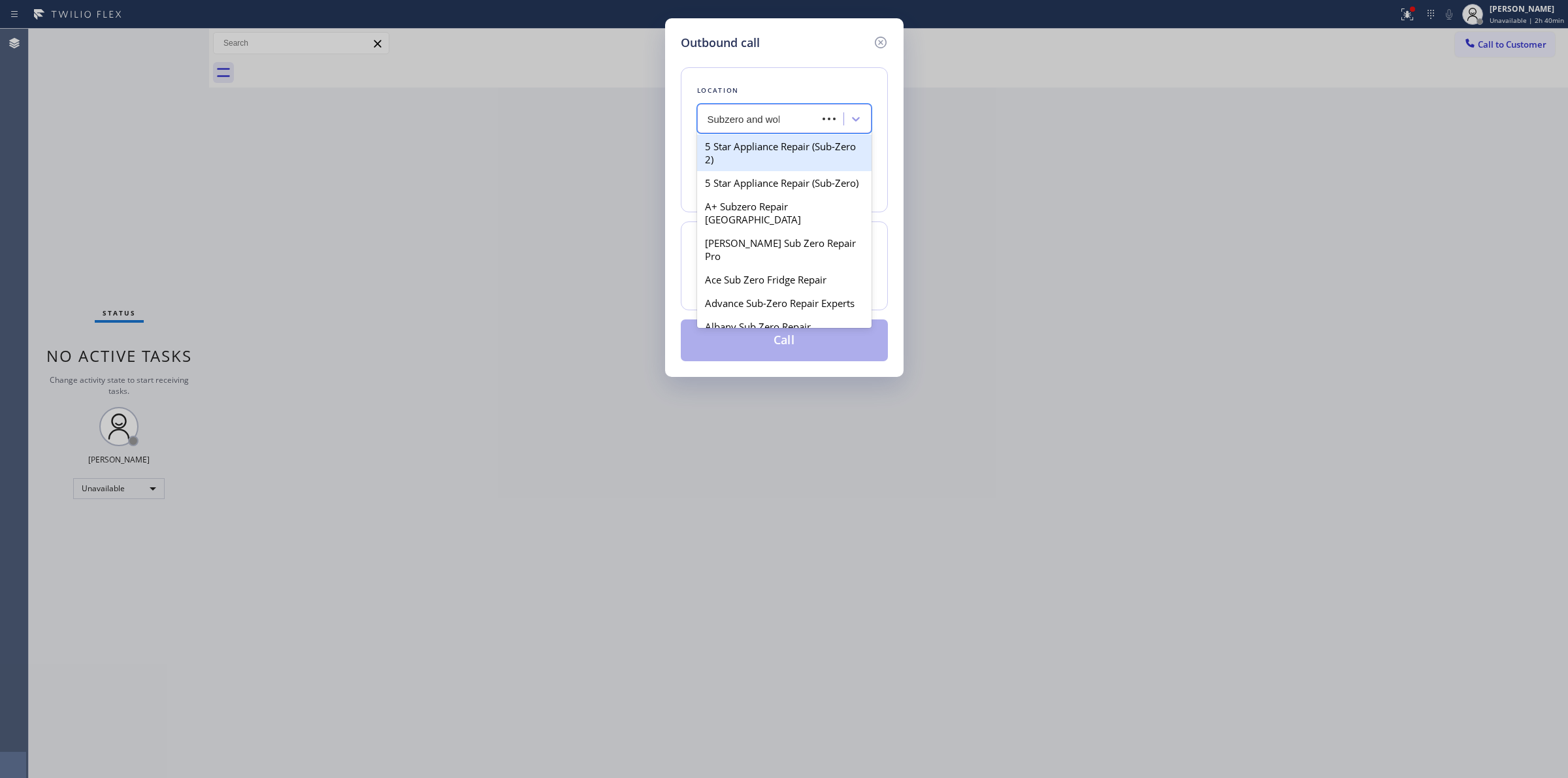
type input "Subzero and wolf"
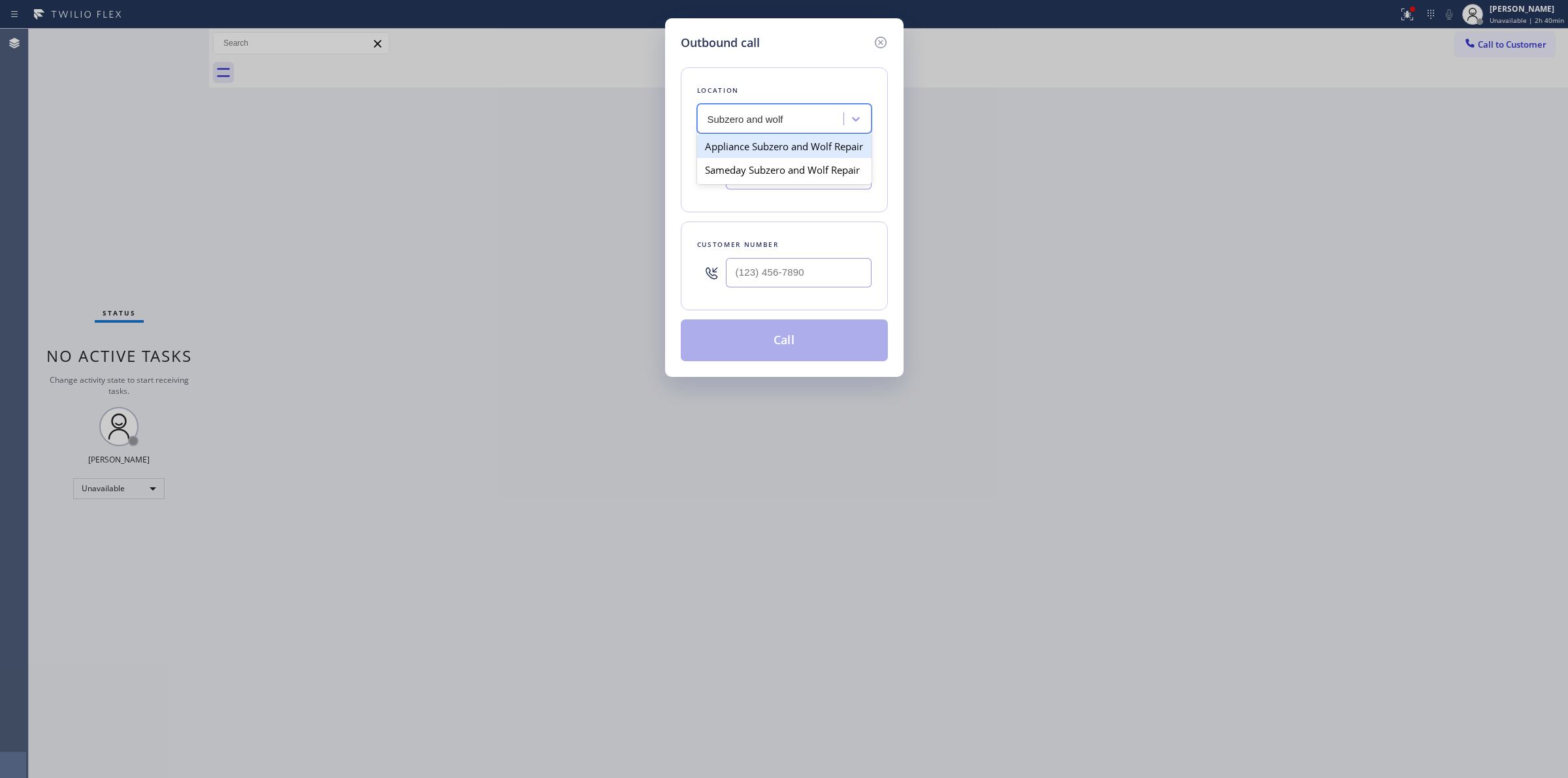
click at [753, 158] on div "Appliance Subzero and Wolf Repair" at bounding box center [784, 146] width 174 height 24
type input "[PHONE_NUMBER]"
click at [770, 180] on input "[PHONE_NUMBER]" at bounding box center [798, 174] width 146 height 29
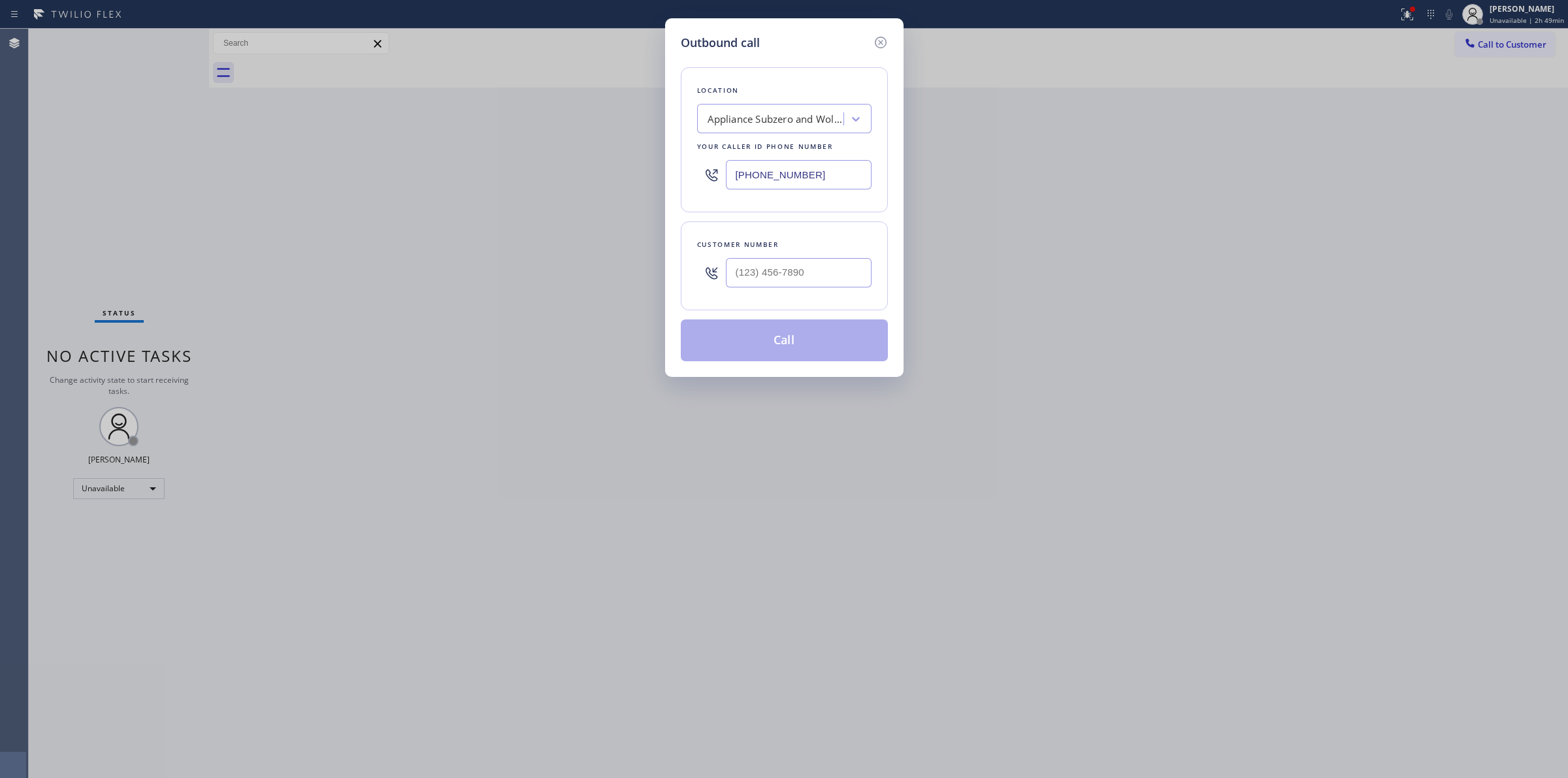
click at [1221, 346] on div "Outbound call Location Appliance Subzero and Wolf Repair Your caller id phone n…" at bounding box center [784, 389] width 1568 height 778
click at [877, 44] on icon at bounding box center [880, 42] width 16 height 16
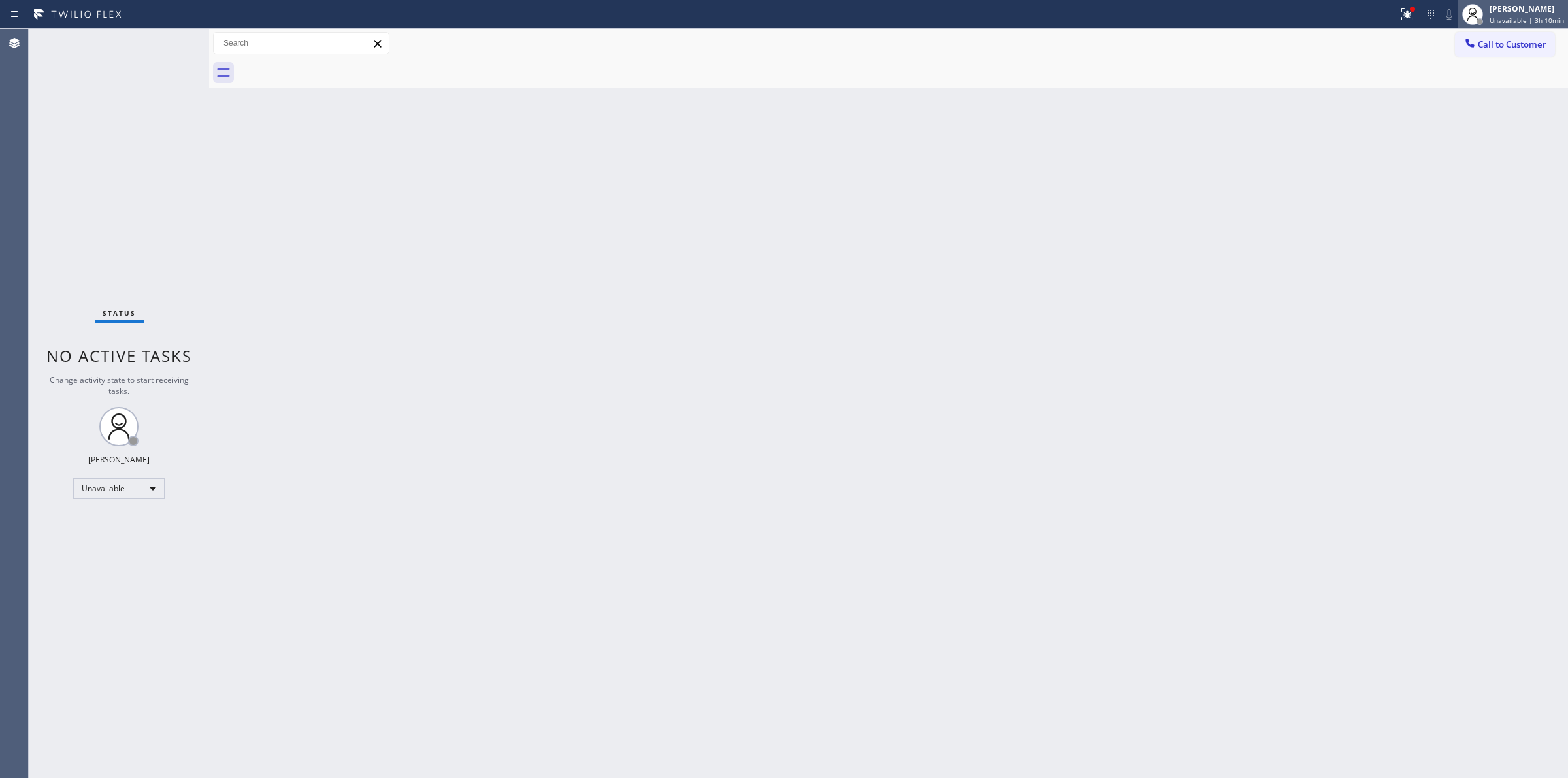
click at [1529, 11] on div "[PERSON_NAME]" at bounding box center [1527, 9] width 75 height 11
click at [1464, 123] on span "Log out" at bounding box center [1458, 127] width 27 height 11
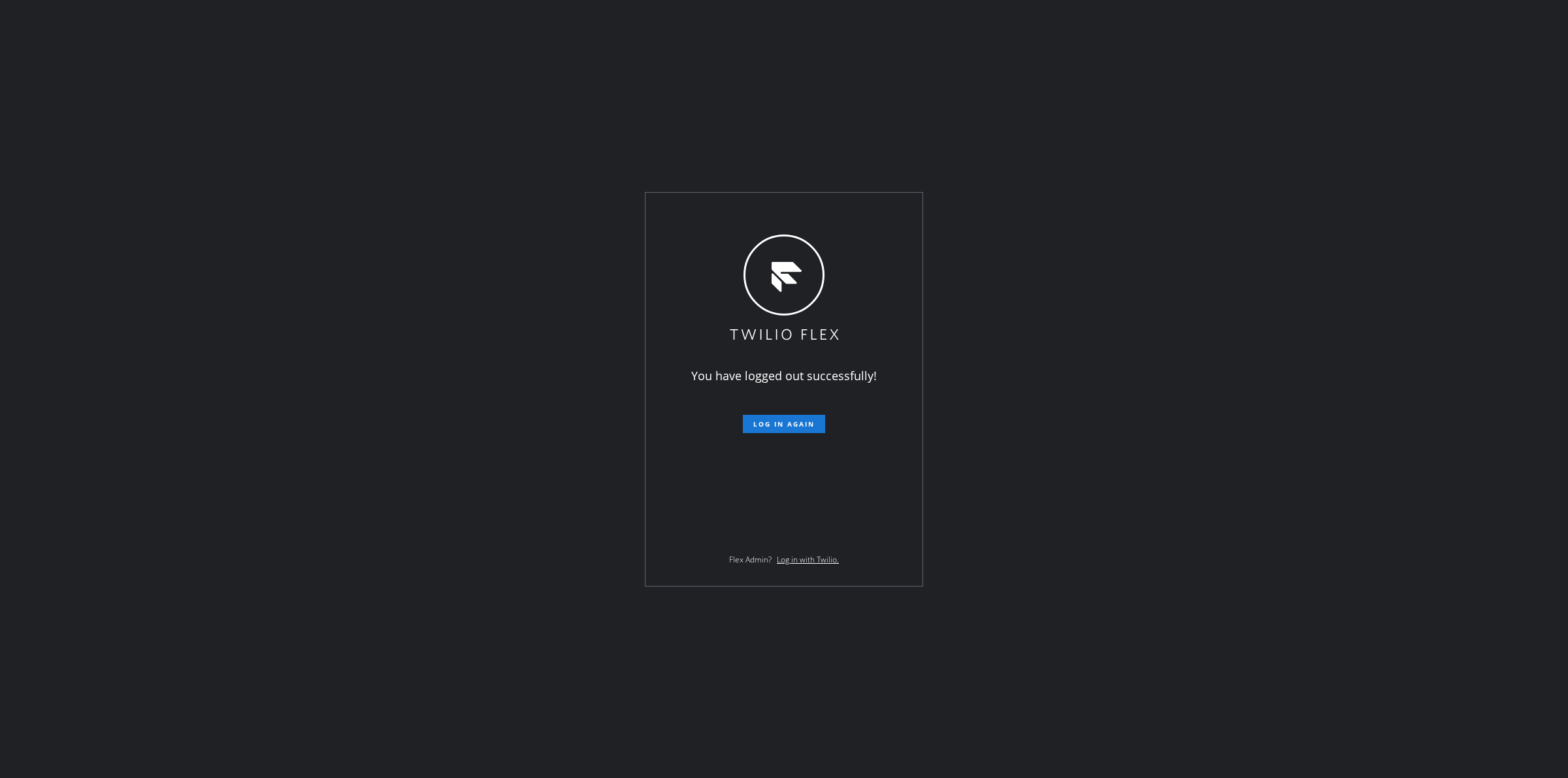
drag, startPoint x: 7, startPoint y: 75, endPoint x: 20, endPoint y: 90, distance: 19.8
click at [7, 75] on div "You have logged out successfully! Log in again Flex Admin? Log in with Twilio." at bounding box center [784, 389] width 1568 height 778
